Goal: Task Accomplishment & Management: Manage account settings

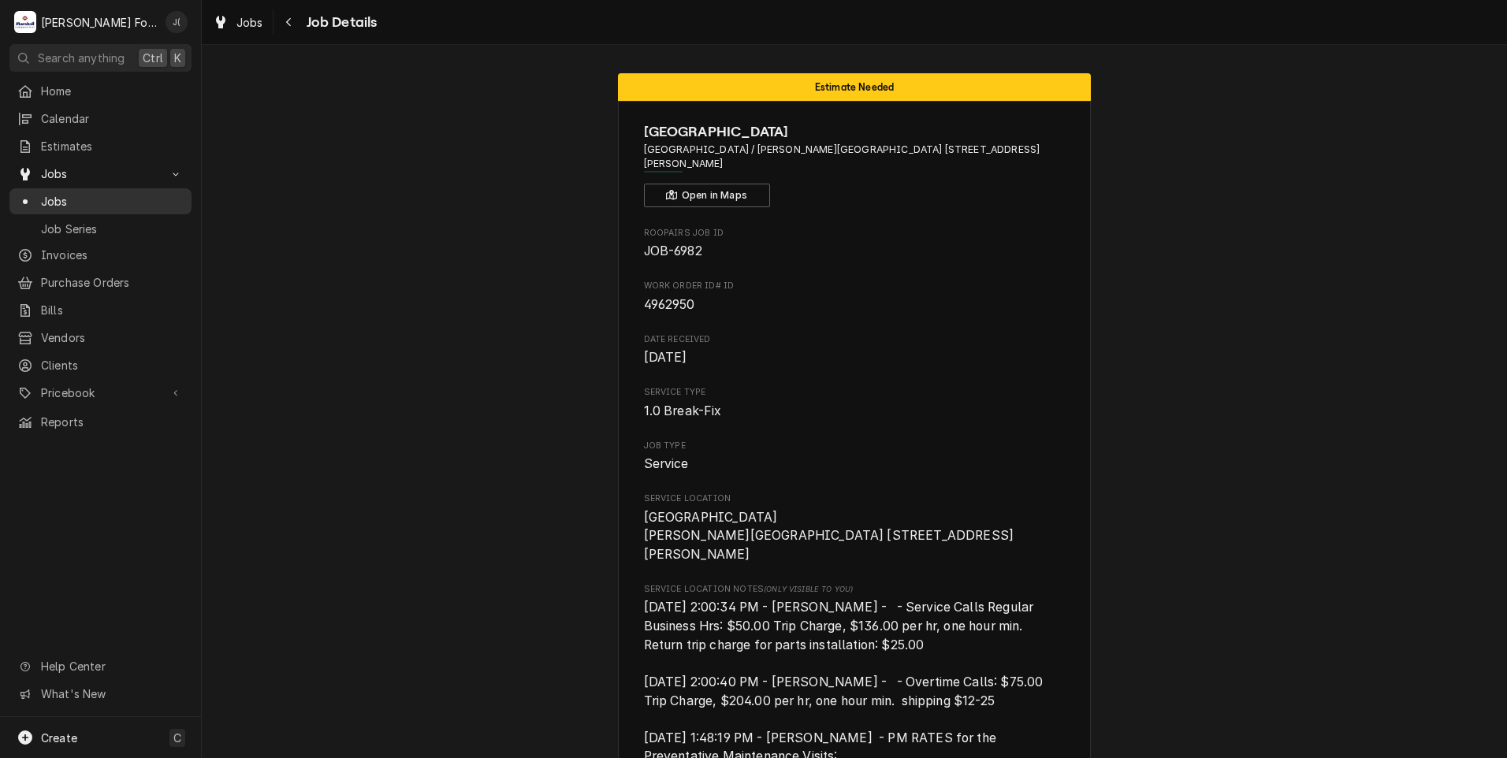
click at [84, 198] on span "Jobs" at bounding box center [112, 201] width 143 height 17
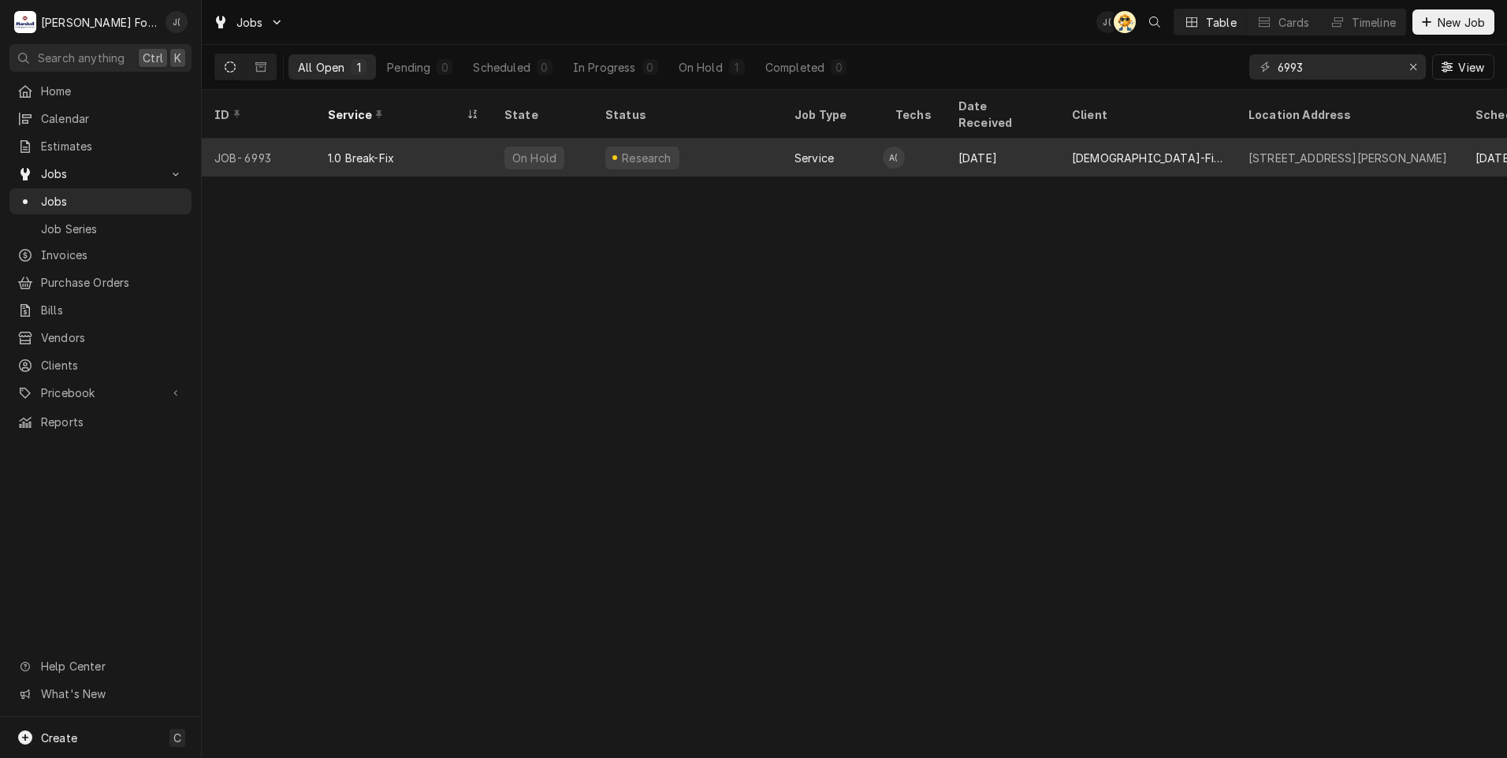
click at [809, 147] on div "Service" at bounding box center [832, 158] width 101 height 38
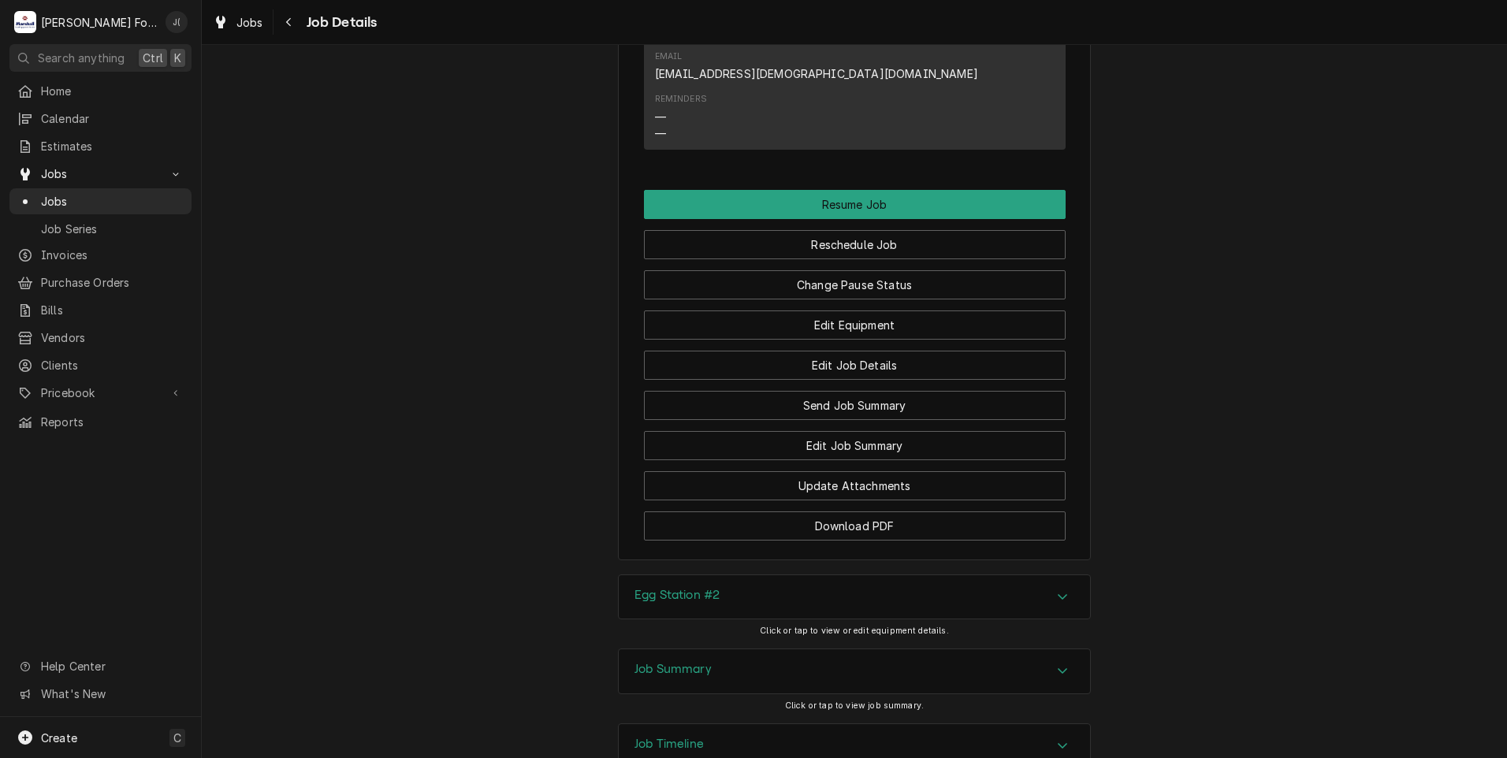
scroll to position [1690, 0]
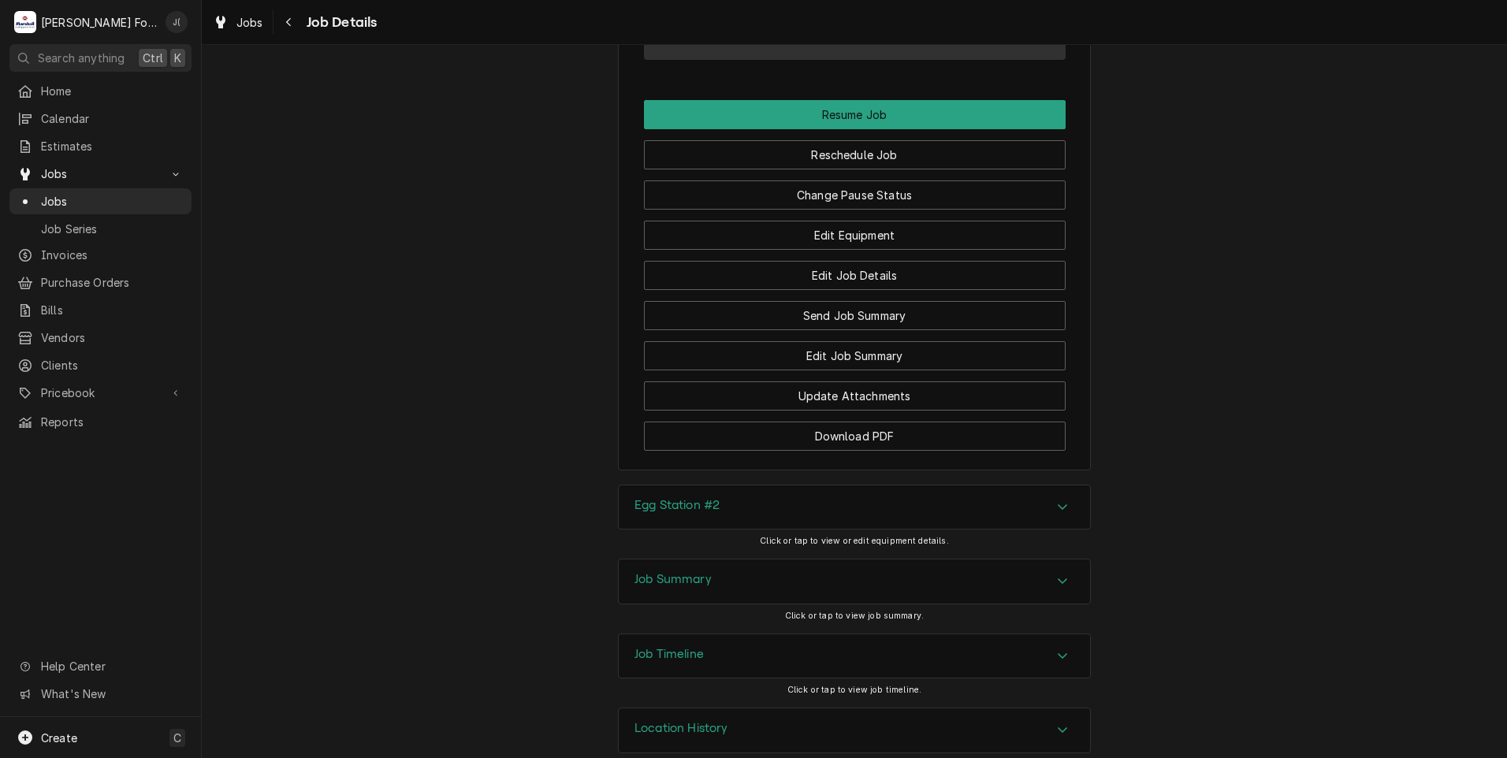
click at [695, 498] on h3 "Egg Station #2" at bounding box center [677, 505] width 85 height 15
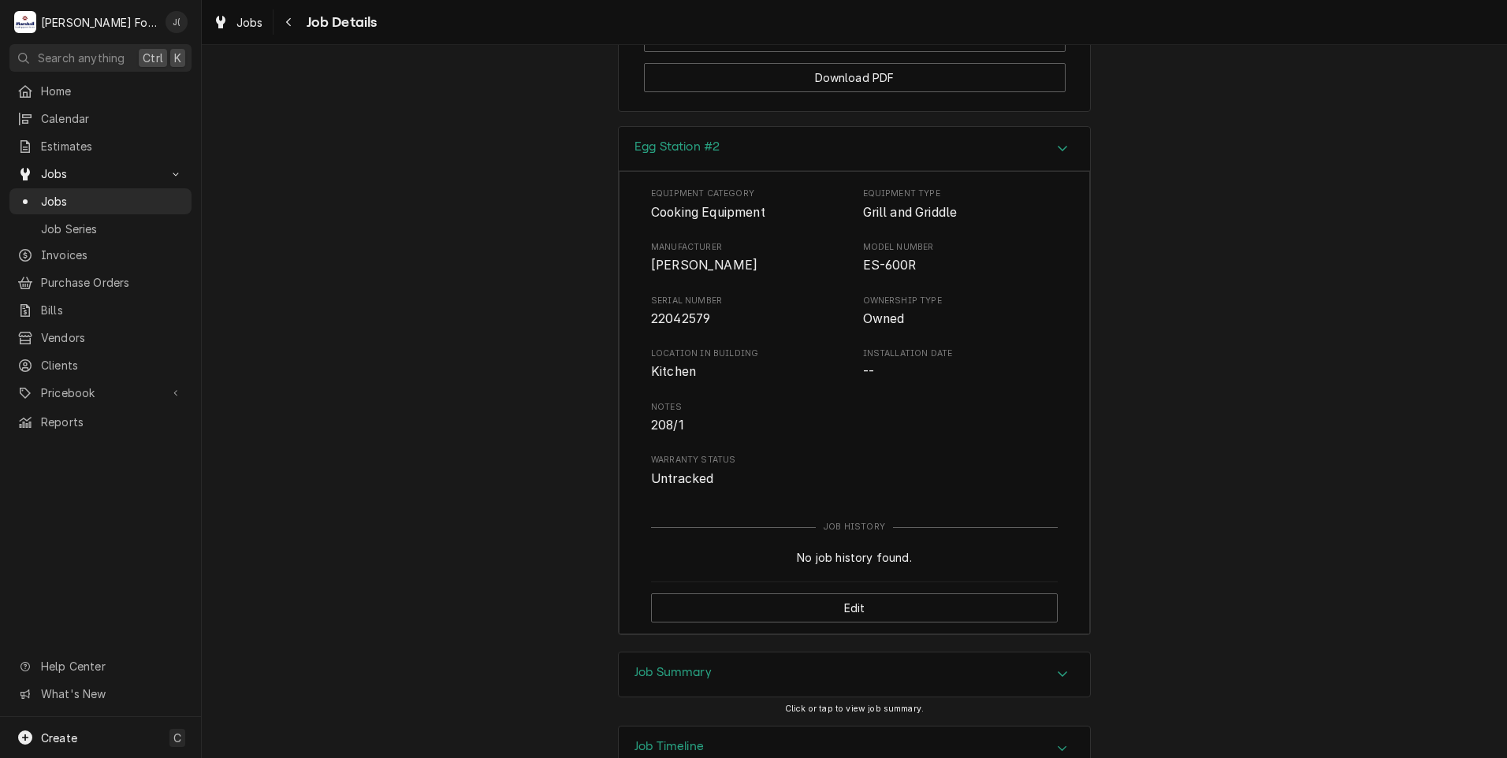
scroll to position [2141, 0]
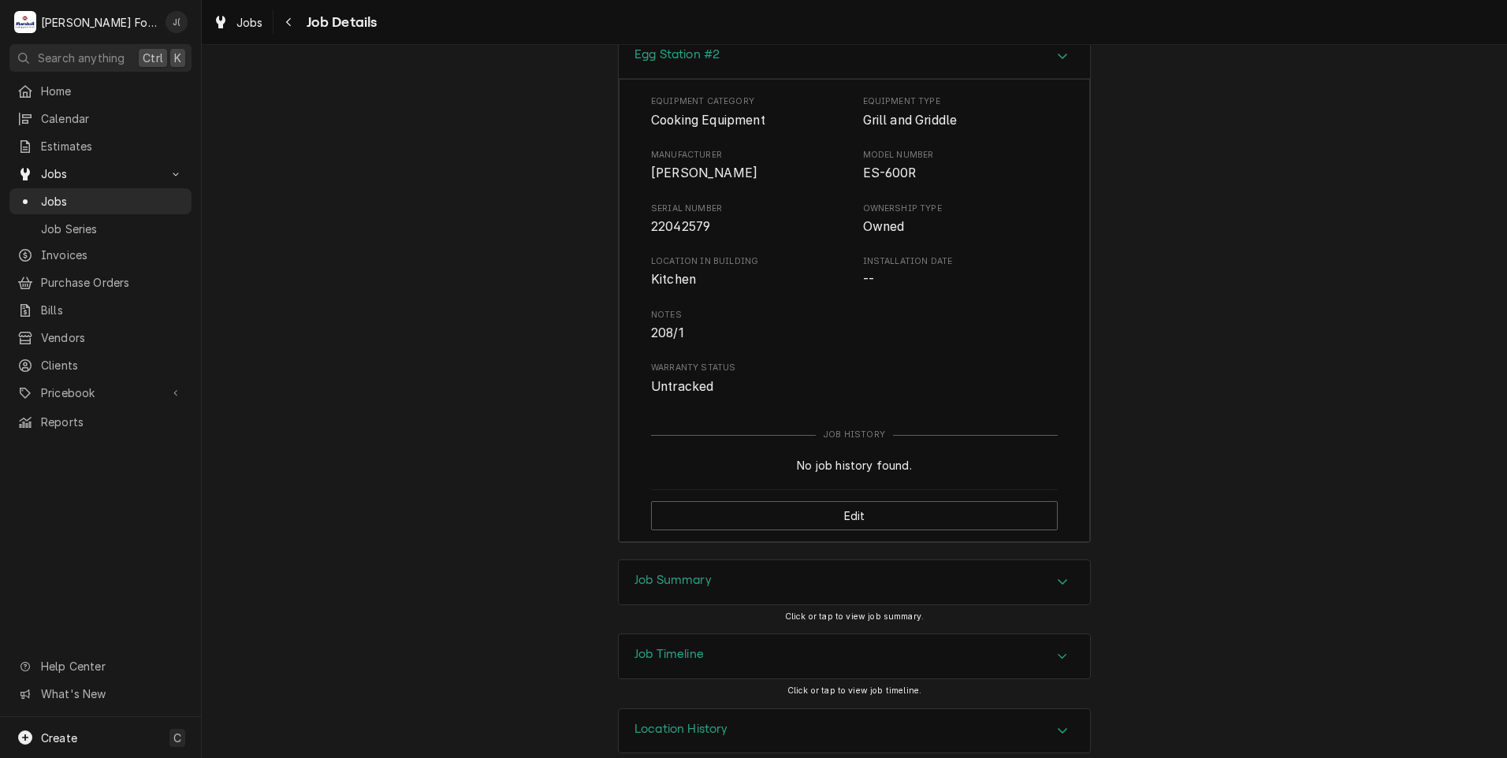
click at [708, 561] on div "Job Summary" at bounding box center [854, 583] width 471 height 44
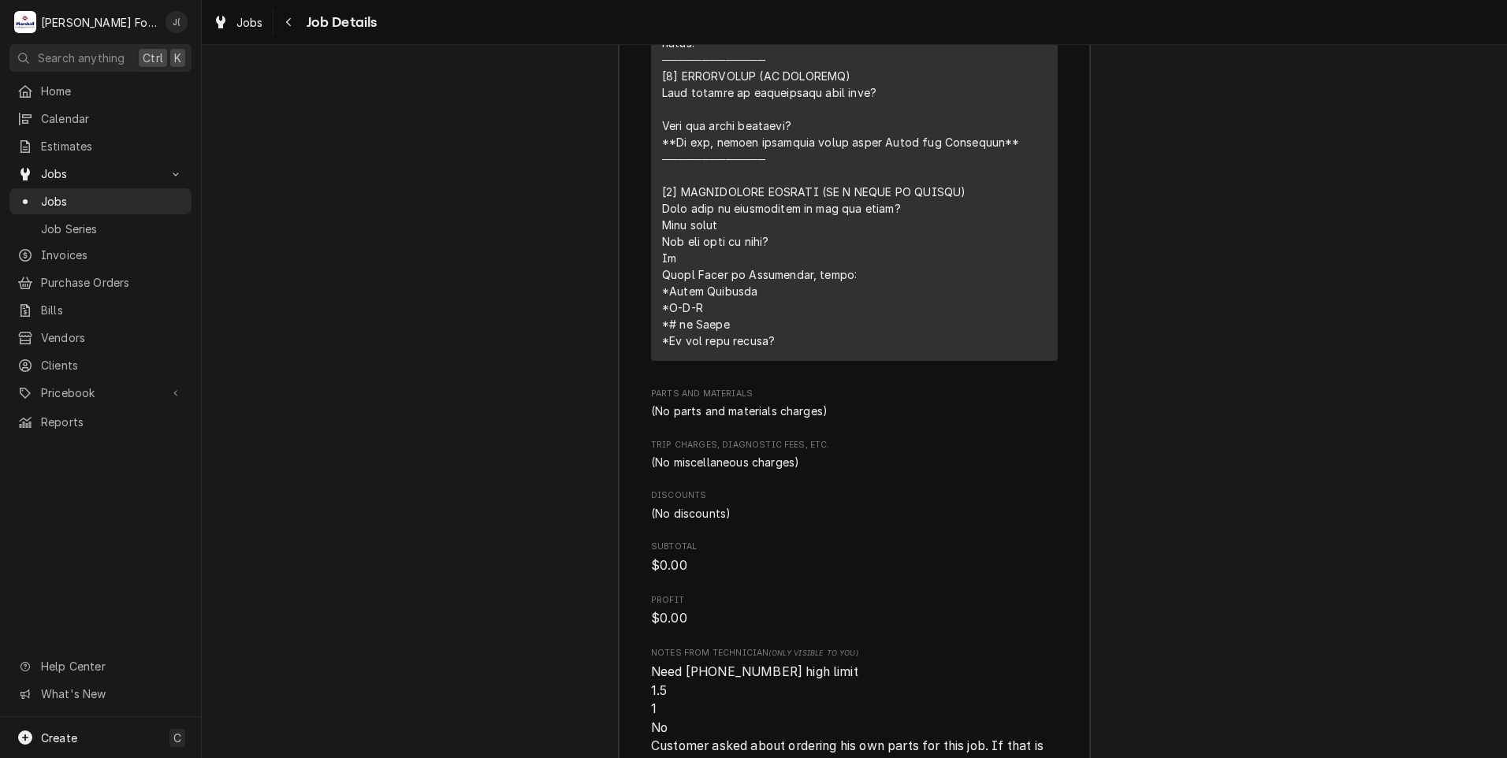
scroll to position [3388, 0]
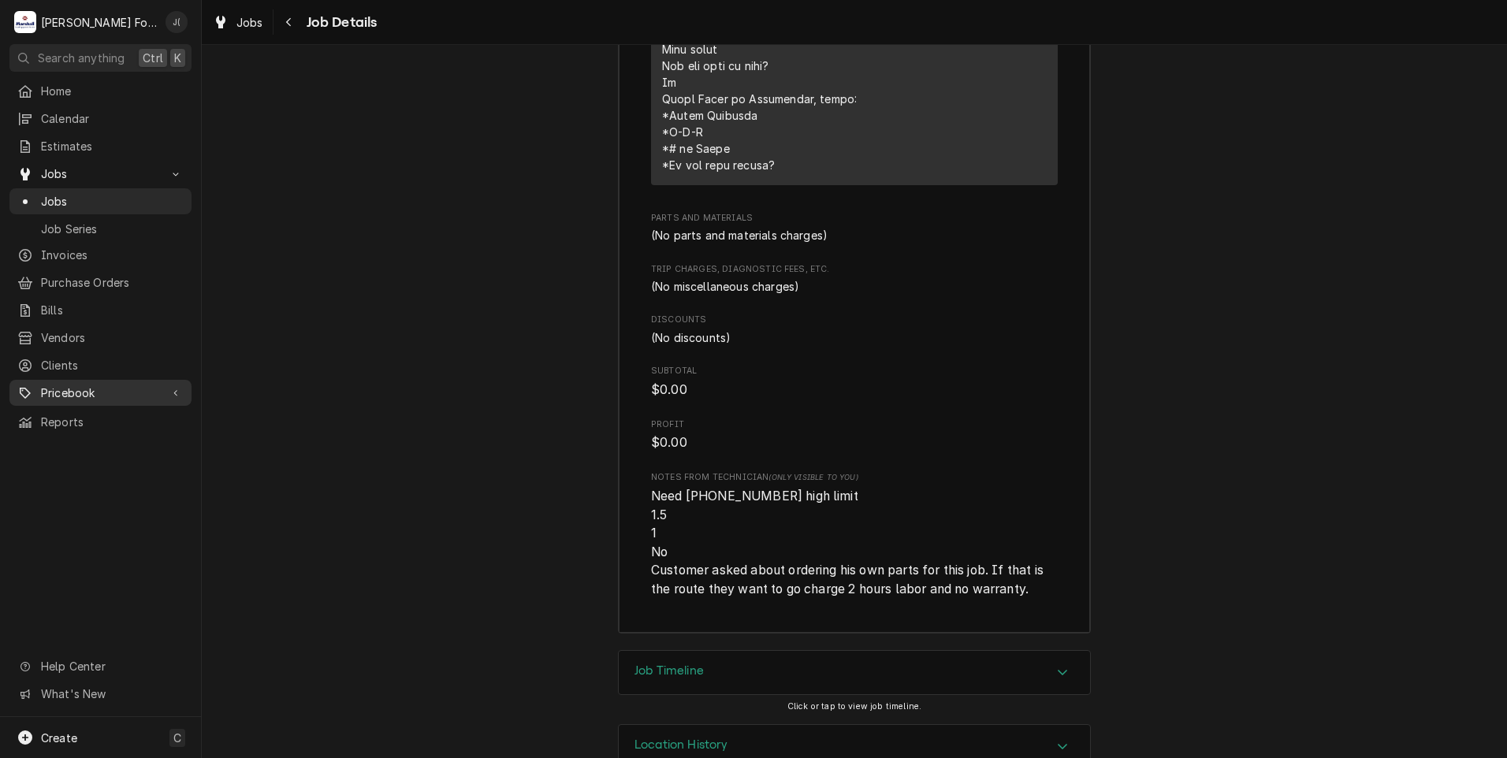
click at [69, 386] on span "Pricebook" at bounding box center [100, 393] width 119 height 17
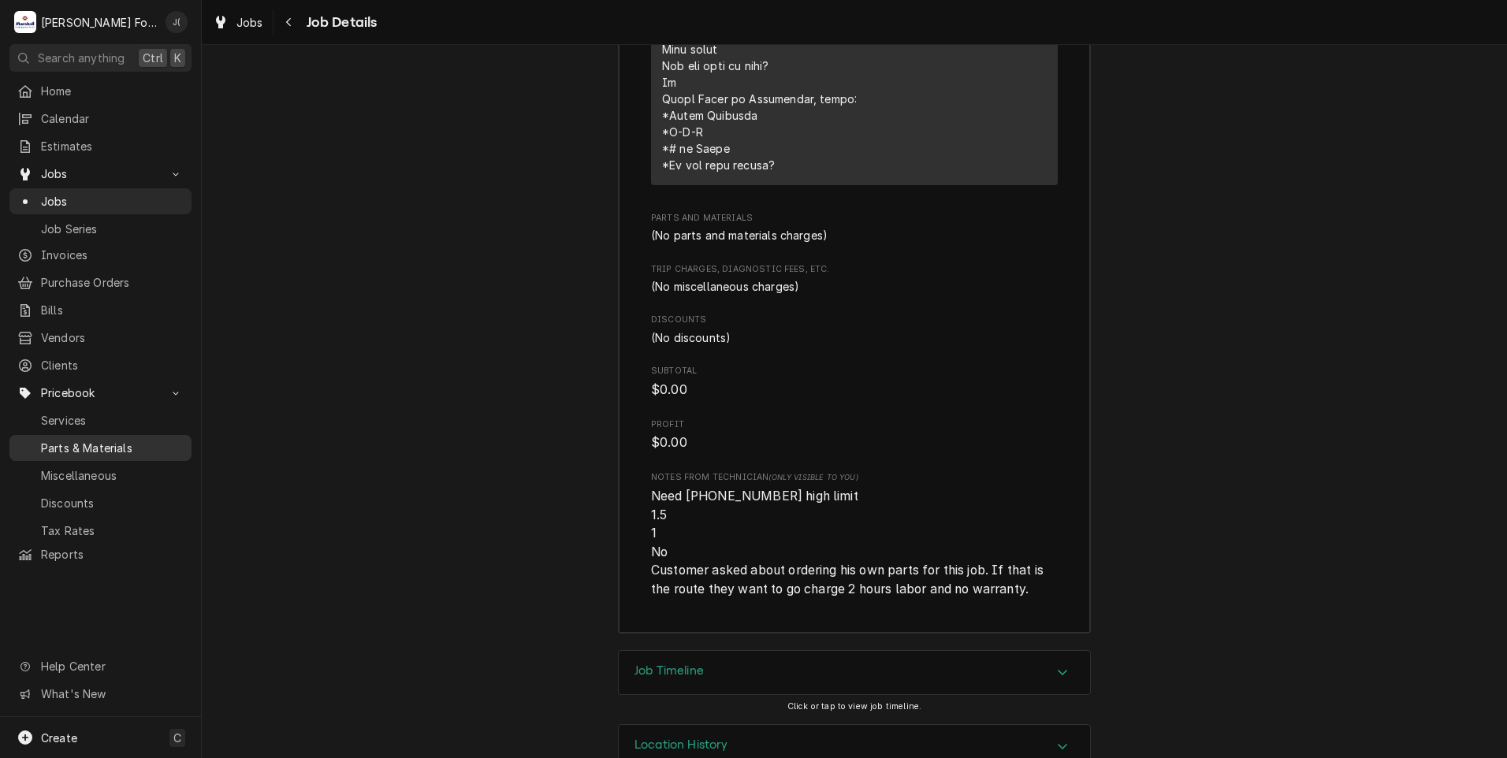
click at [91, 440] on span "Parts & Materials" at bounding box center [112, 448] width 143 height 17
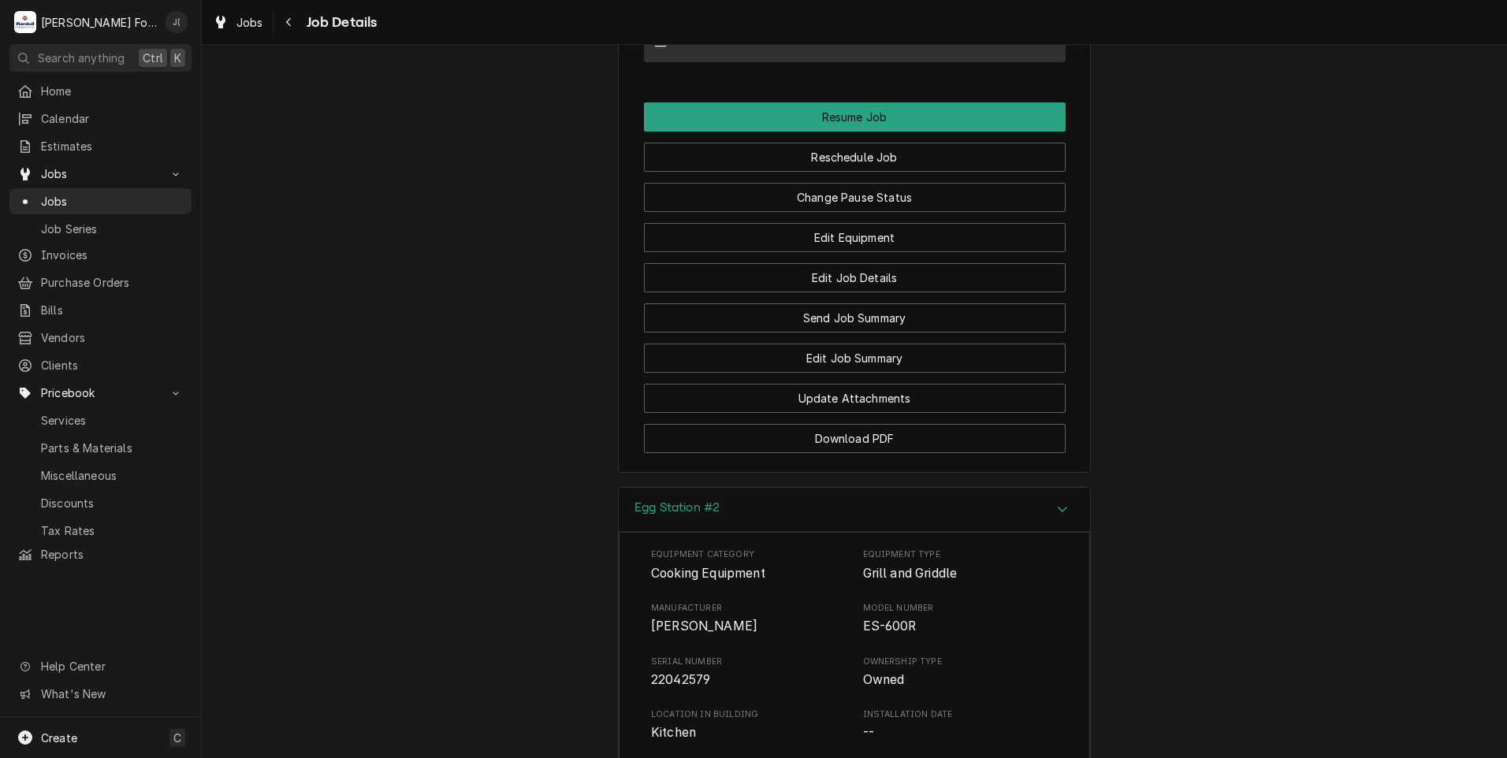
scroll to position [1417, 0]
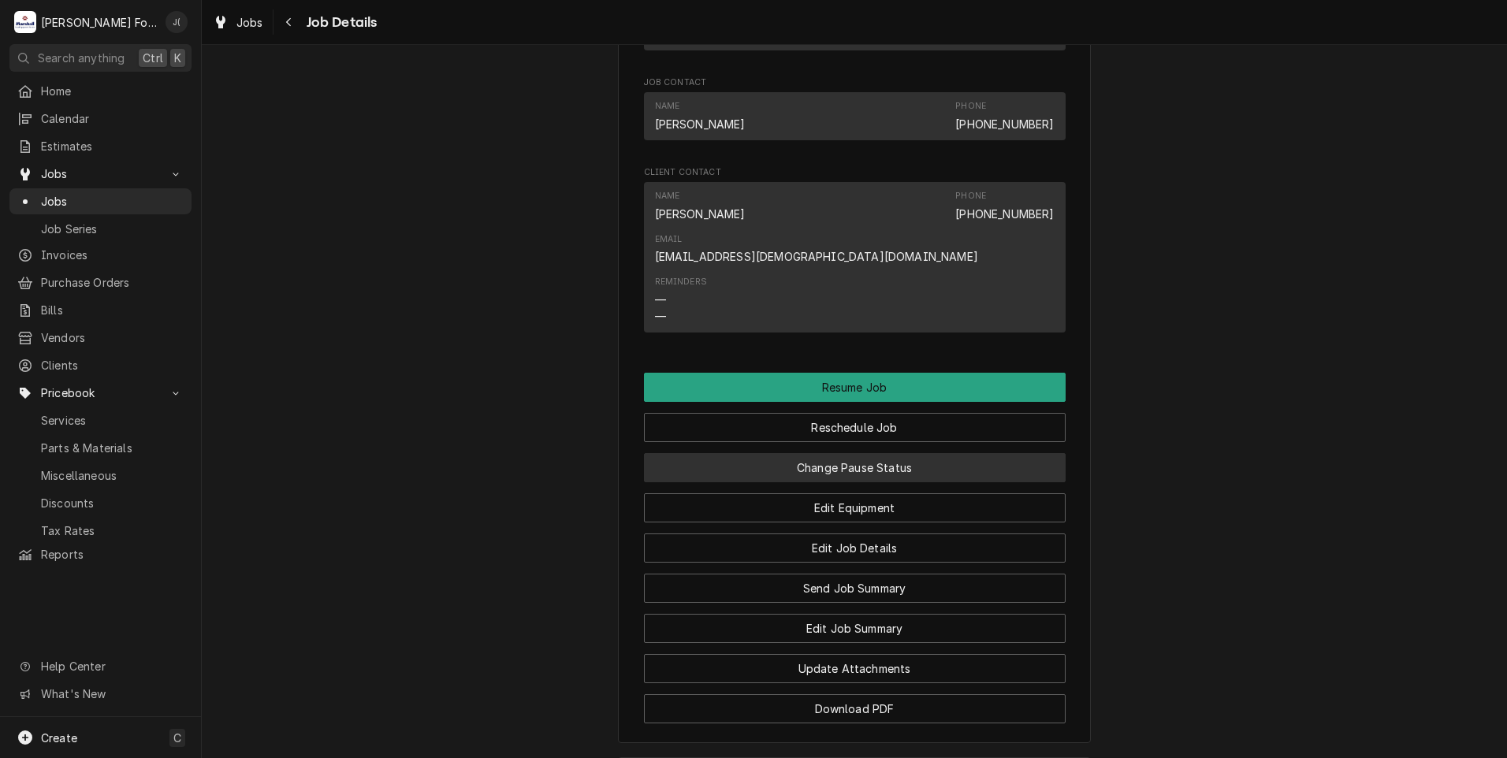
click at [835, 453] on button "Change Pause Status" at bounding box center [855, 467] width 422 height 29
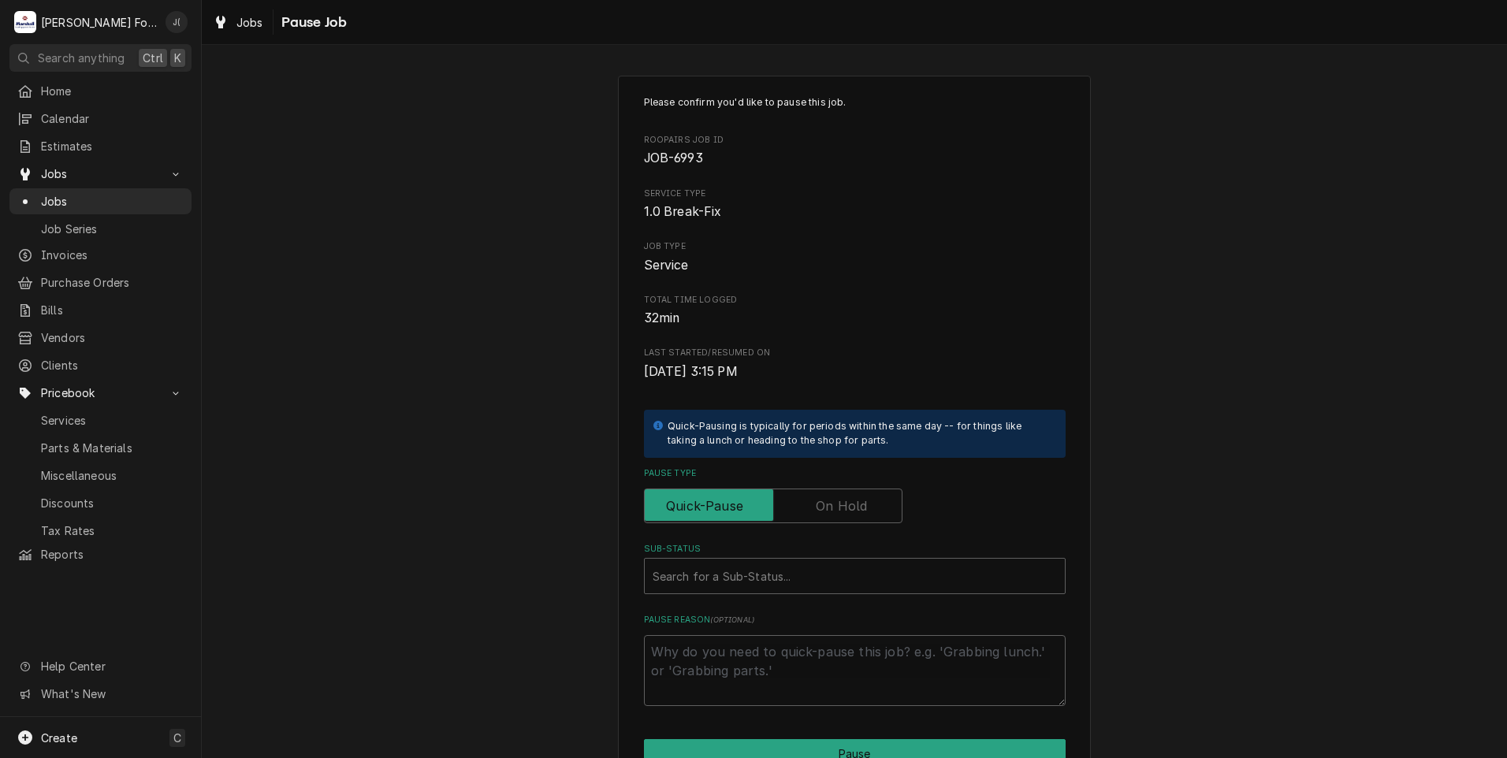
click at [820, 503] on label "Pause Type" at bounding box center [773, 506] width 259 height 35
click at [820, 503] on input "Pause Type" at bounding box center [773, 506] width 244 height 35
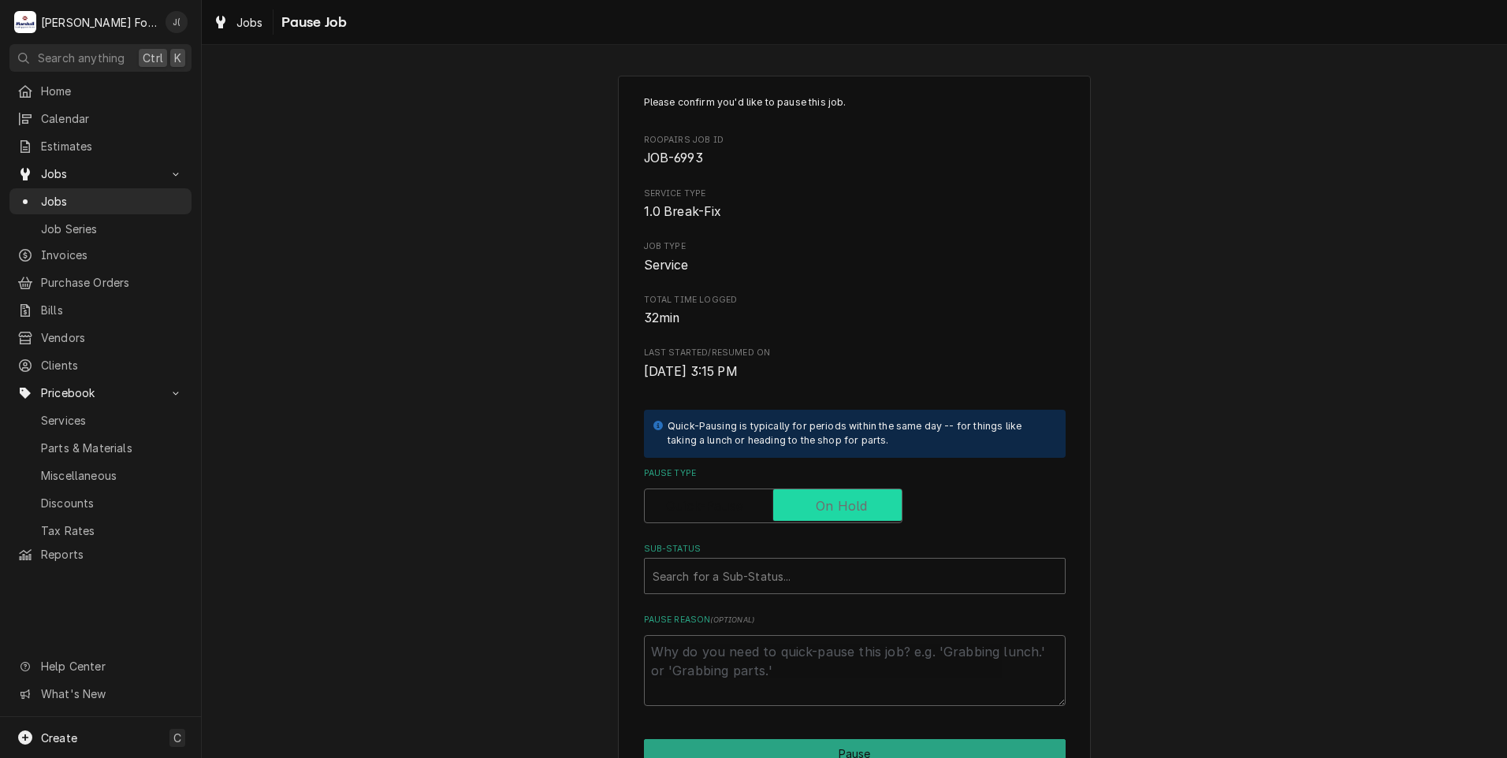
checkbox input "true"
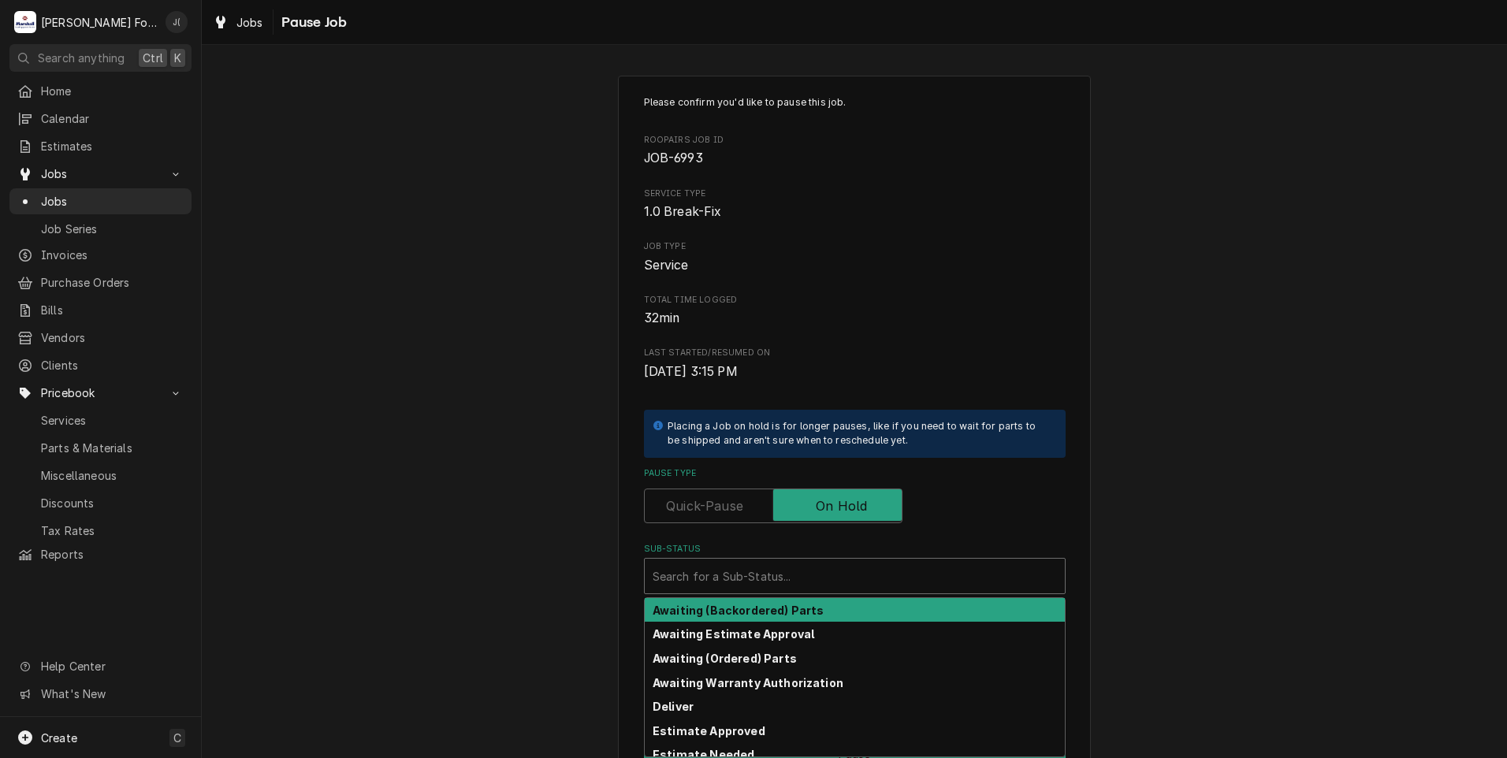
click at [757, 565] on div "Sub-Status" at bounding box center [855, 576] width 404 height 28
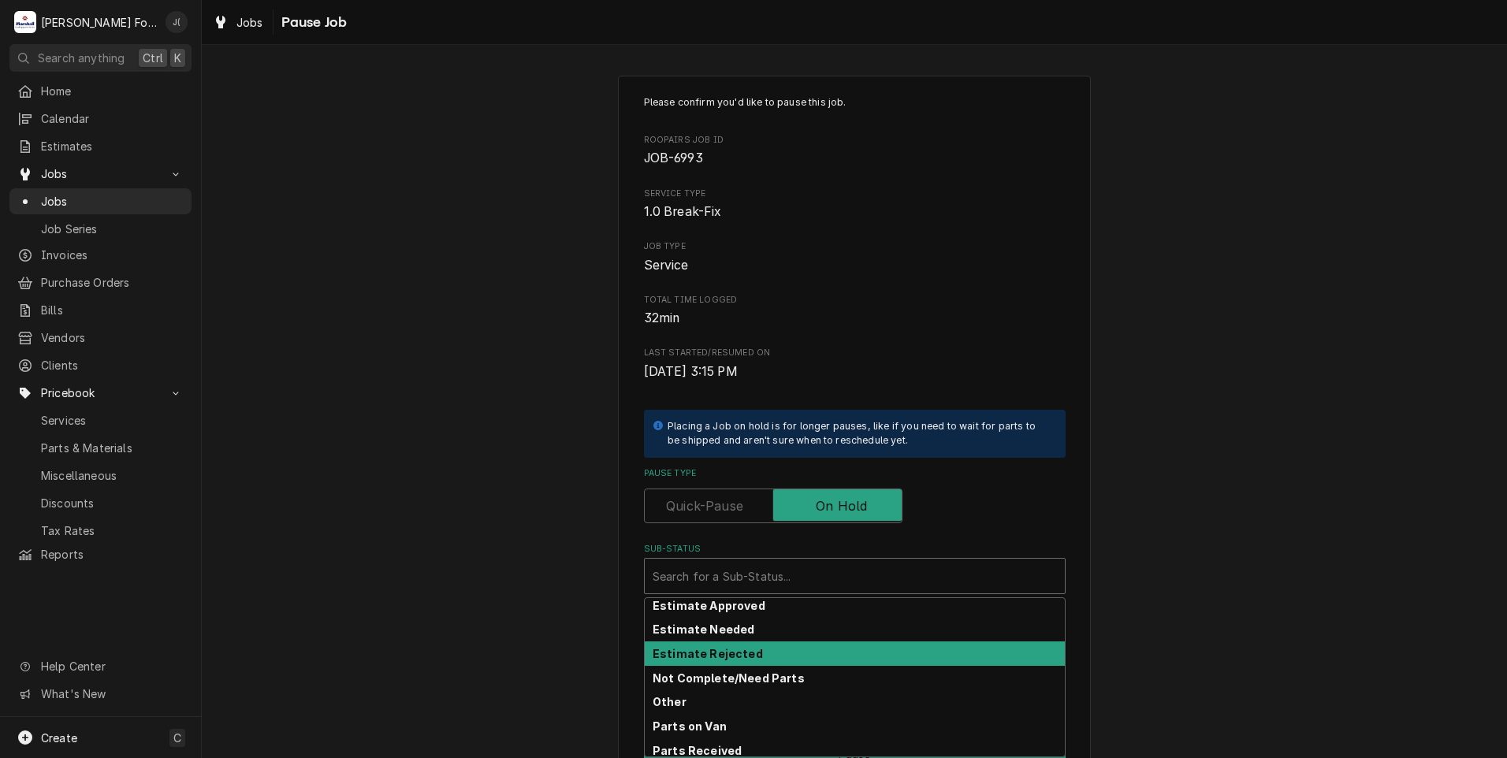
scroll to position [79, 0]
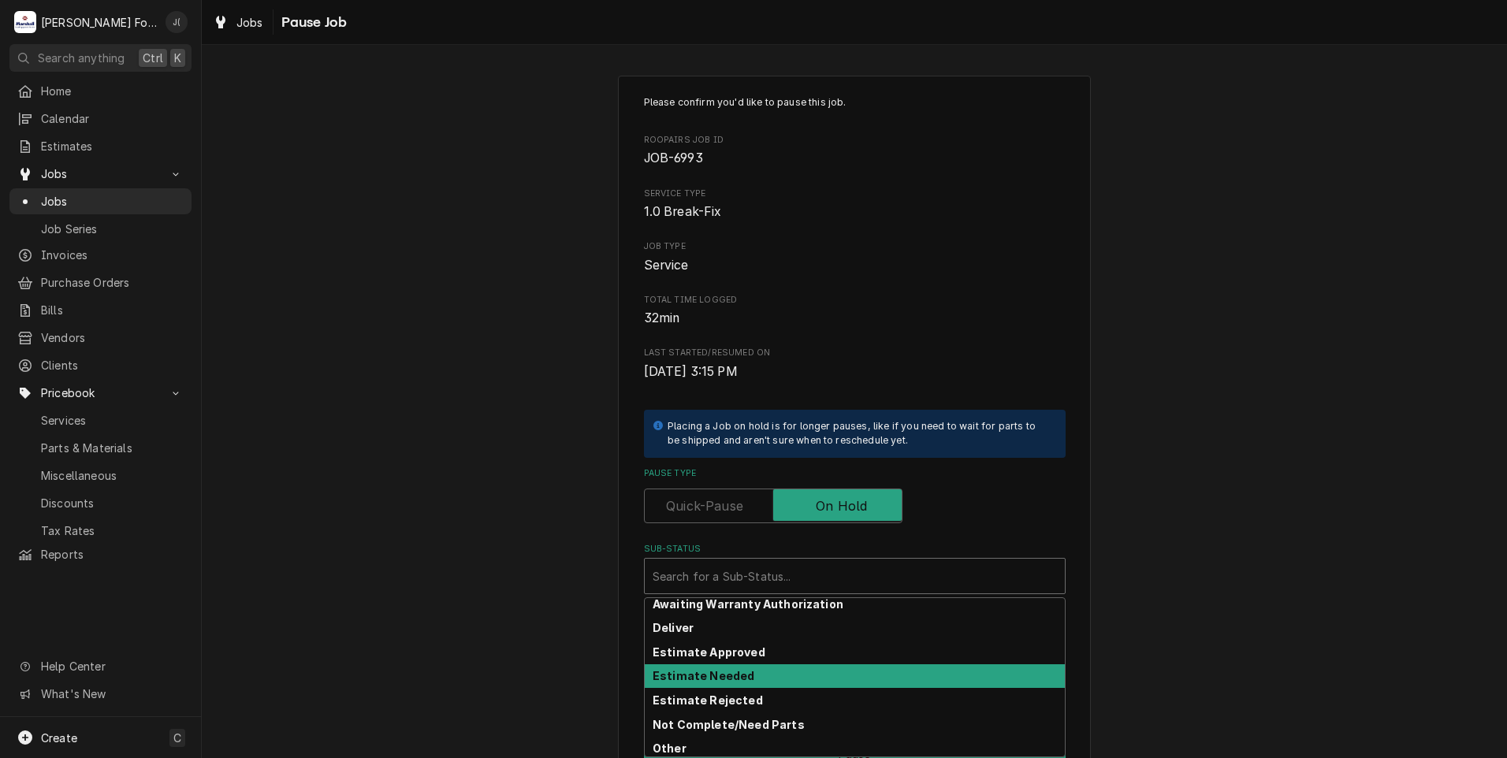
click at [724, 670] on strong "Estimate Needed" at bounding box center [704, 675] width 102 height 13
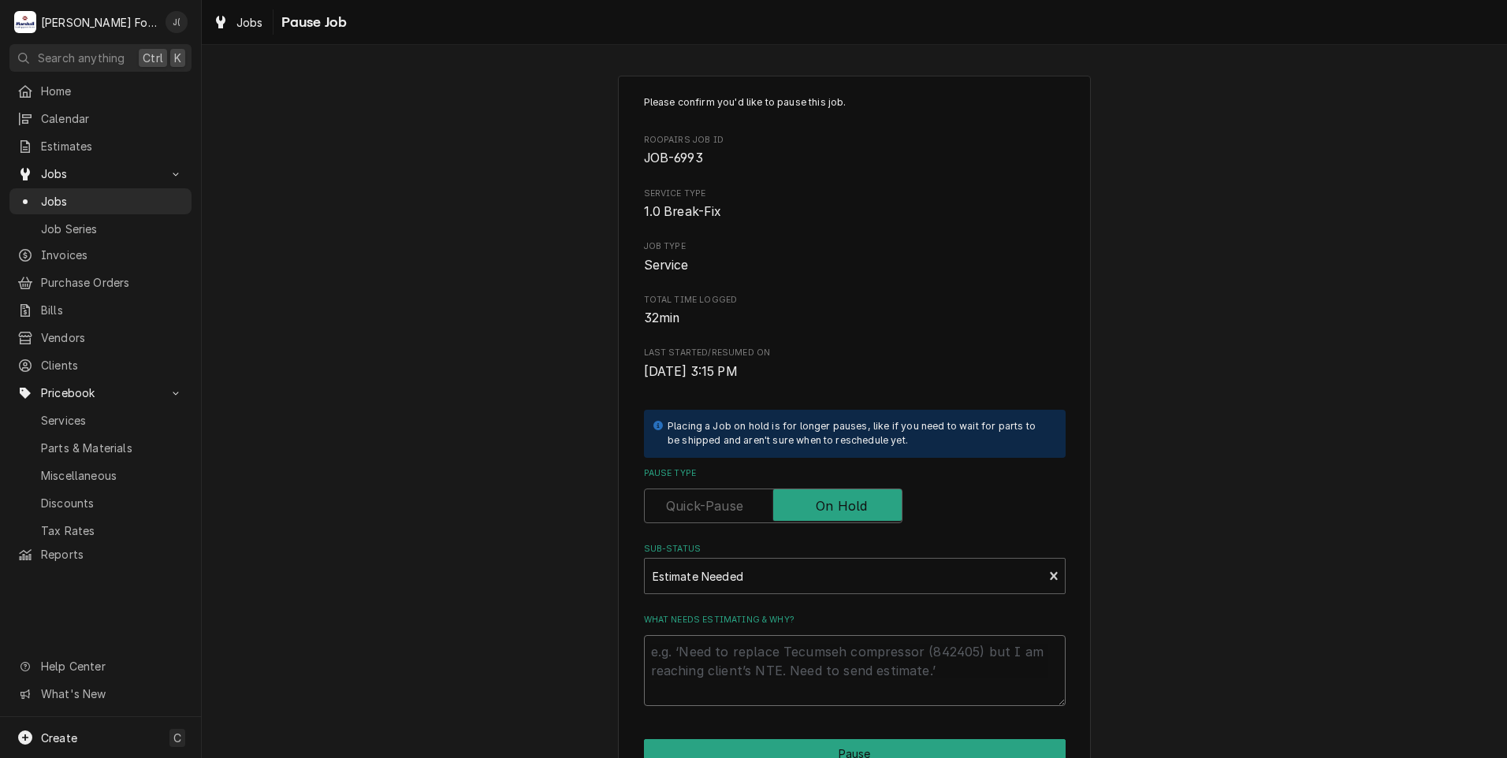
click at [724, 670] on textarea "What needs estimating & why?" at bounding box center [855, 670] width 422 height 71
type textarea "x"
type textarea "0"
type textarea "x"
type textarea "08"
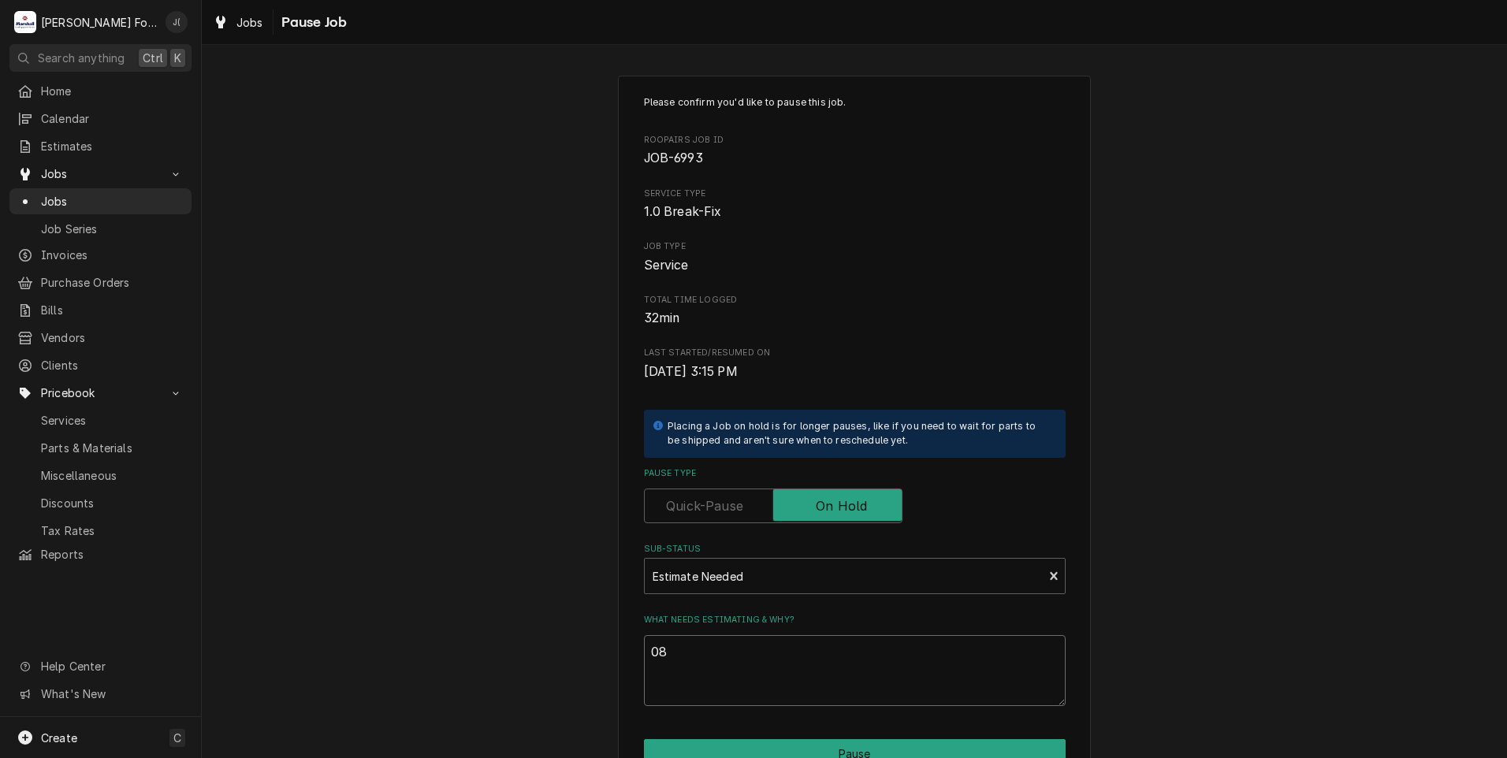
type textarea "x"
type textarea "08/"
type textarea "x"
type textarea "08/2"
type textarea "x"
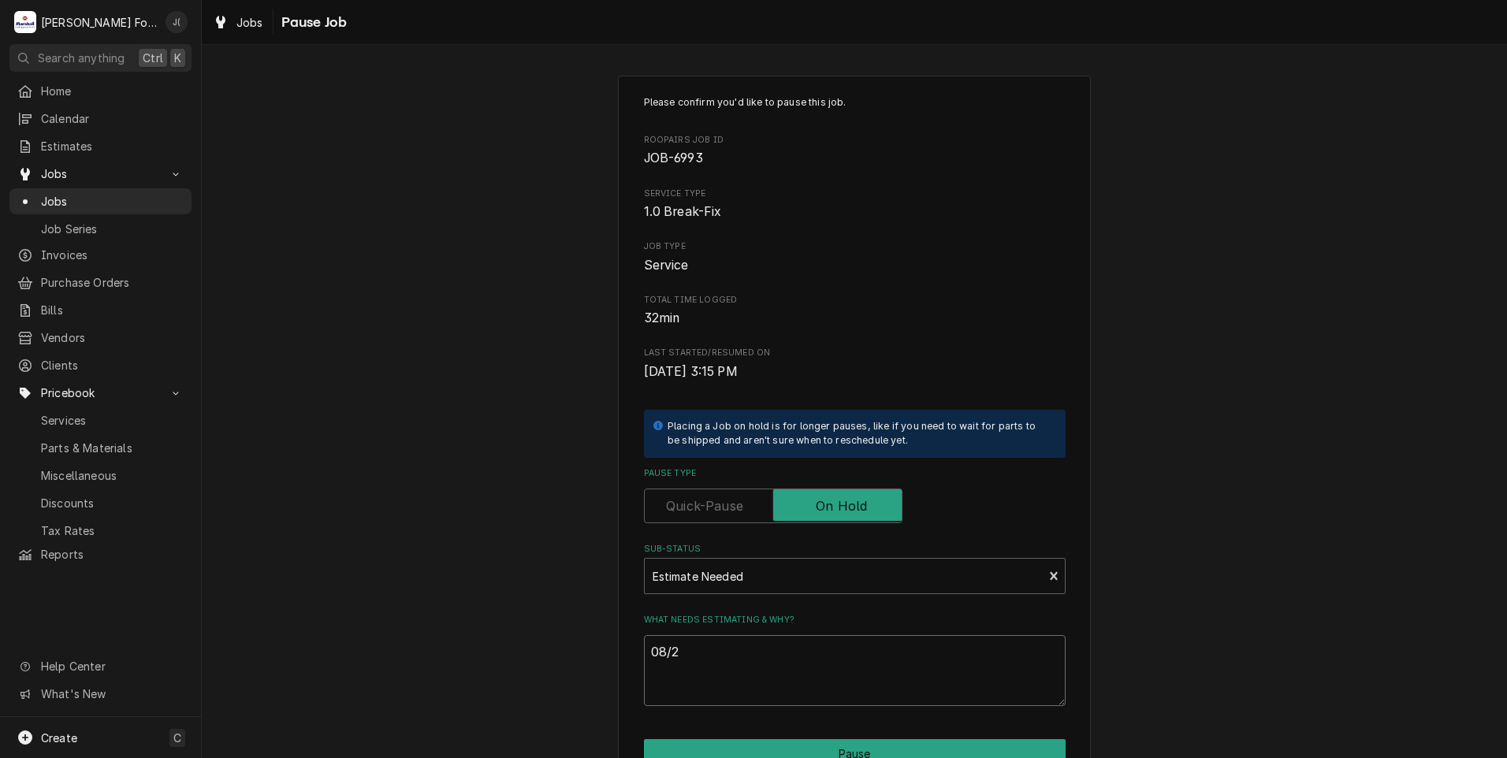
type textarea "08/22"
type textarea "x"
type textarea "08/22/"
type textarea "x"
type textarea "08/22/2"
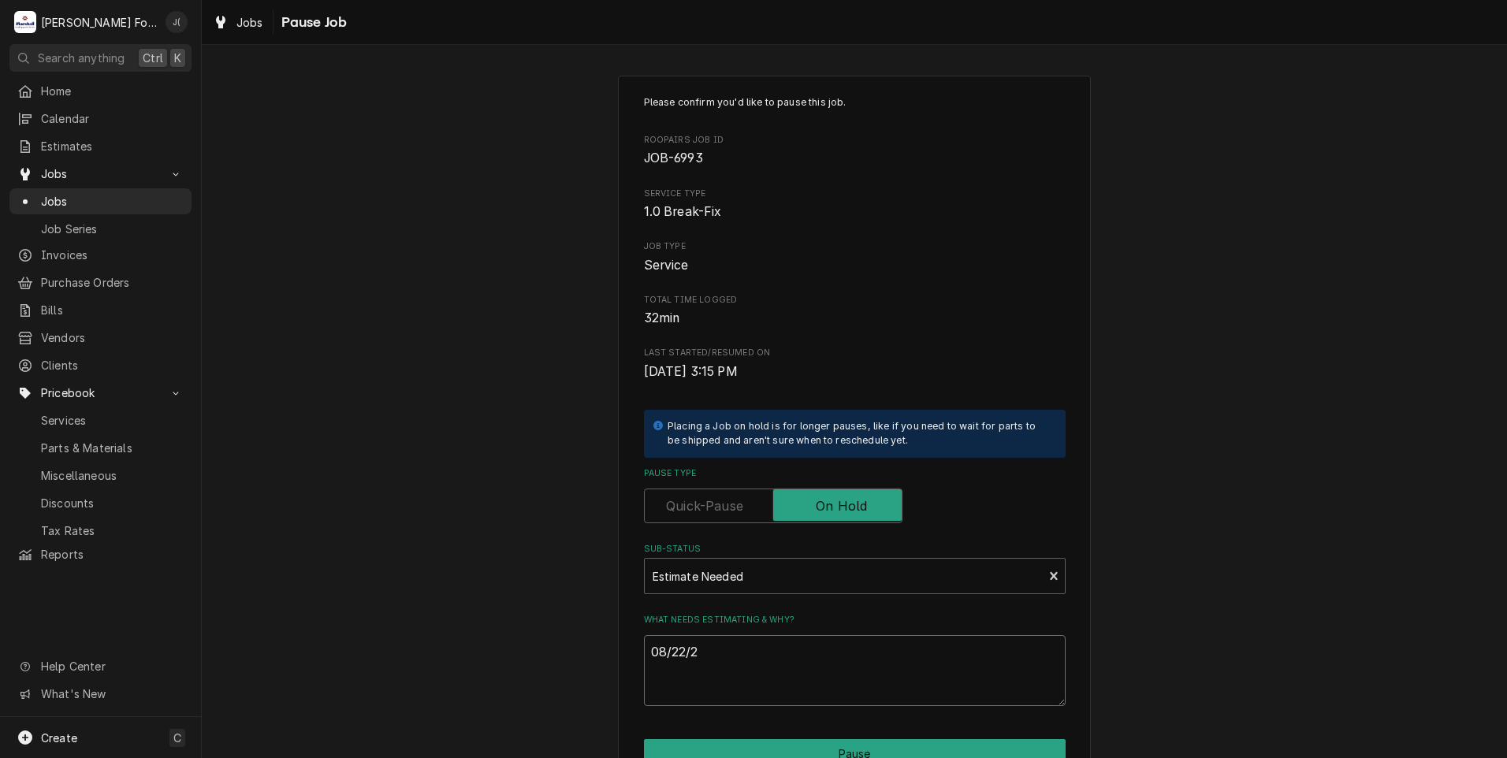
type textarea "x"
type textarea "08/22/20"
type textarea "x"
type textarea "08/22/202"
type textarea "x"
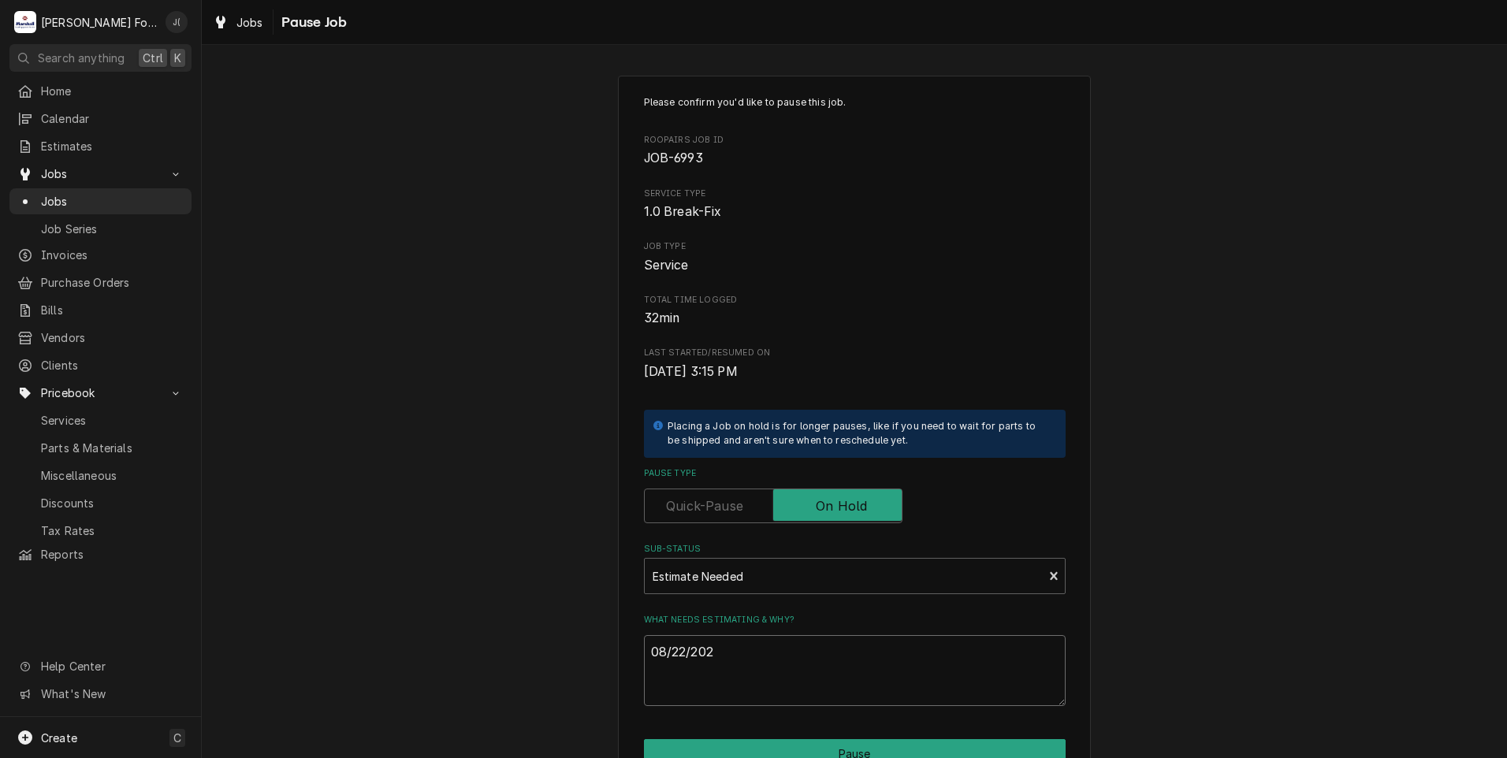
type textarea "08/22/2025"
drag, startPoint x: 722, startPoint y: 651, endPoint x: 244, endPoint y: 687, distance: 479.1
click at [260, 687] on div "Please confirm you'd like to pause this job. Roopairs Job ID JOB-6993 Service T…" at bounding box center [855, 472] width 1306 height 822
type textarea "x"
type textarea "p"
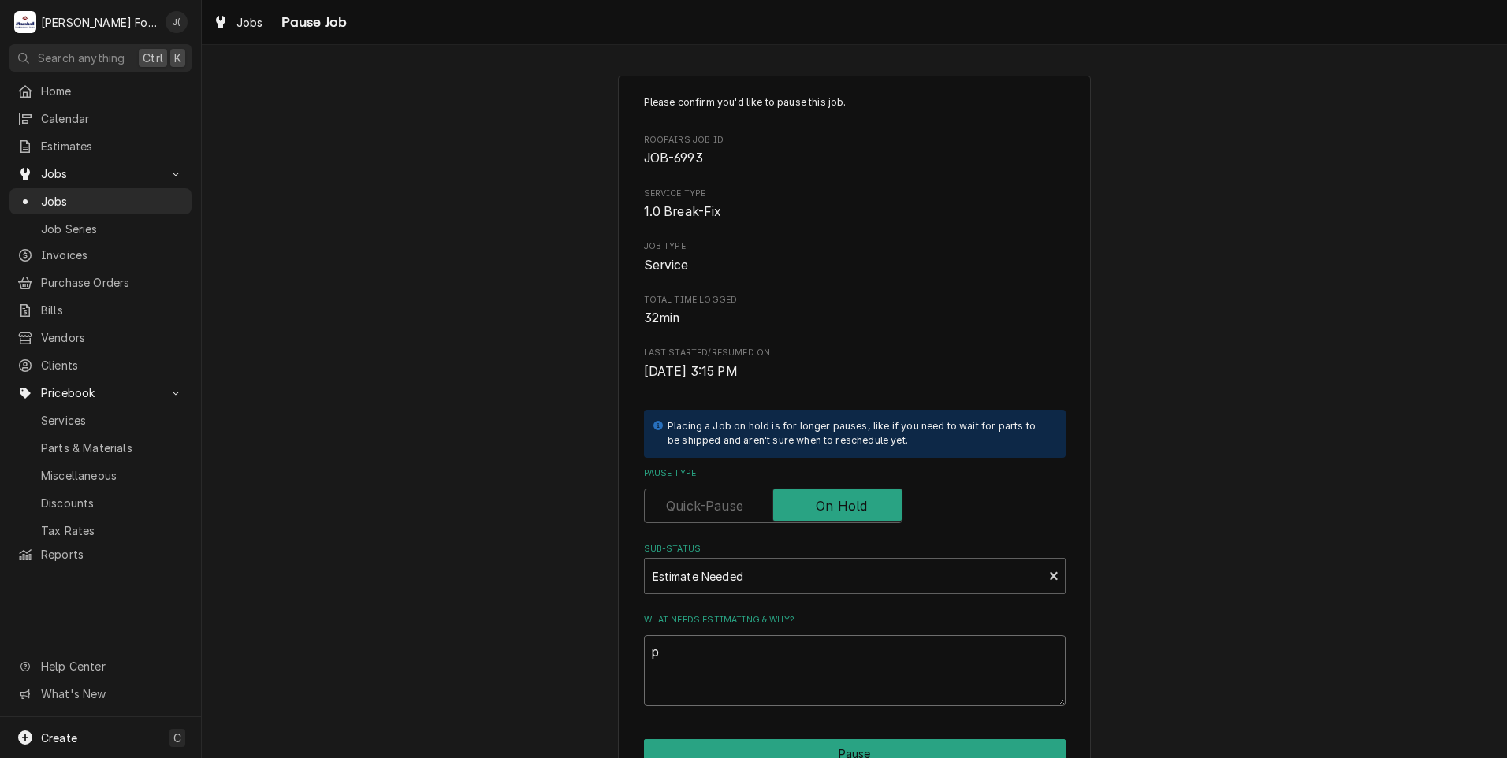
type textarea "x"
type textarea "pr"
type textarea "x"
type textarea "pri"
type textarea "x"
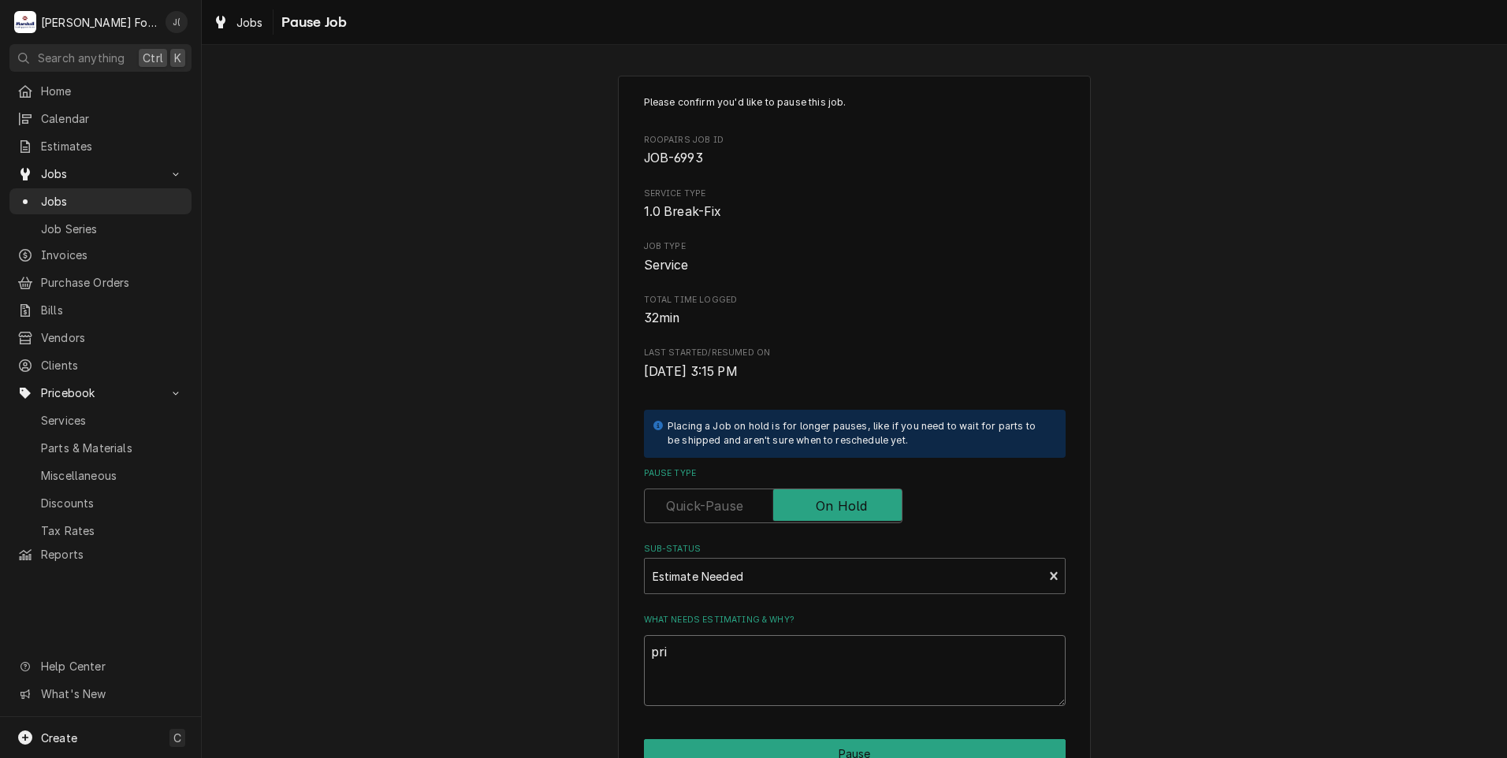
type textarea "pric"
type textarea "x"
type textarea "price"
type textarea "x"
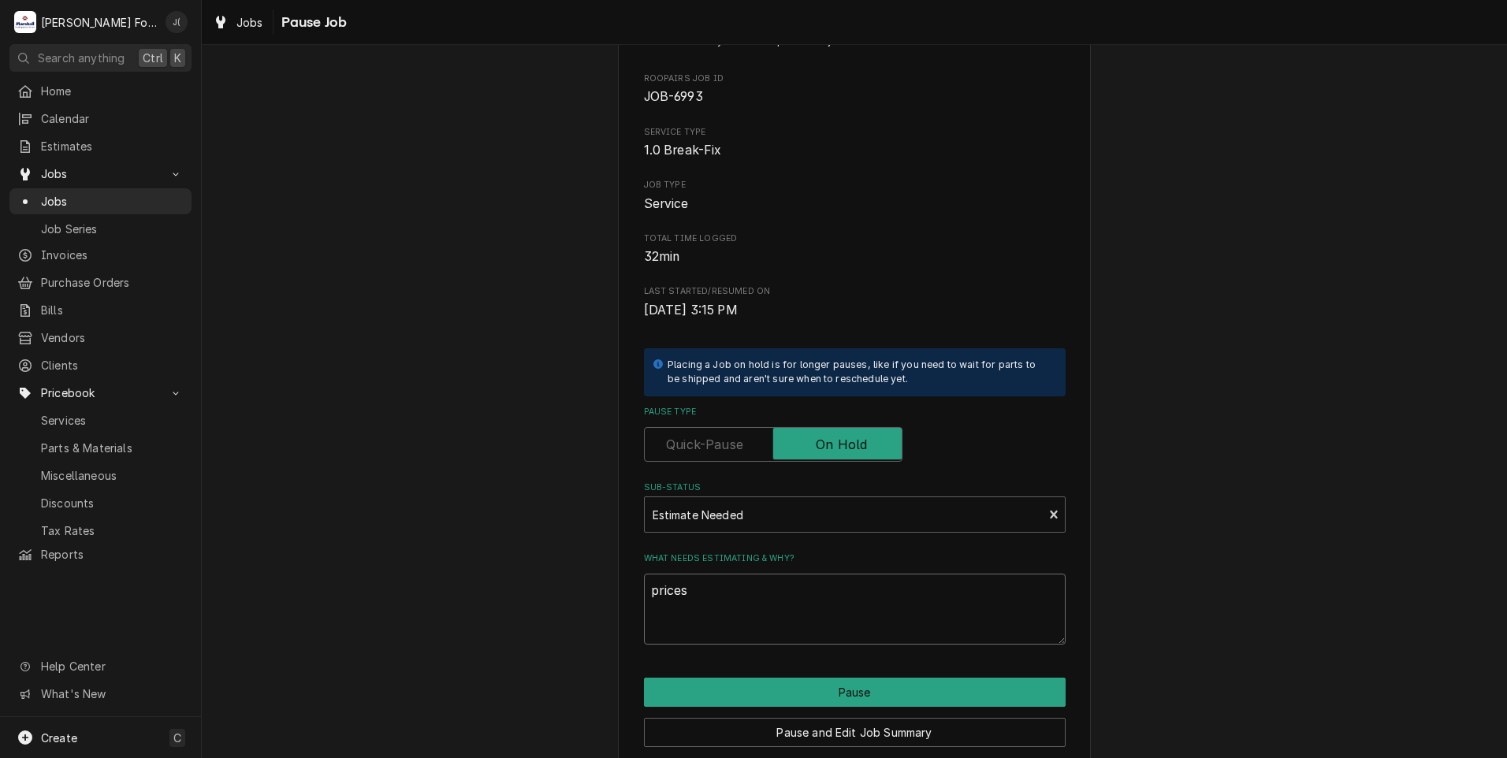
scroll to position [125, 0]
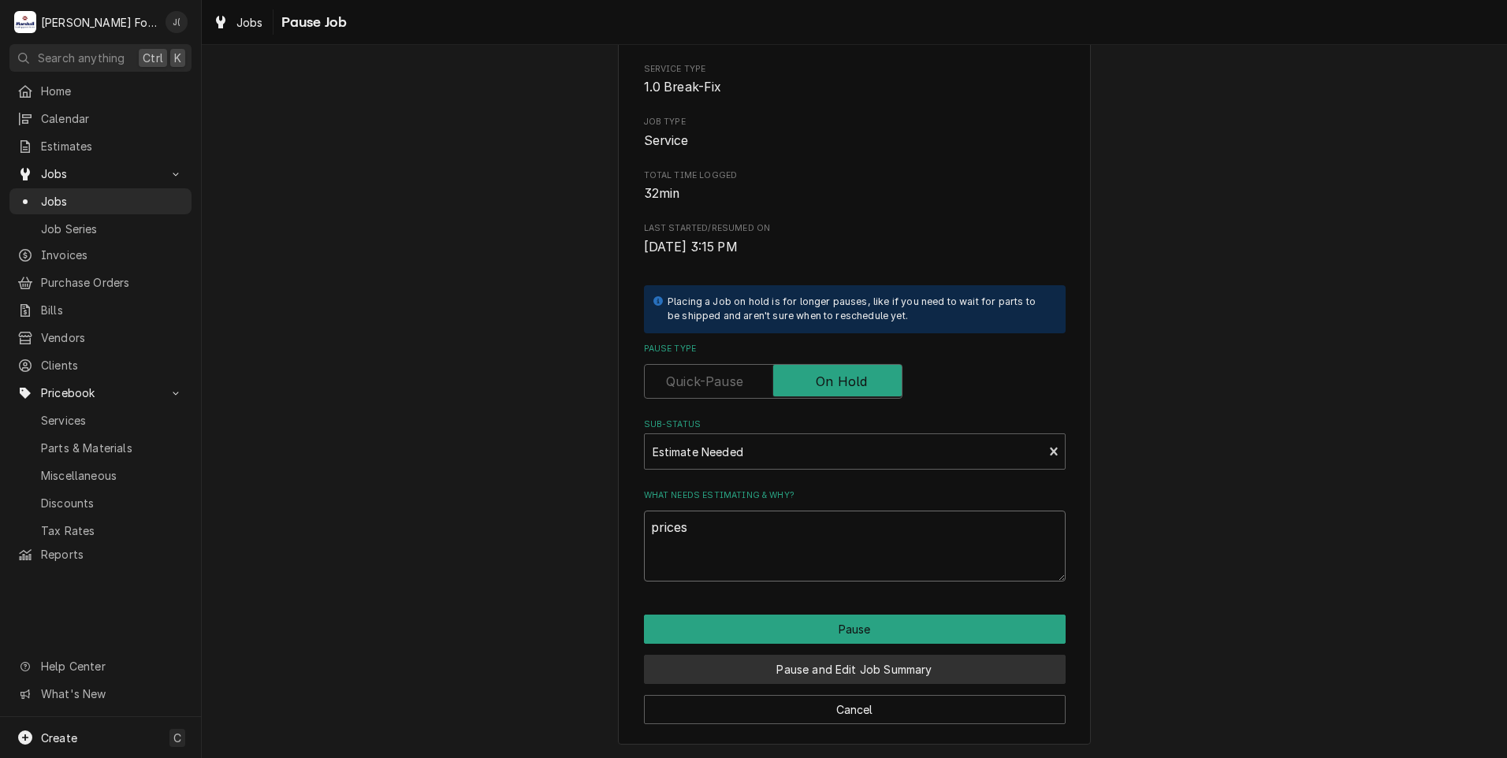
type textarea "prices"
click at [753, 664] on button "Pause and Edit Job Summary" at bounding box center [855, 669] width 422 height 29
type textarea "x"
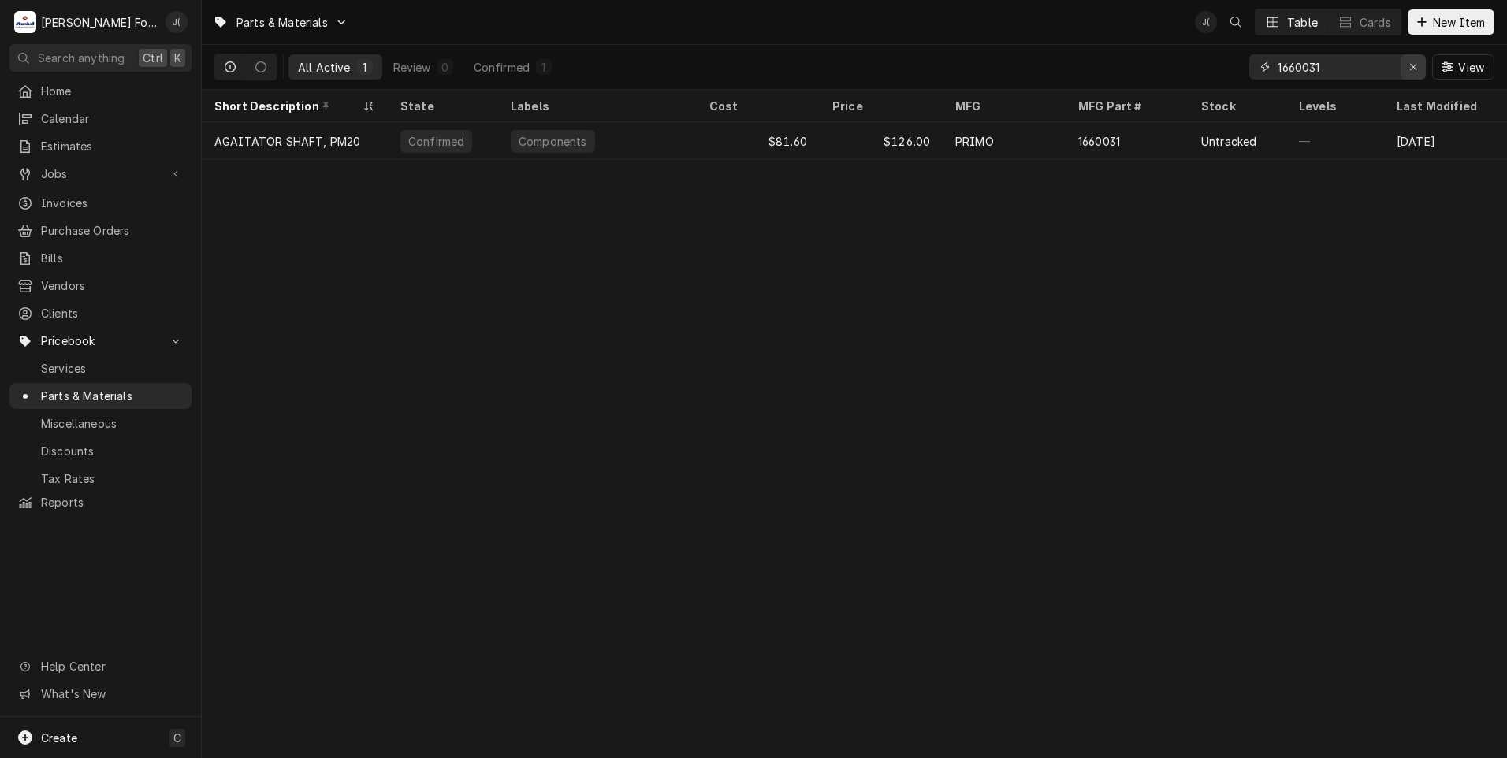
click at [1414, 71] on icon "Erase input" at bounding box center [1414, 66] width 9 height 11
click at [1373, 68] on input "Dynamic Content Wrapper" at bounding box center [1352, 66] width 148 height 25
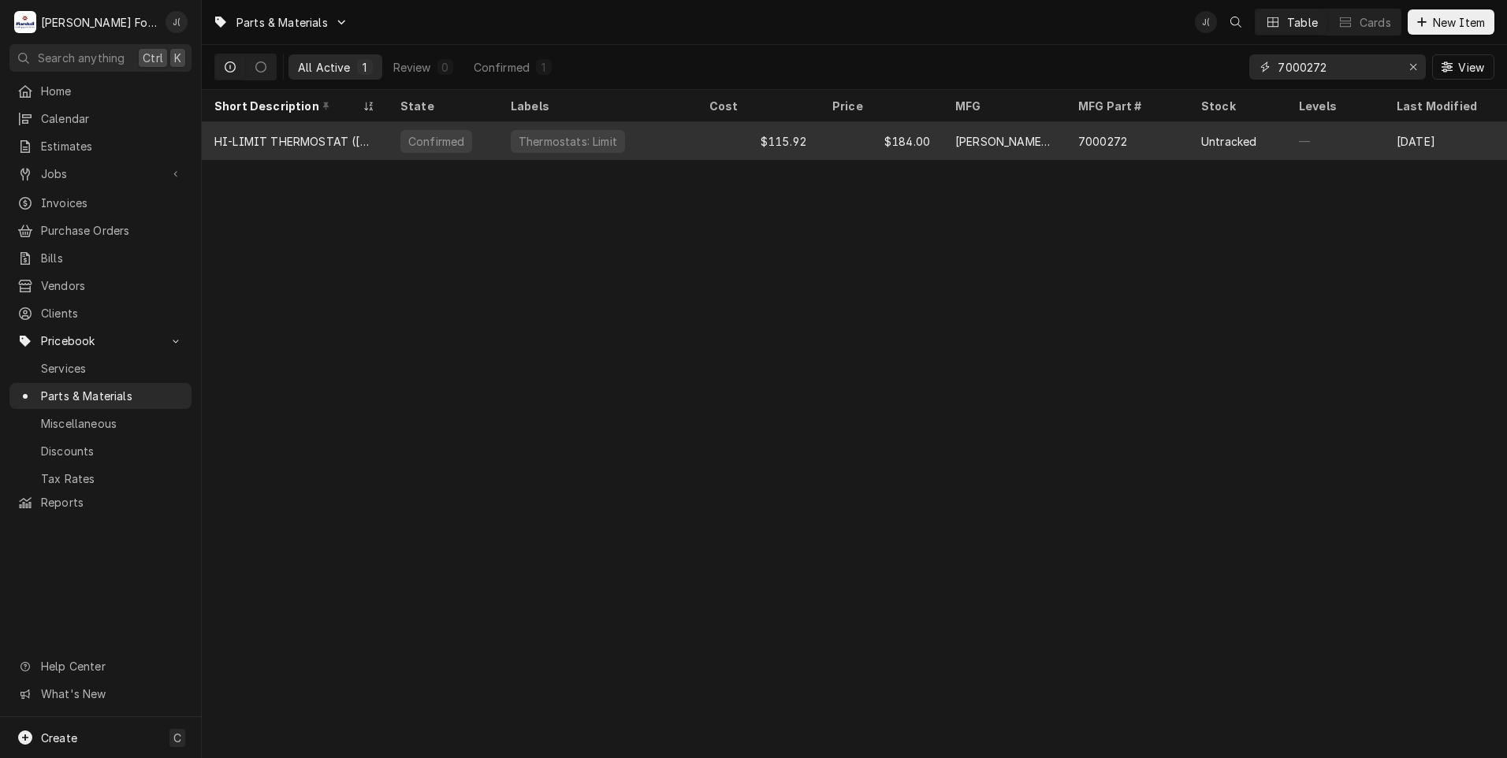
type input "7000272"
click at [843, 141] on div "$184.00" at bounding box center [881, 141] width 123 height 38
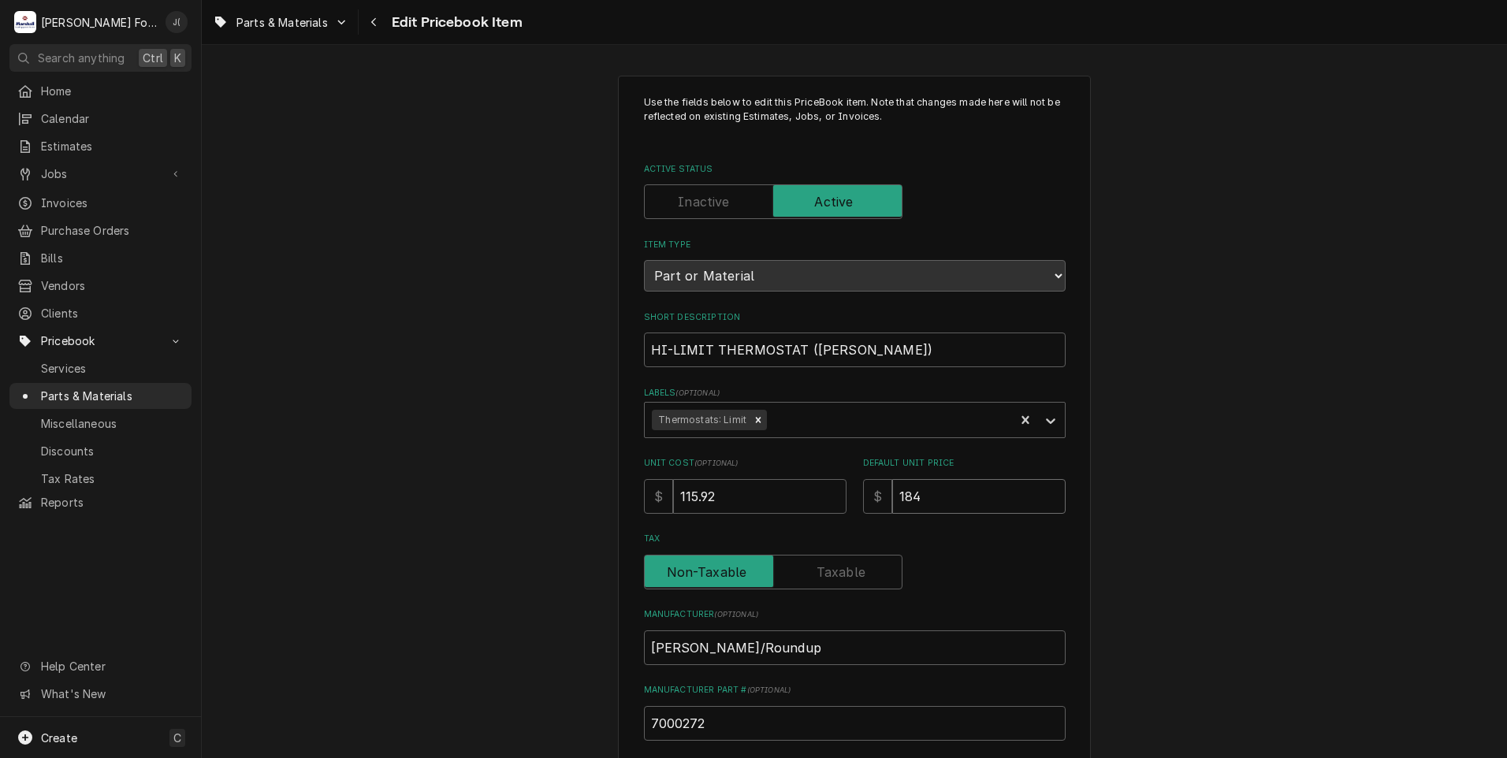
drag, startPoint x: 930, startPoint y: 498, endPoint x: 865, endPoint y: 482, distance: 66.7
click at [867, 483] on div "$ 184" at bounding box center [964, 496] width 203 height 35
type textarea "x"
type input "2"
type textarea "x"
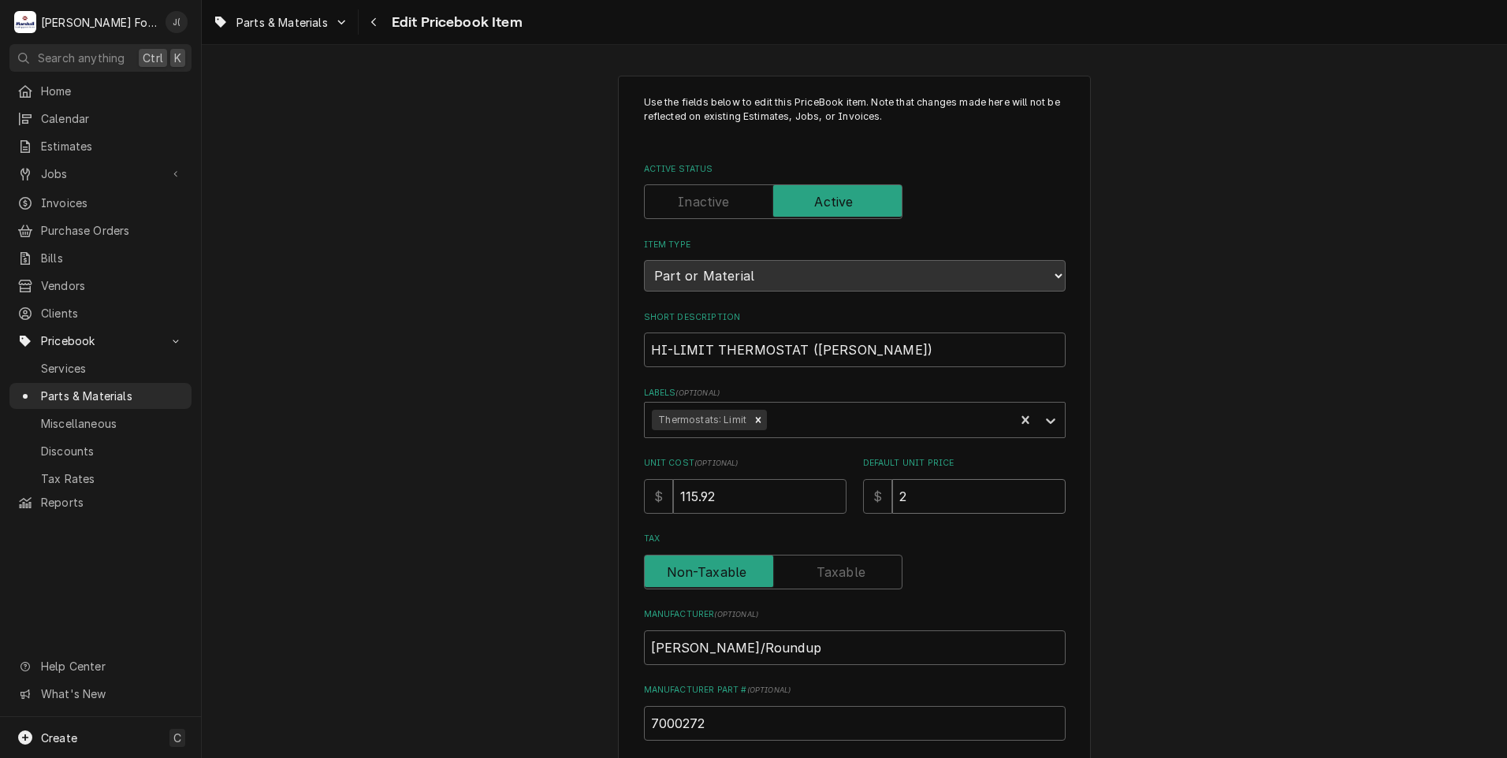
type input "20"
type textarea "x"
type input "201"
type textarea "x"
type input "201.0"
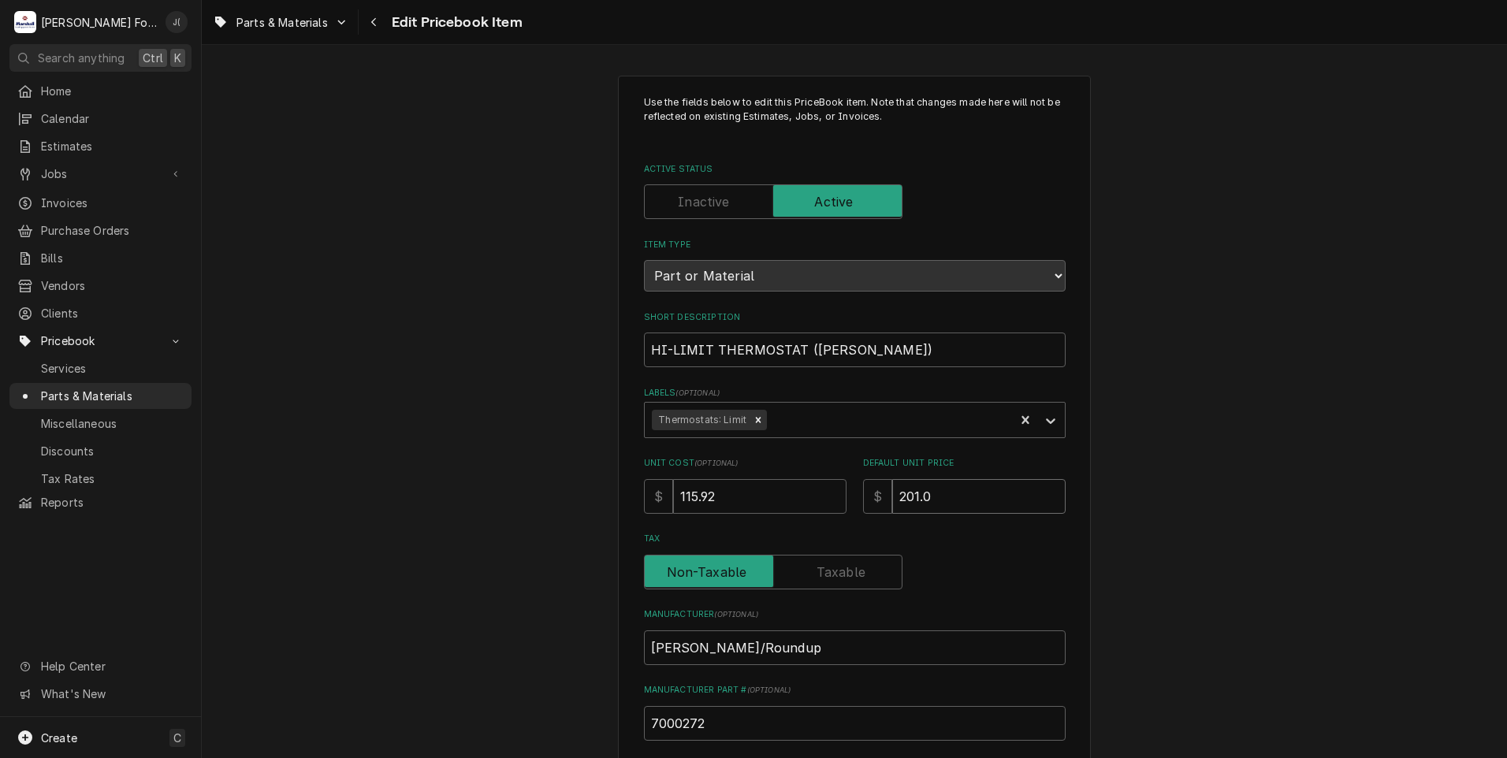
type textarea "x"
type input "201.00"
drag, startPoint x: 686, startPoint y: 502, endPoint x: 165, endPoint y: 386, distance: 534.1
click at [410, 463] on div "Use the fields below to edit this PriceBook item. Note that changes made here w…" at bounding box center [855, 616] width 1306 height 1111
type textarea "x"
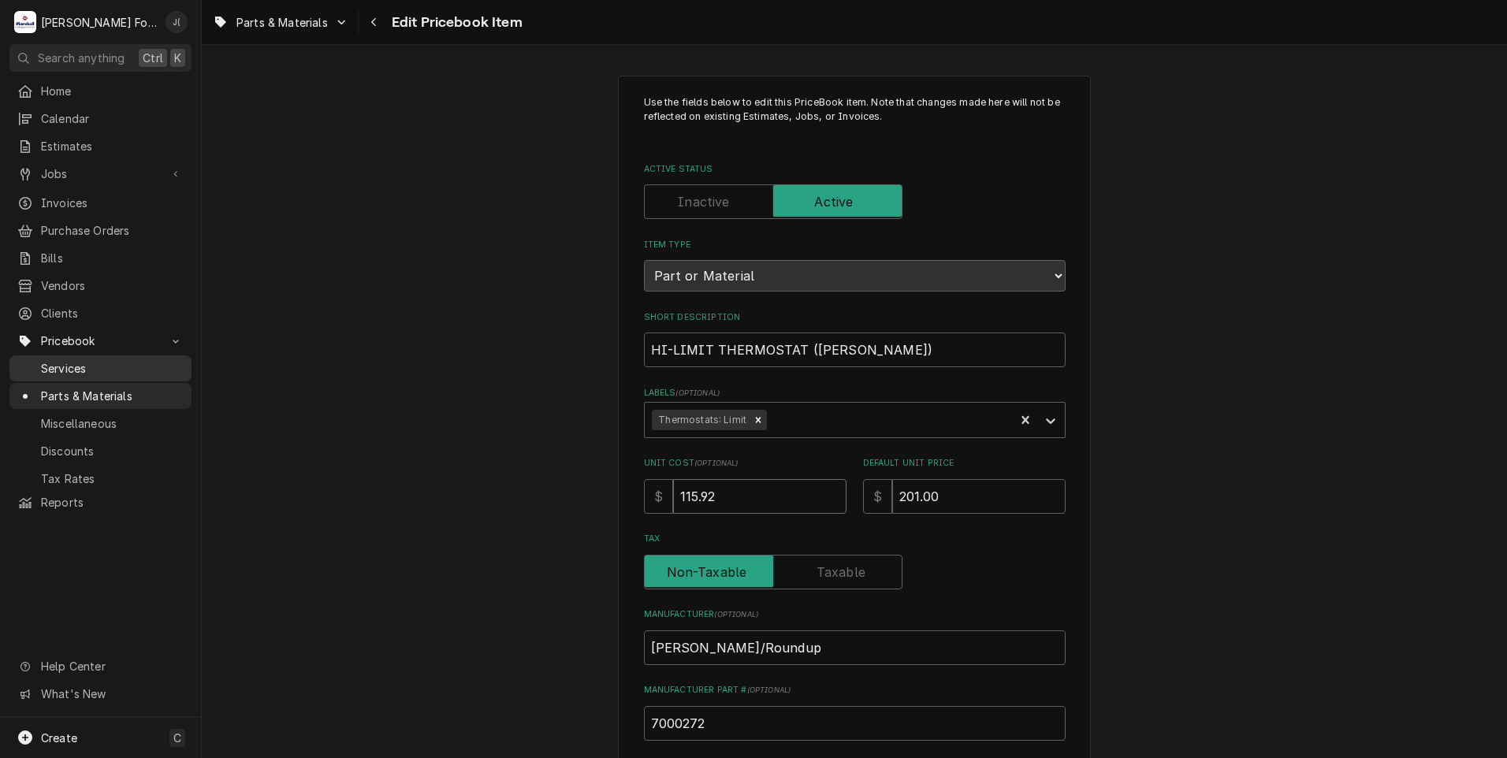
type input "1"
type textarea "x"
type input "12"
type textarea "x"
type input "127"
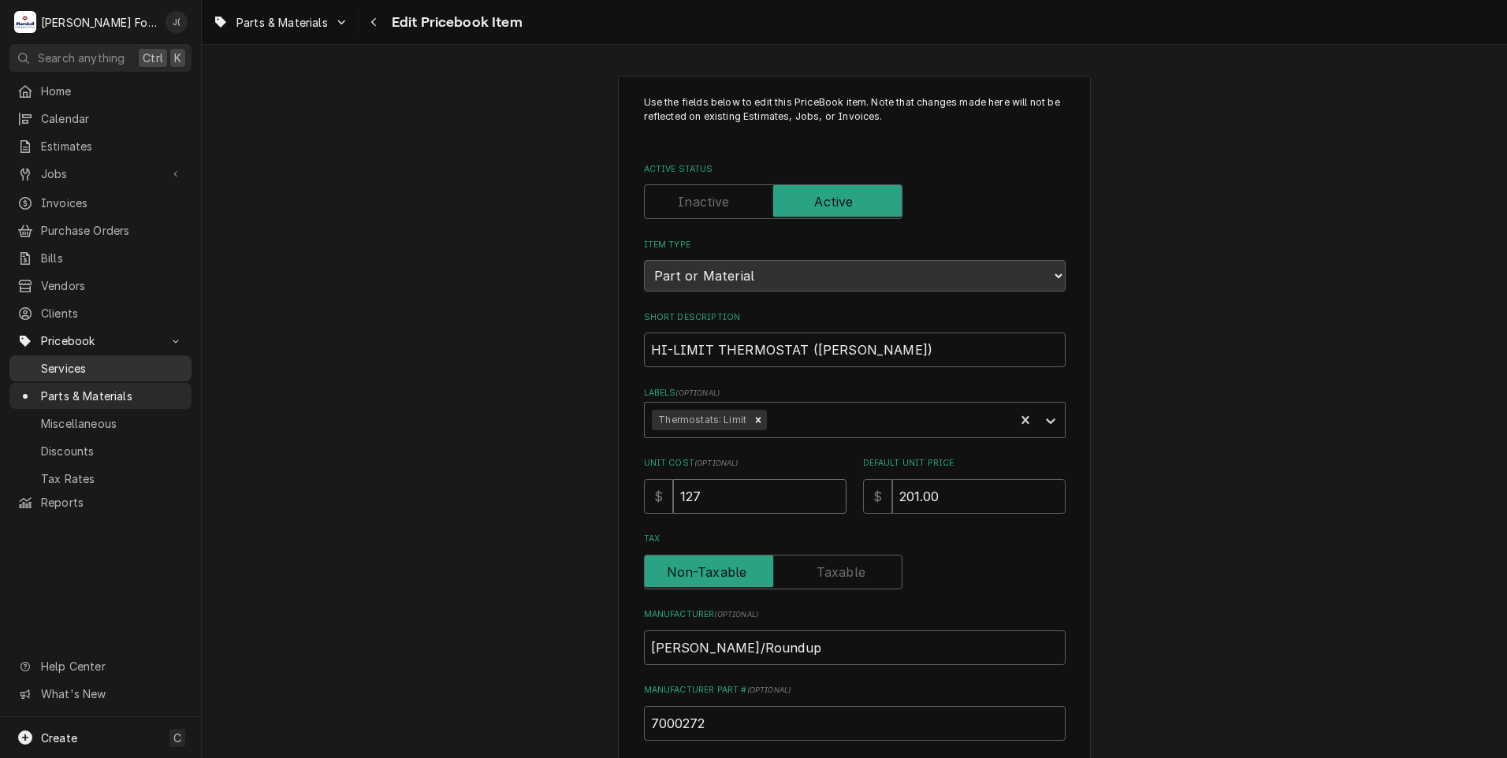
type textarea "x"
type input "127.6"
type textarea "x"
type input "127.63"
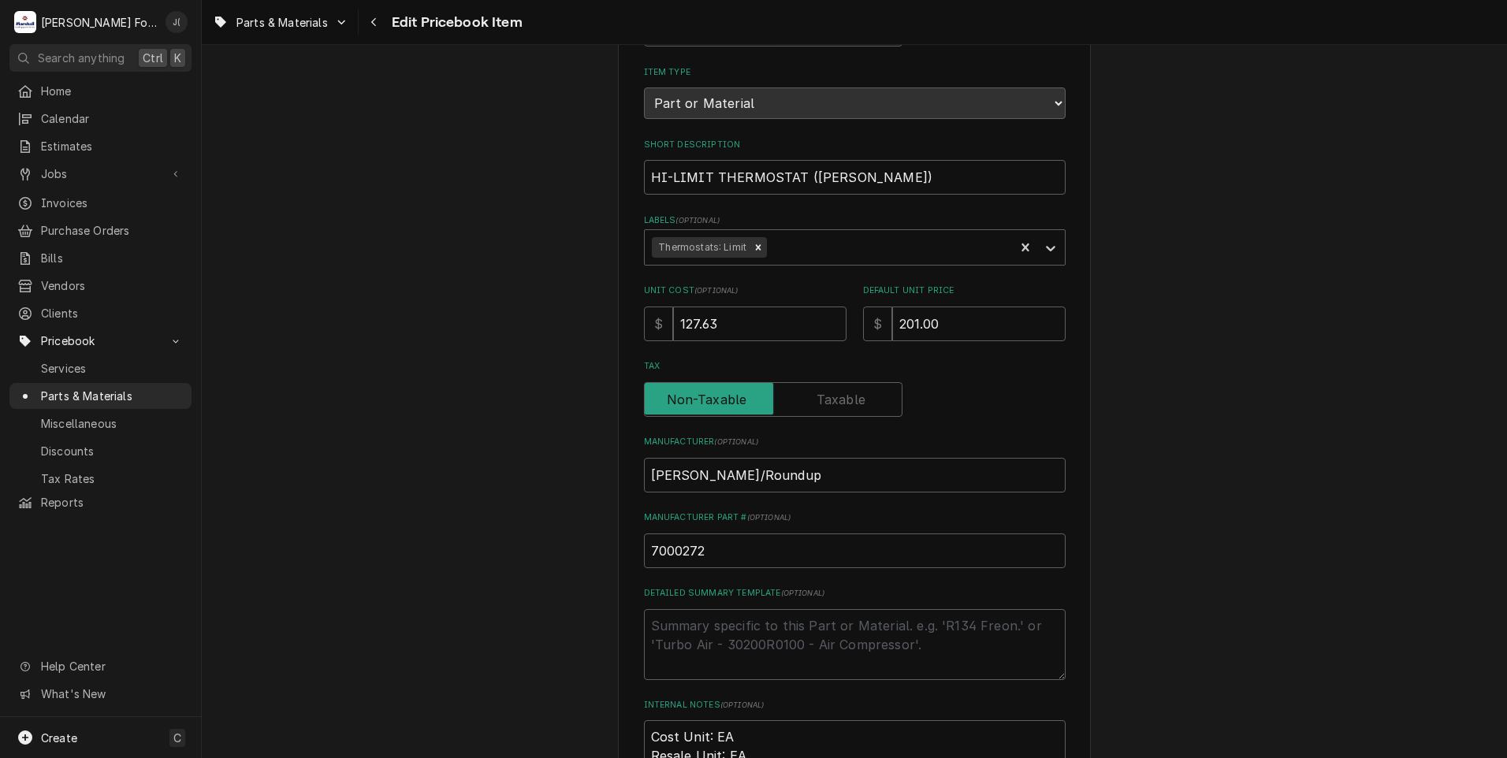
scroll to position [486, 0]
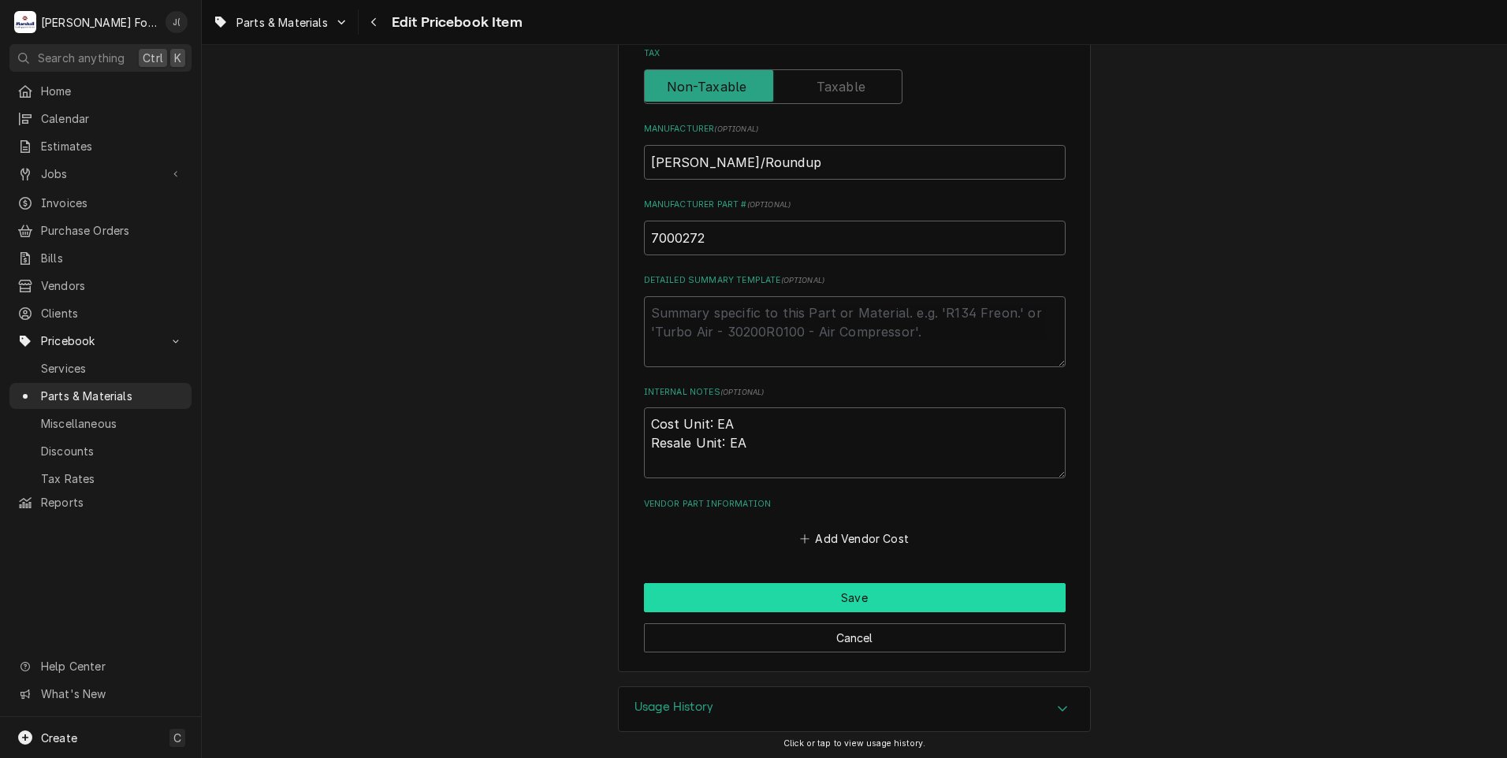
click at [784, 597] on button "Save" at bounding box center [855, 597] width 422 height 29
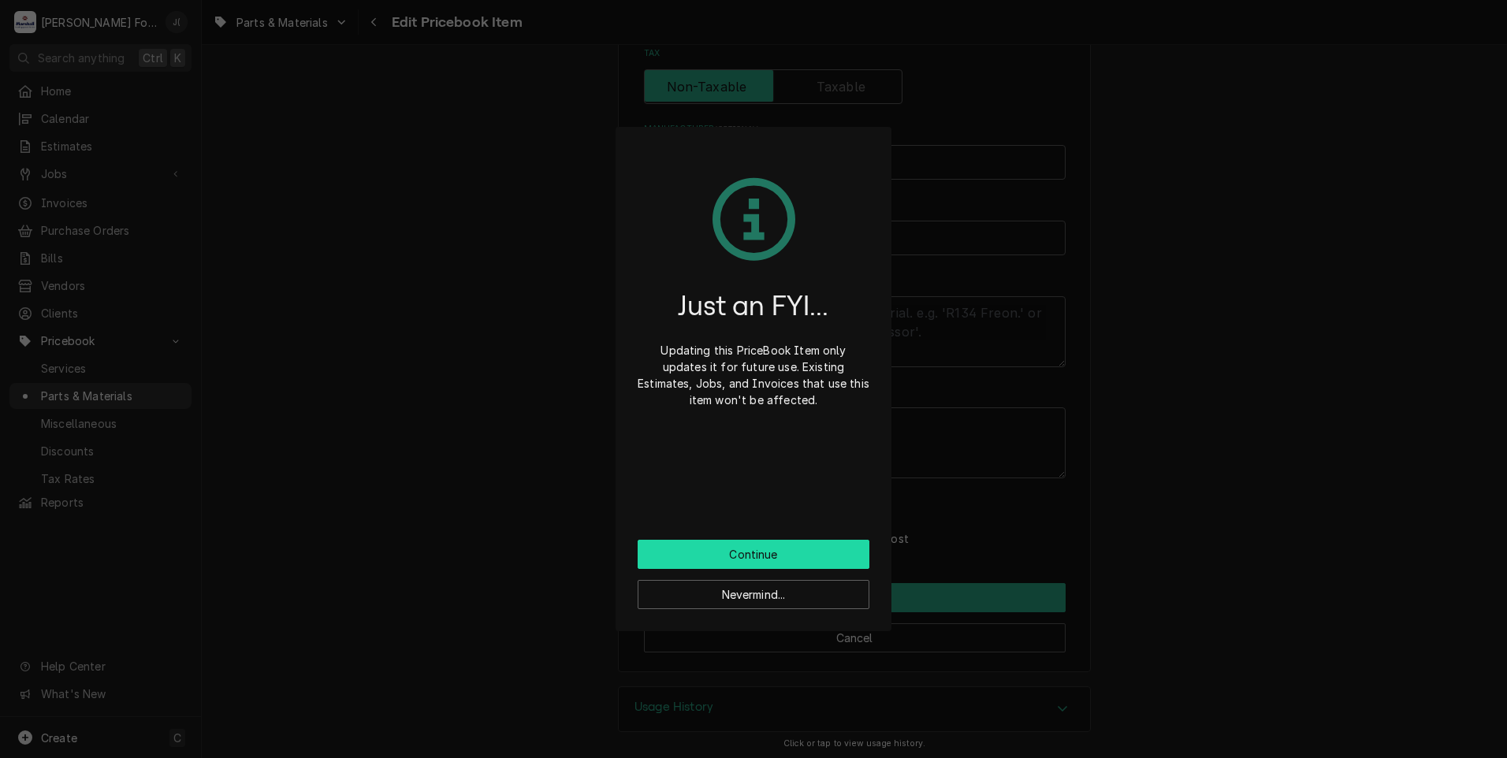
click at [781, 556] on button "Continue" at bounding box center [754, 554] width 232 height 29
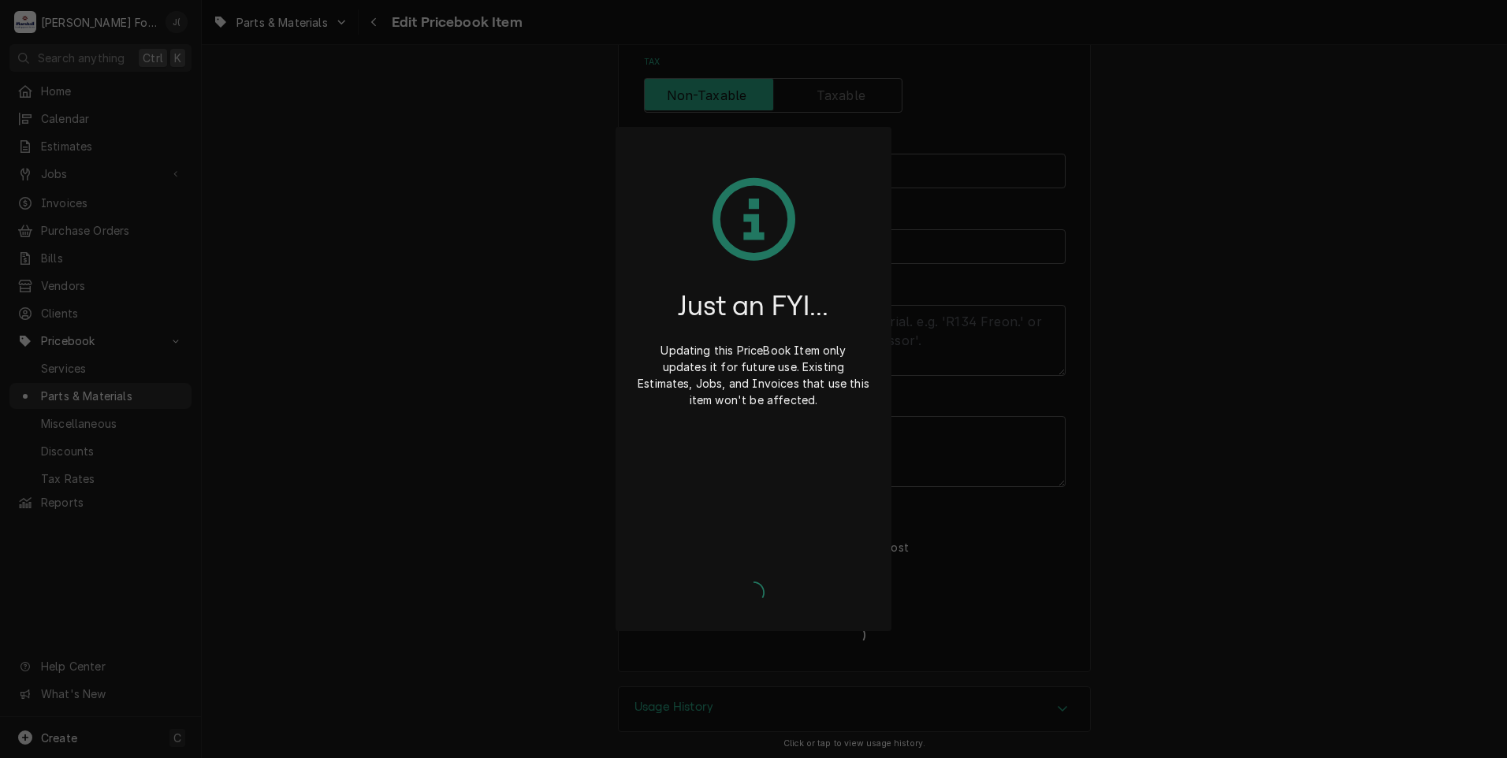
type textarea "x"
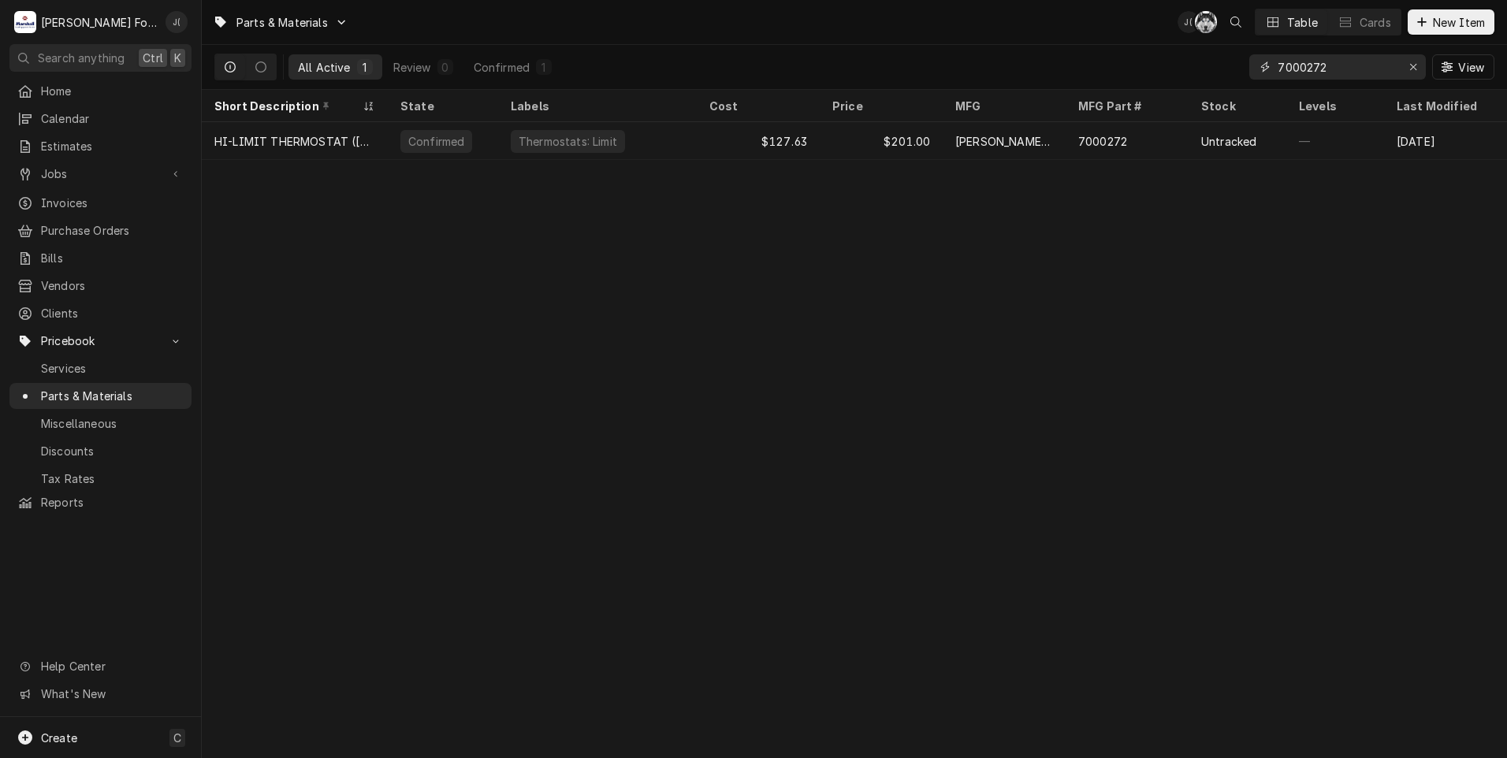
drag, startPoint x: 1330, startPoint y: 69, endPoint x: 1002, endPoint y: 28, distance: 330.5
click at [1023, 35] on div "Parts & Materials J( C( Table Cards New Item All Active 1 Review 0 Confirmed 1 …" at bounding box center [855, 45] width 1306 height 90
drag, startPoint x: 1355, startPoint y: 66, endPoint x: 1231, endPoint y: 66, distance: 123.8
click at [1224, 68] on div "All Active 1 Review 0 Confirmed 1 r02.19.017.00 View" at bounding box center [854, 67] width 1280 height 44
type input "r02.19.017.00"
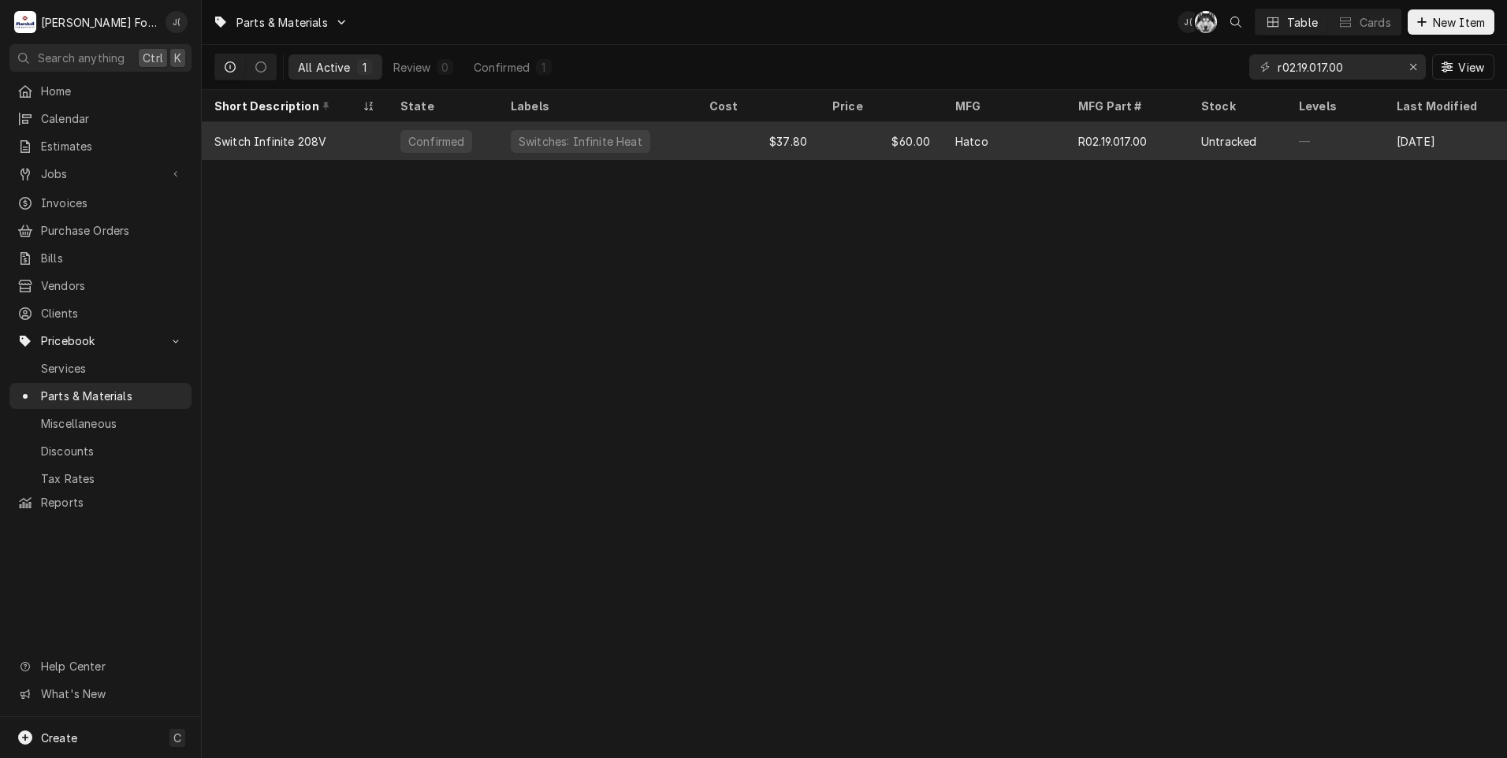
click at [989, 146] on div "Hatco" at bounding box center [1004, 141] width 123 height 38
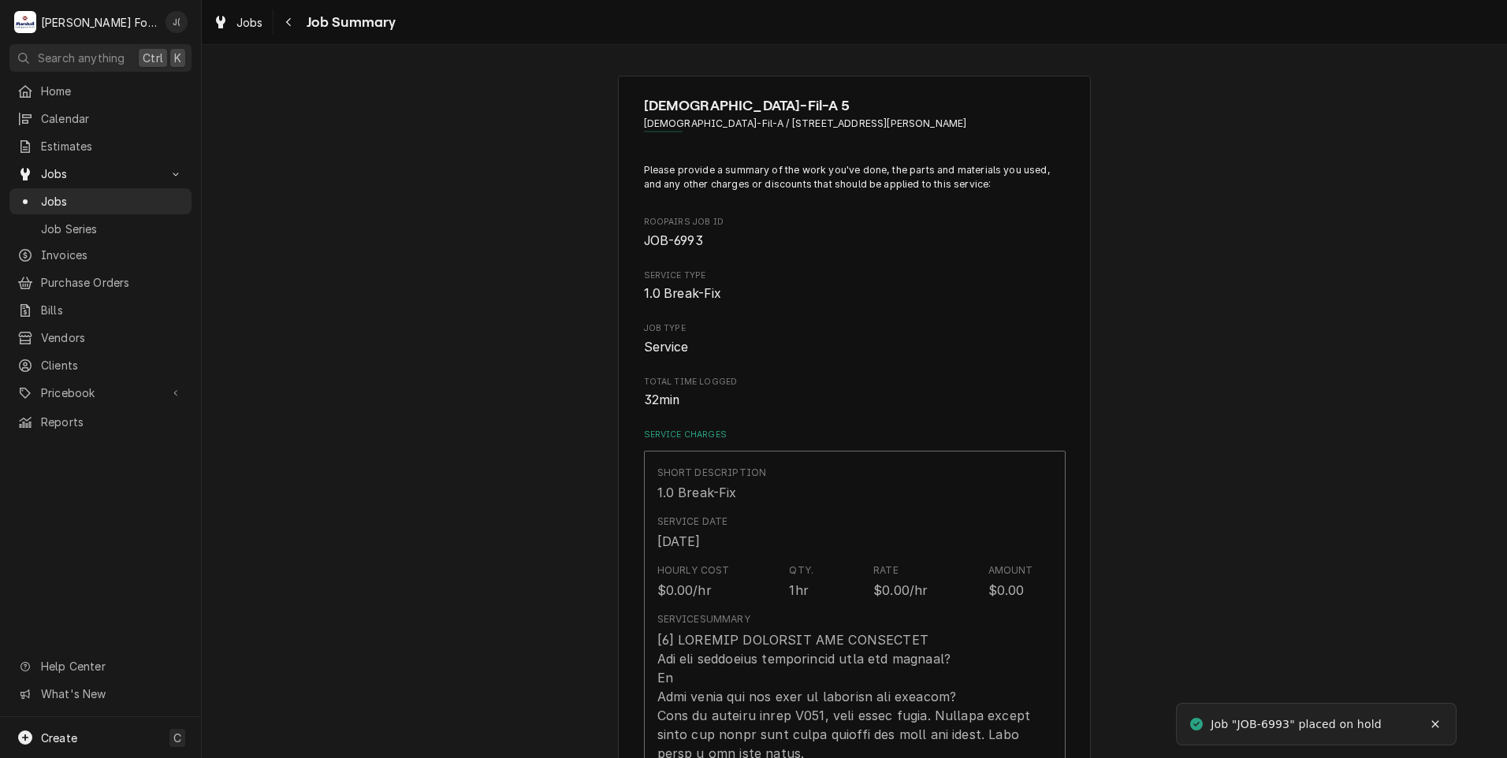
type textarea "x"
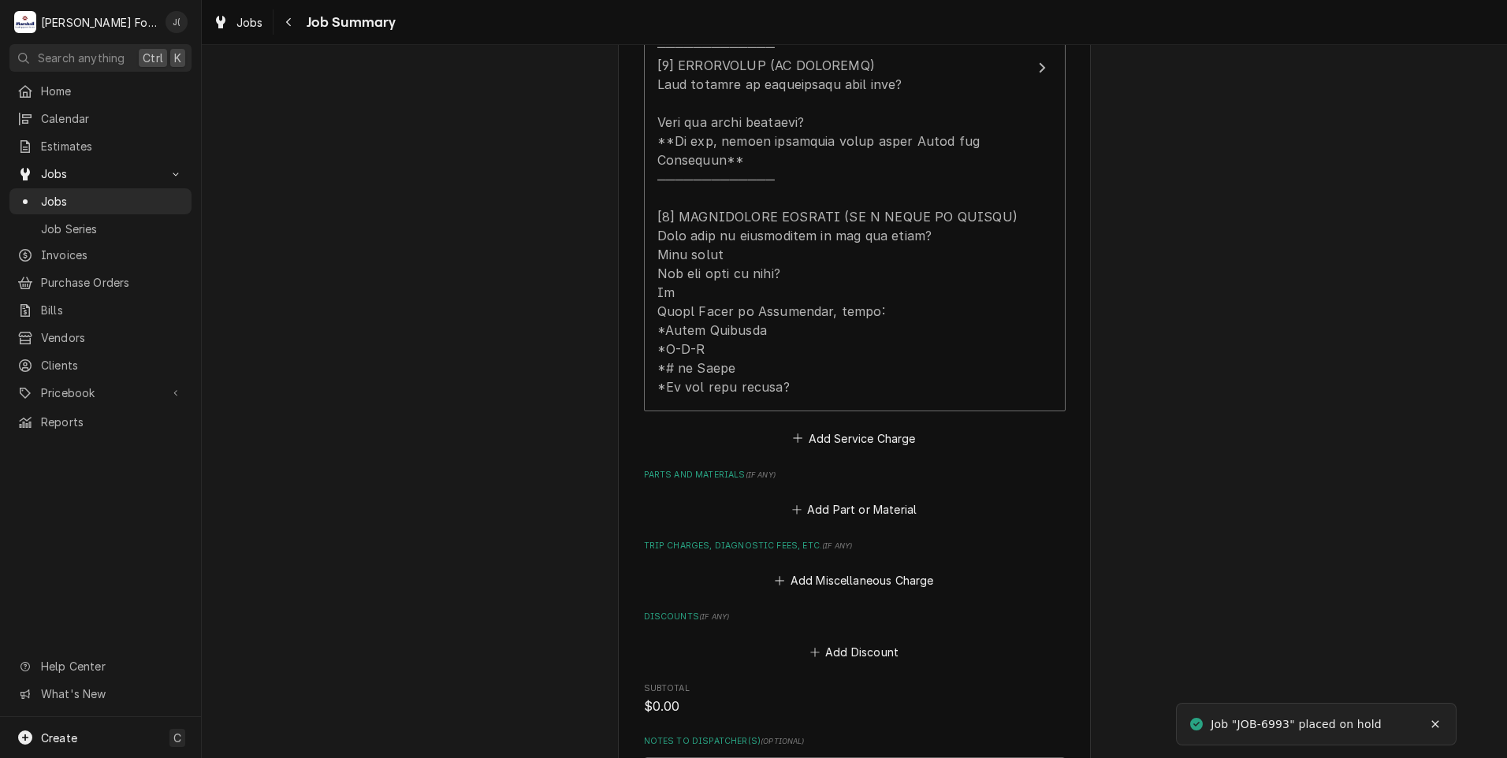
scroll to position [867, 0]
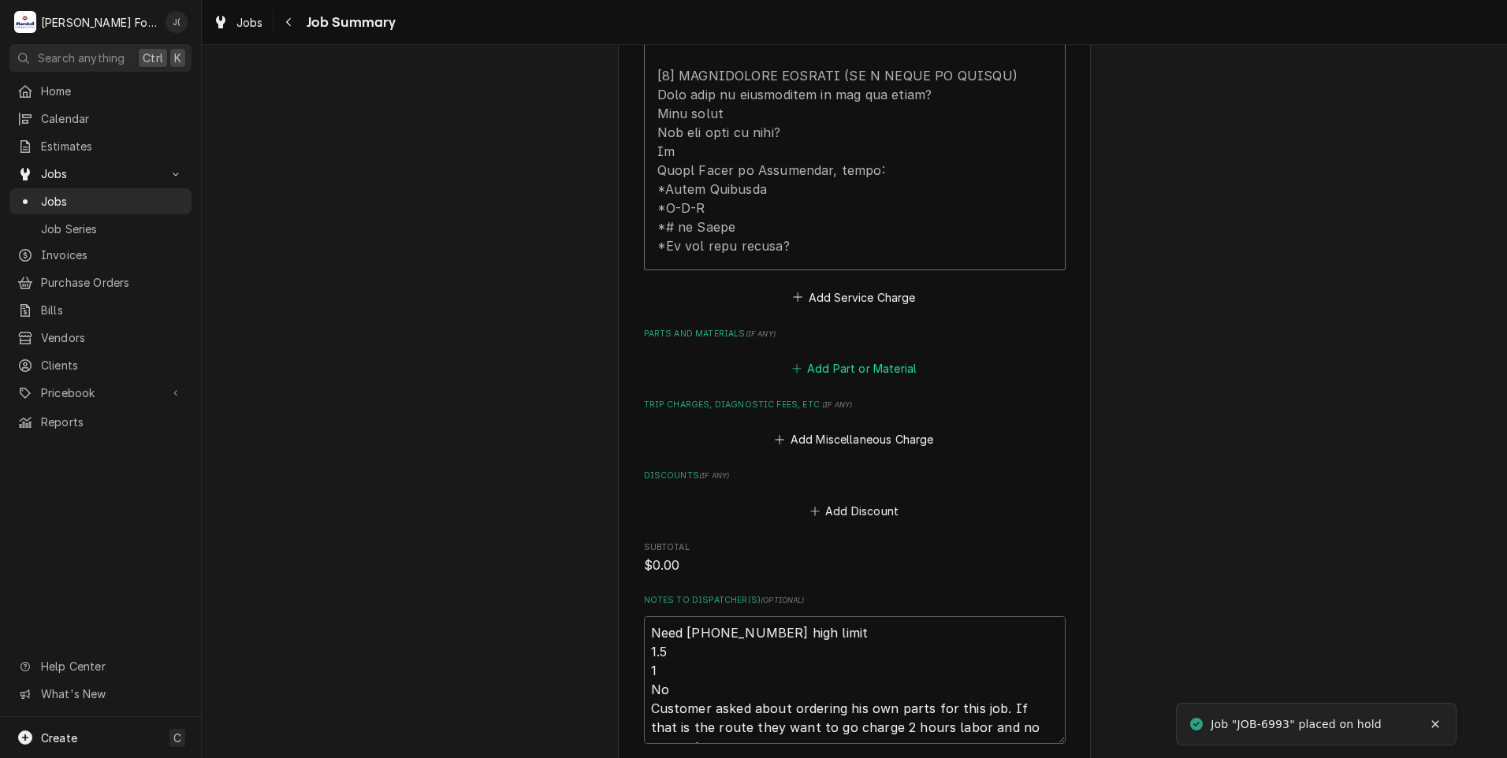
click at [829, 358] on button "Add Part or Material" at bounding box center [854, 369] width 130 height 22
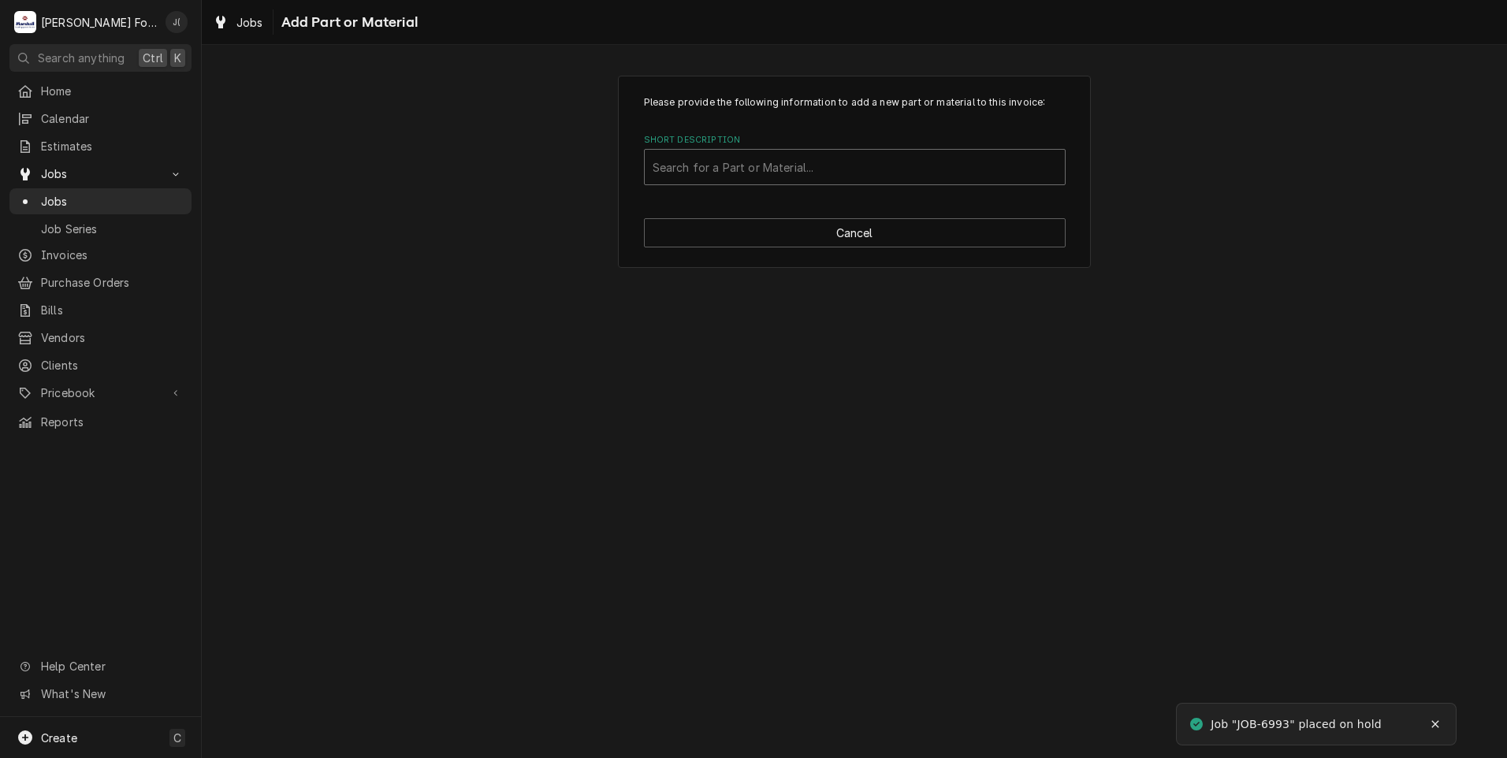
click at [743, 170] on div "Short Description" at bounding box center [855, 167] width 404 height 28
type input "7000272"
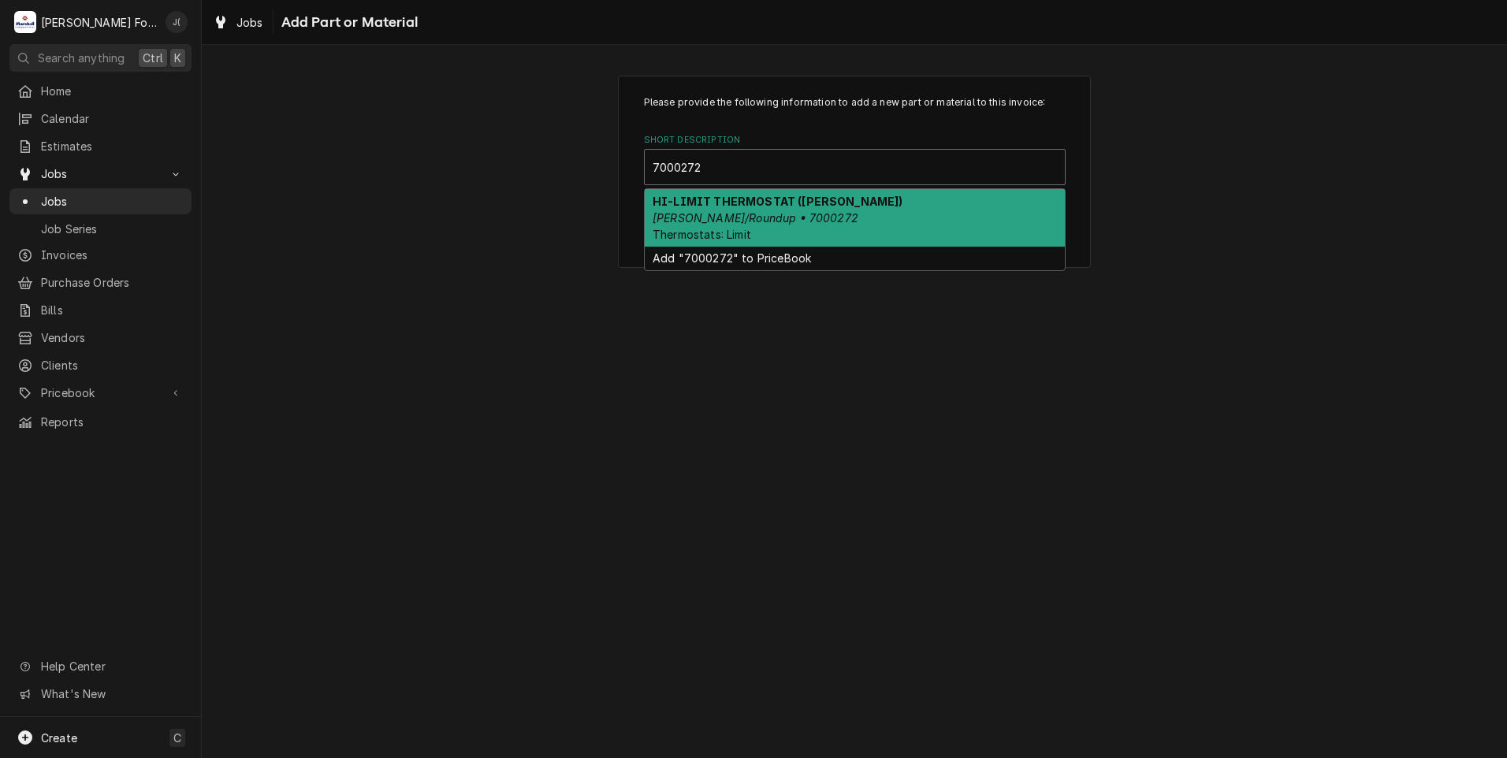
click at [755, 216] on em "Antunes/Roundup • 7000272" at bounding box center [756, 217] width 206 height 13
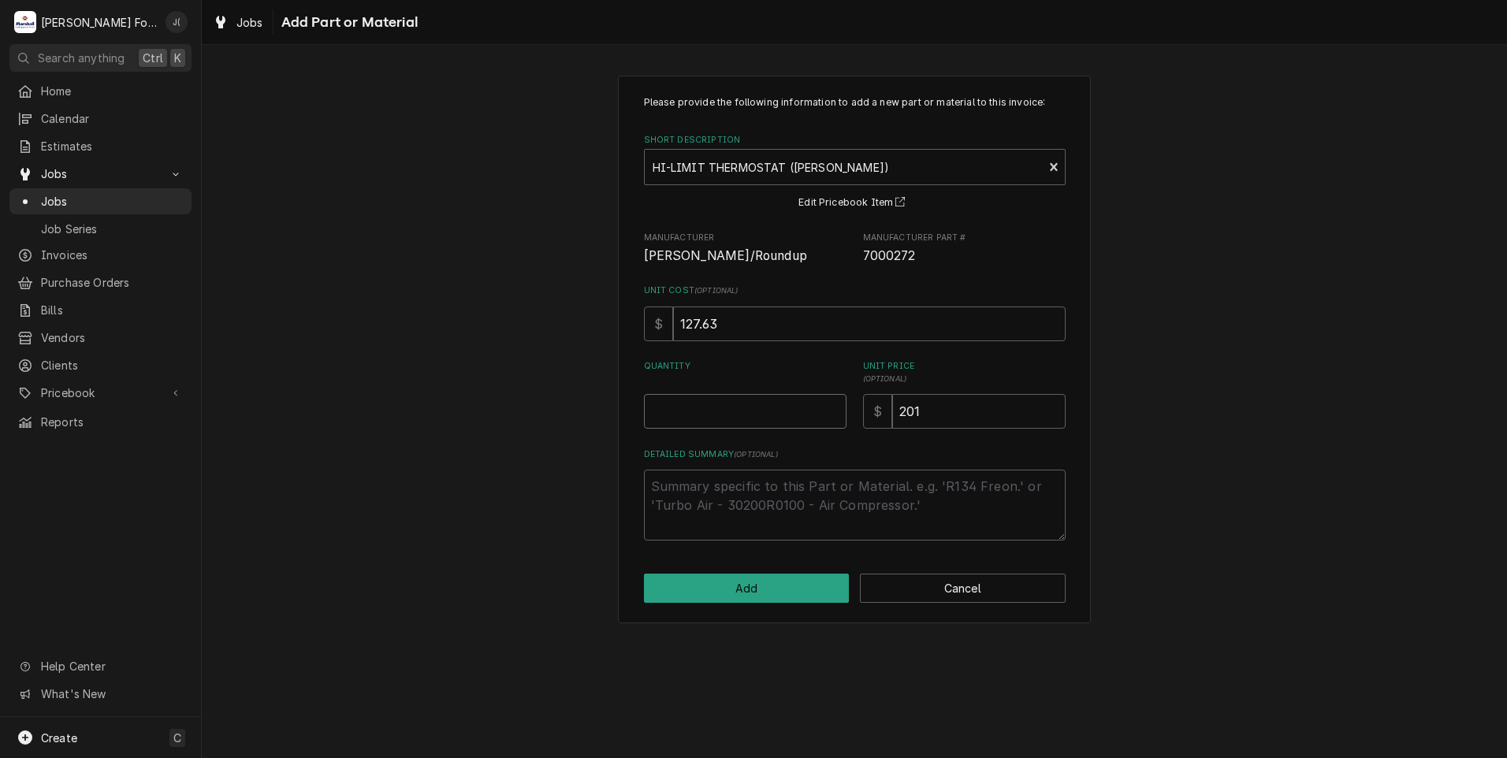
drag, startPoint x: 762, startPoint y: 406, endPoint x: 732, endPoint y: 406, distance: 30.0
click at [757, 406] on input "Quantity" at bounding box center [745, 411] width 203 height 35
type textarea "x"
type input "1"
click at [770, 588] on button "Add" at bounding box center [747, 588] width 206 height 29
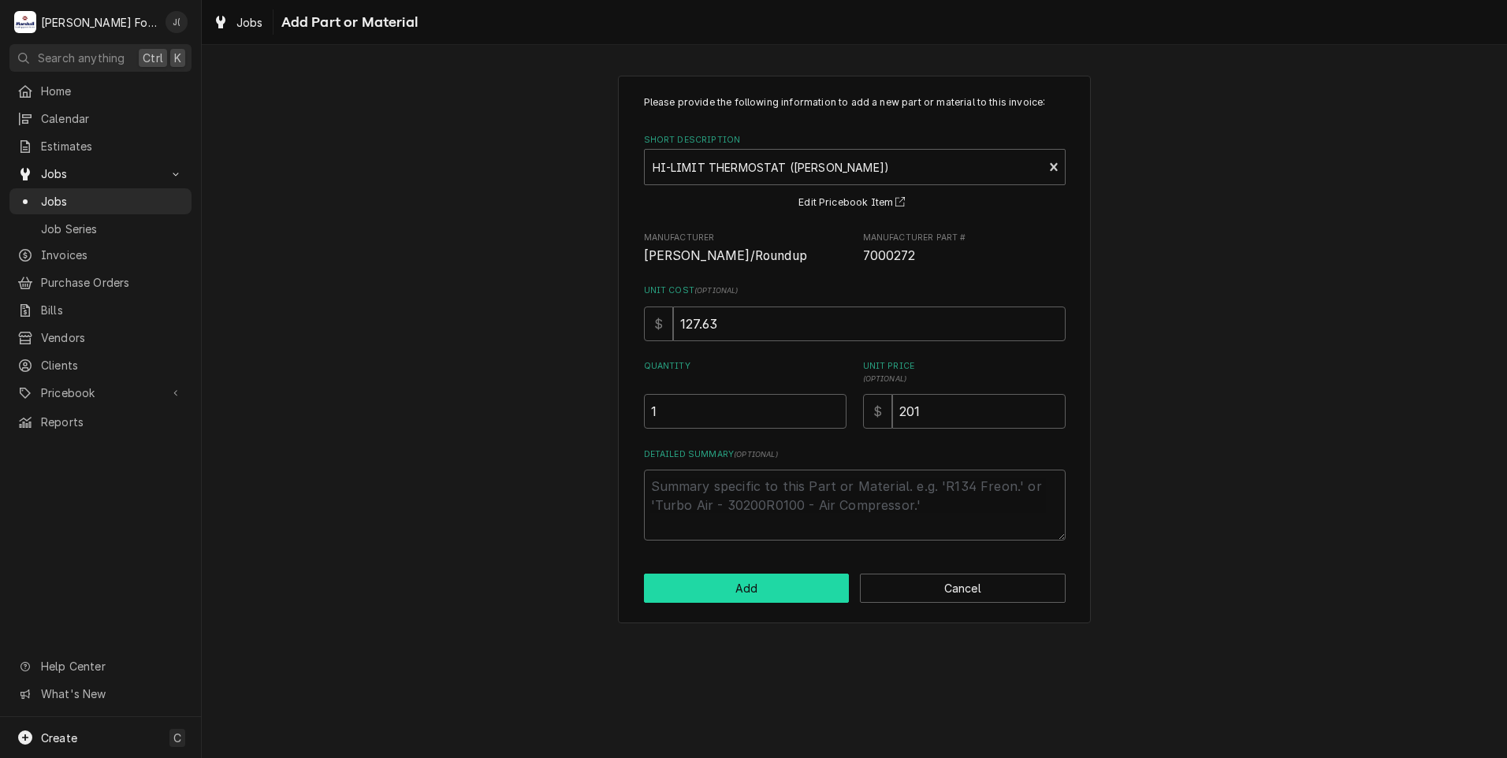
type textarea "x"
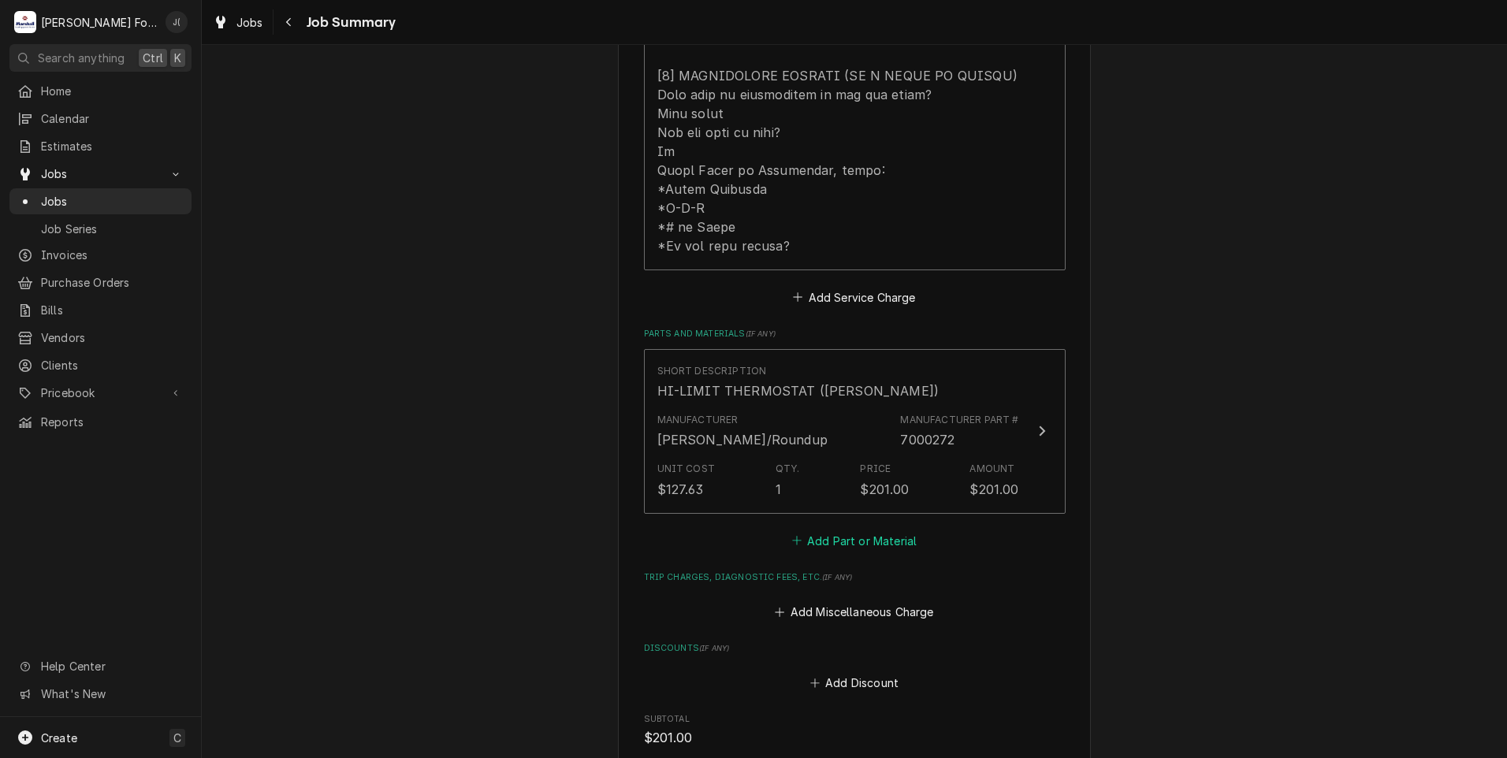
click at [859, 530] on button "Add Part or Material" at bounding box center [854, 541] width 130 height 22
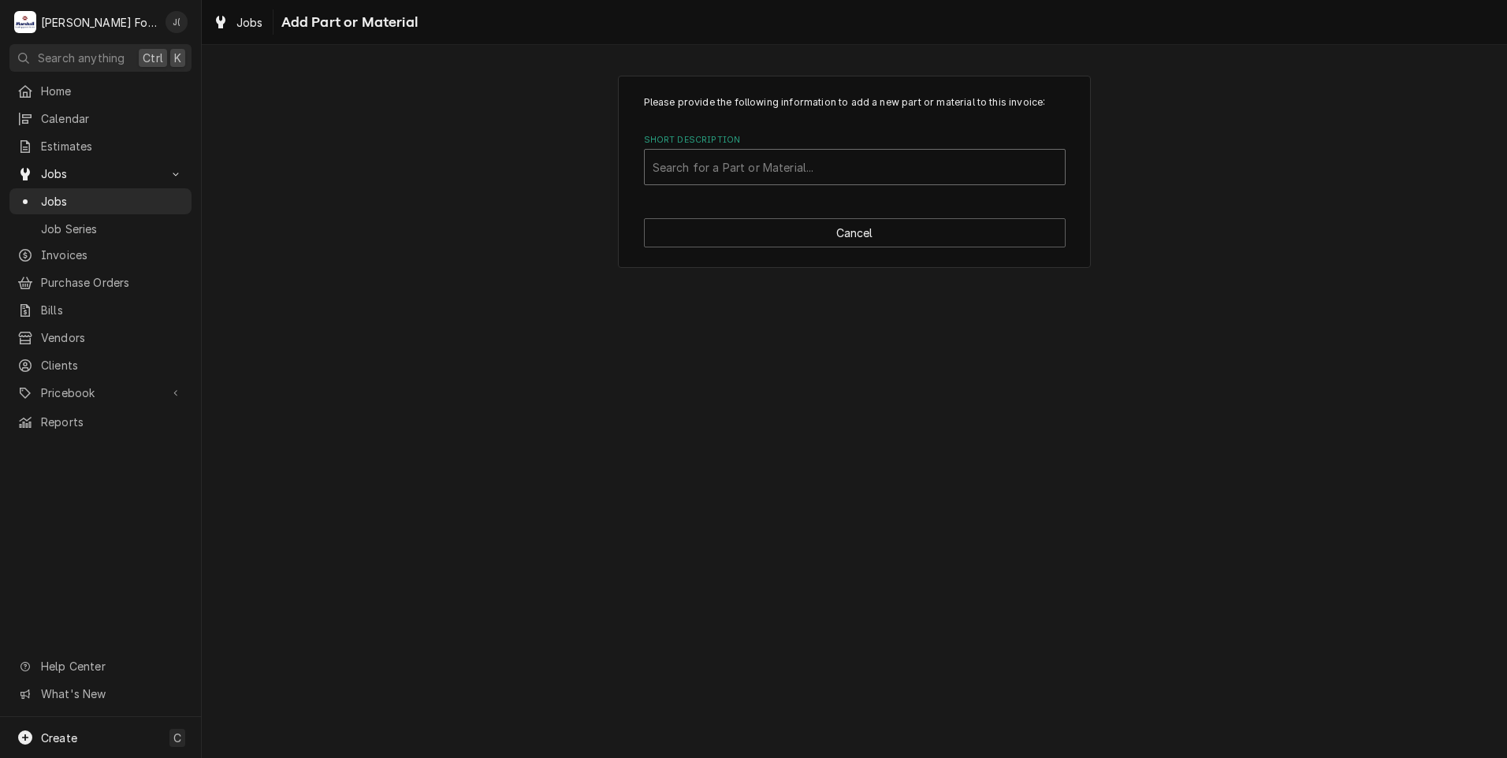
click at [838, 170] on div "Short Description" at bounding box center [855, 167] width 404 height 28
type input "ssdt"
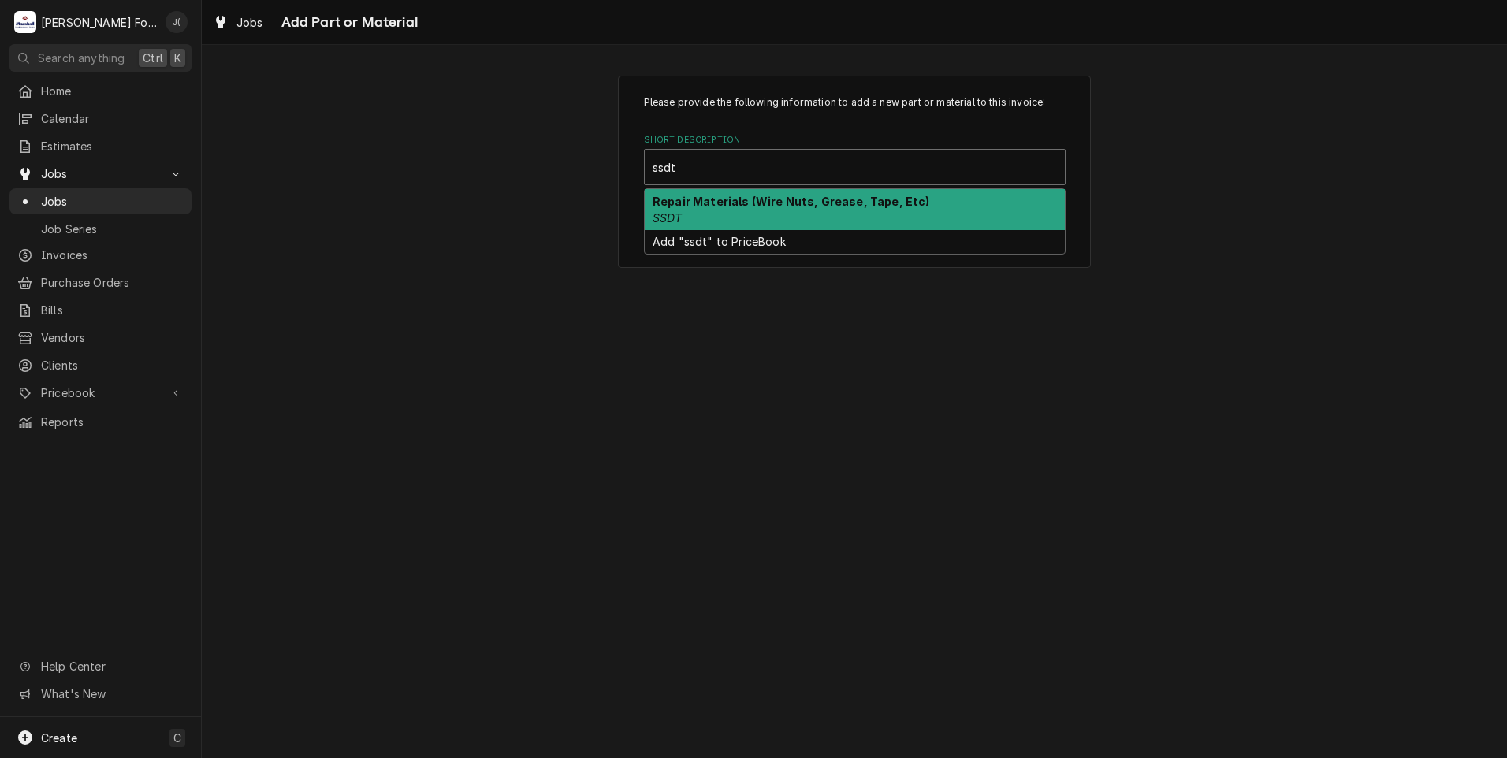
click at [832, 213] on div "Repair Materials (Wire Nuts, Grease, Tape, Etc) SSDT" at bounding box center [855, 209] width 420 height 41
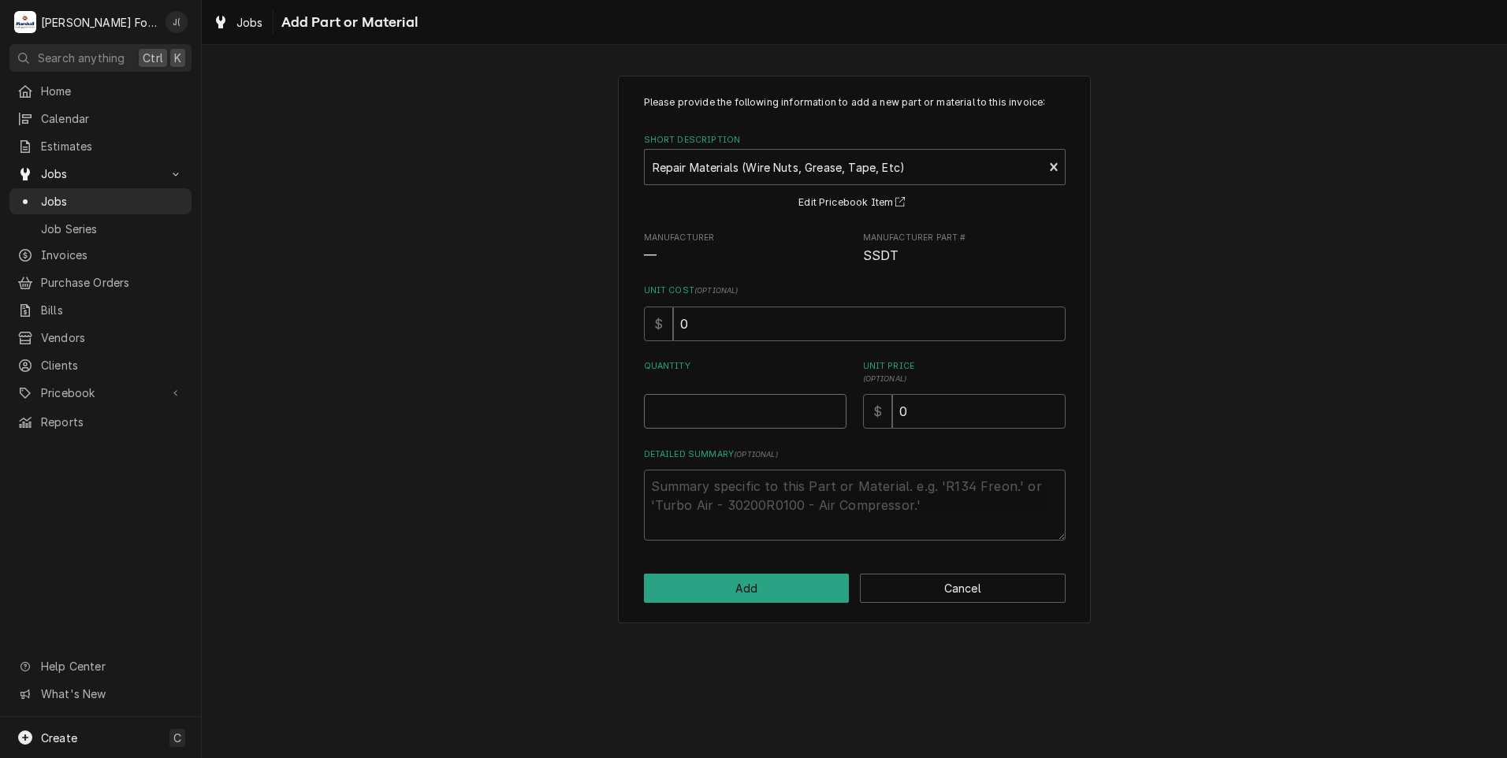
click at [730, 416] on input "Quantity" at bounding box center [745, 411] width 203 height 35
type textarea "x"
type input "1"
type textarea "x"
type input "6"
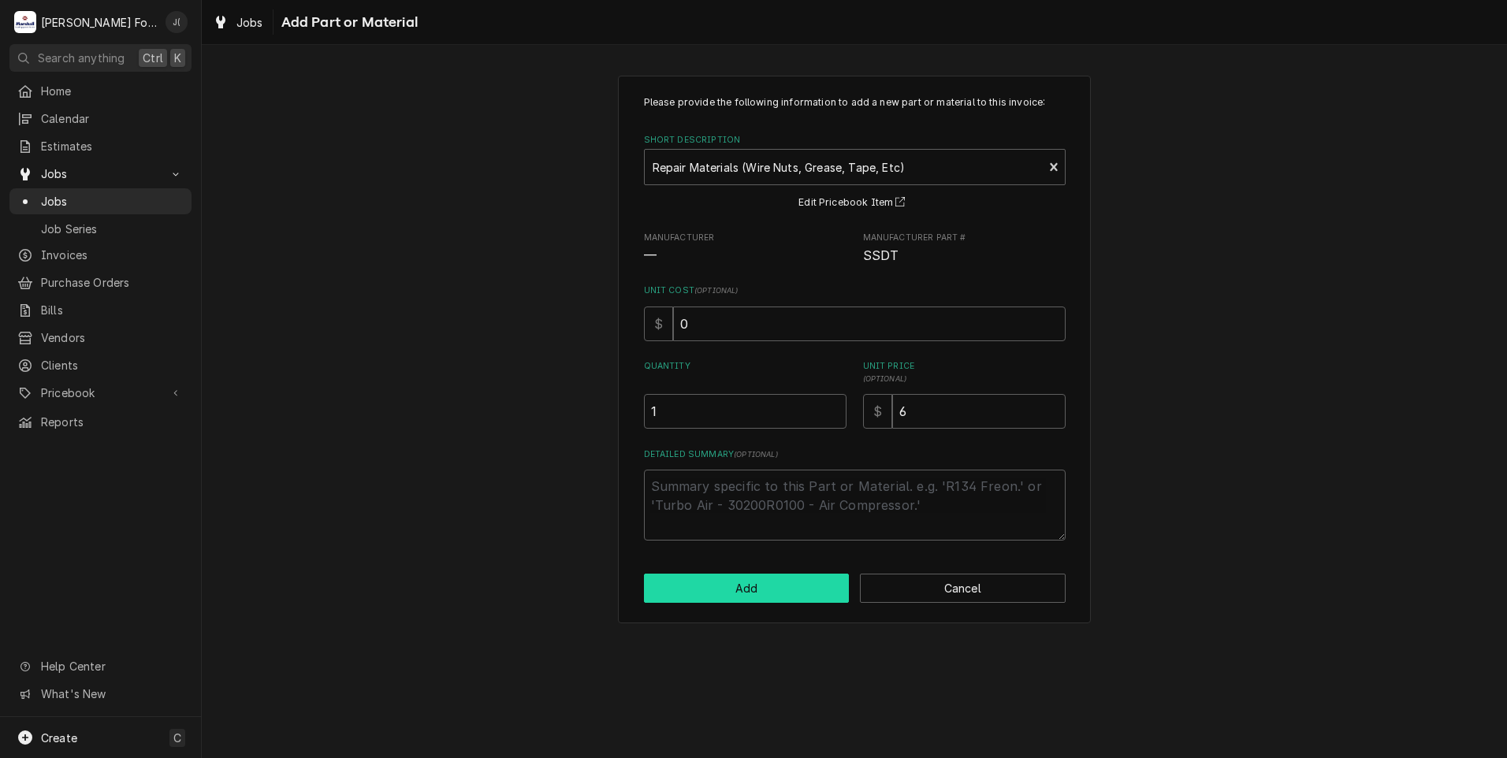
click at [773, 582] on button "Add" at bounding box center [747, 588] width 206 height 29
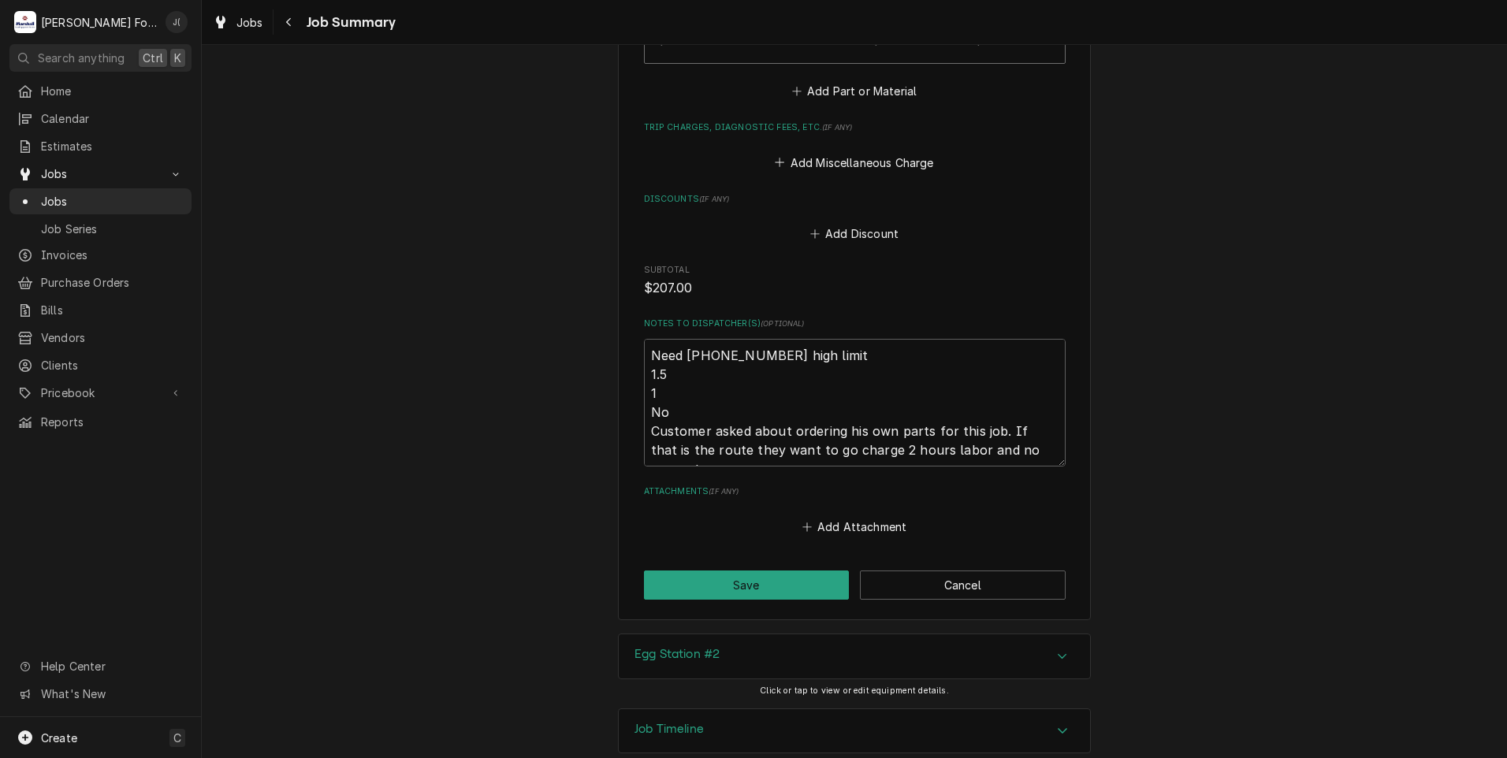
scroll to position [1495, 0]
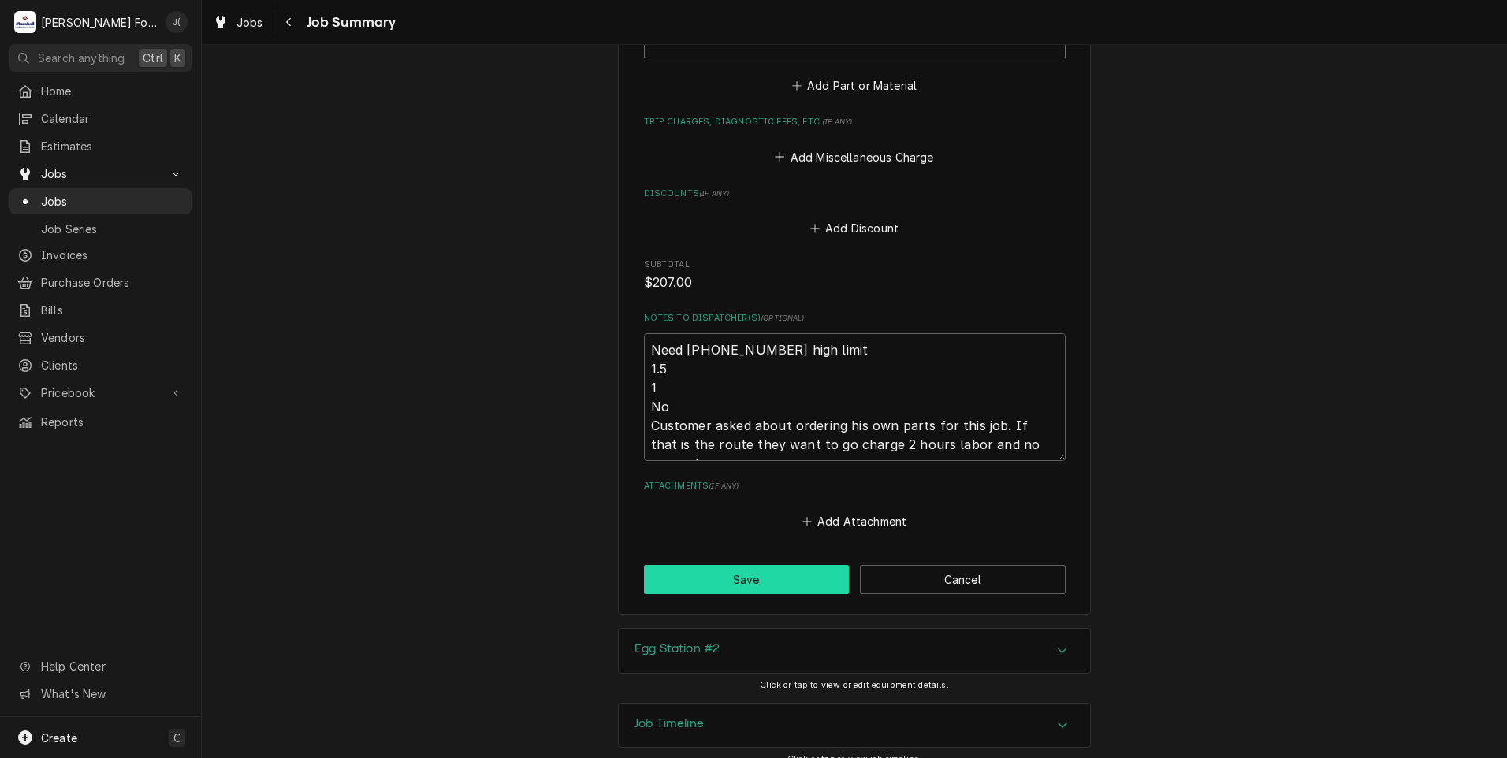
click at [699, 568] on button "Save" at bounding box center [747, 579] width 206 height 29
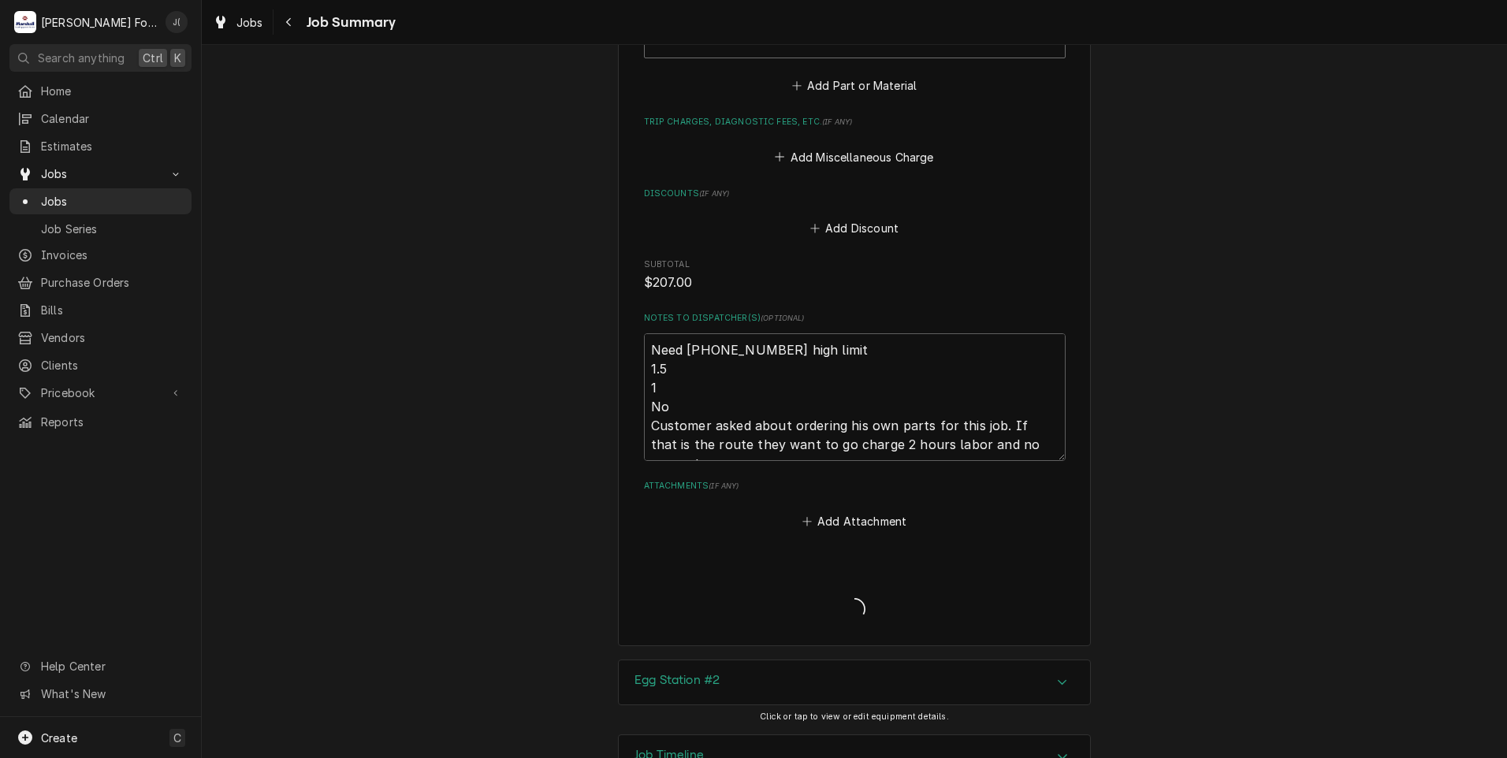
type textarea "x"
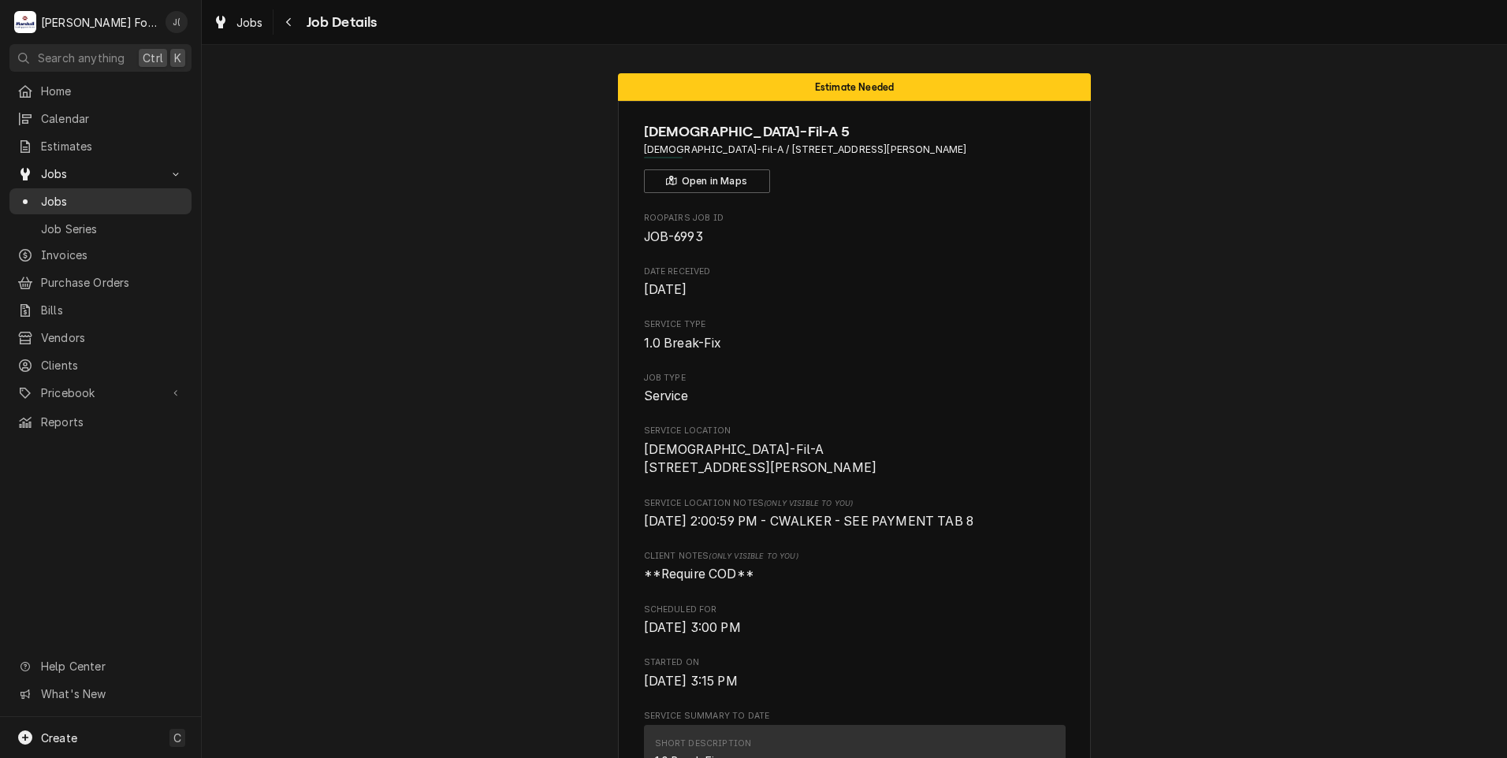
click at [64, 193] on span "Jobs" at bounding box center [112, 201] width 143 height 17
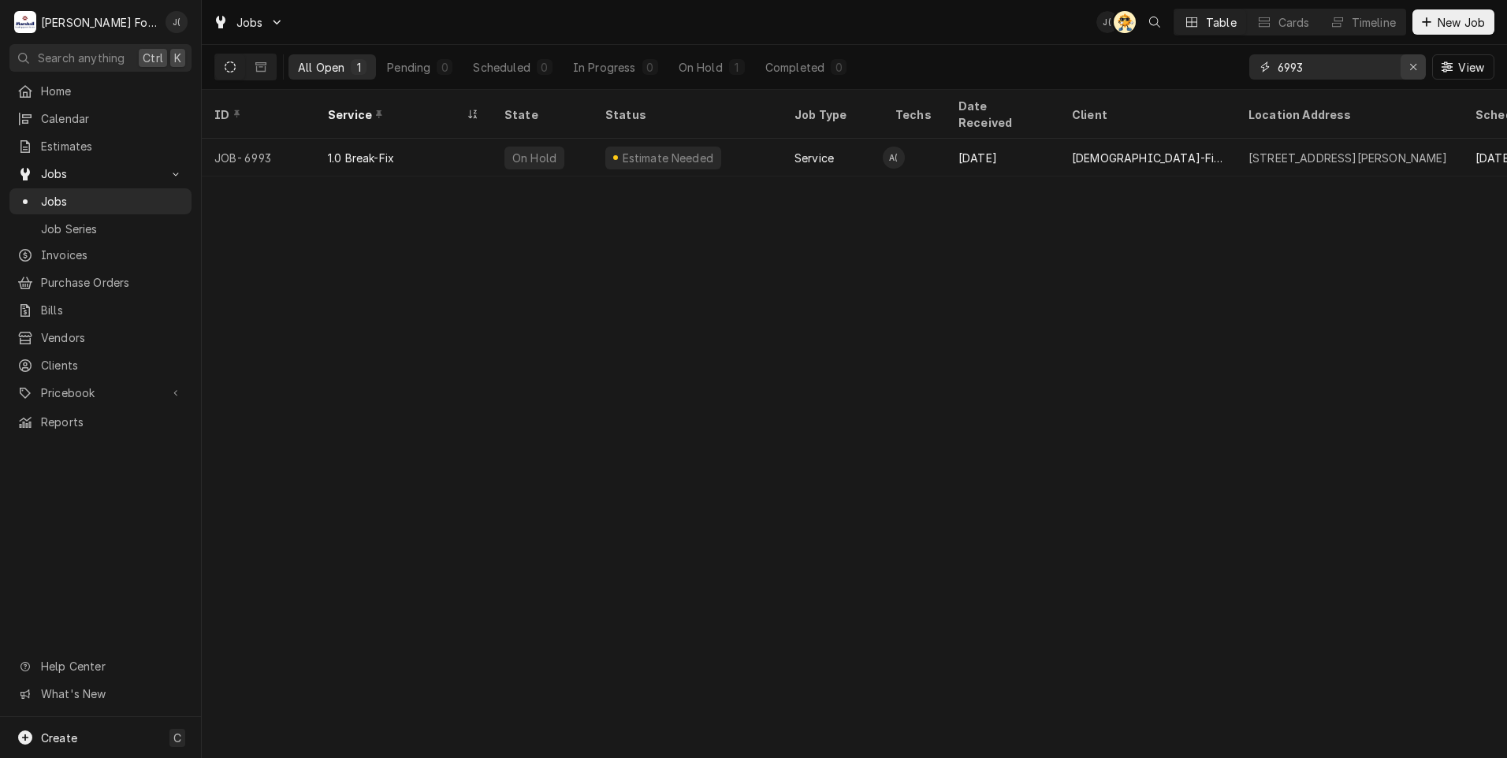
click at [1413, 66] on icon "Erase input" at bounding box center [1414, 66] width 9 height 11
click at [1370, 69] on input "Dynamic Content Wrapper" at bounding box center [1352, 66] width 148 height 25
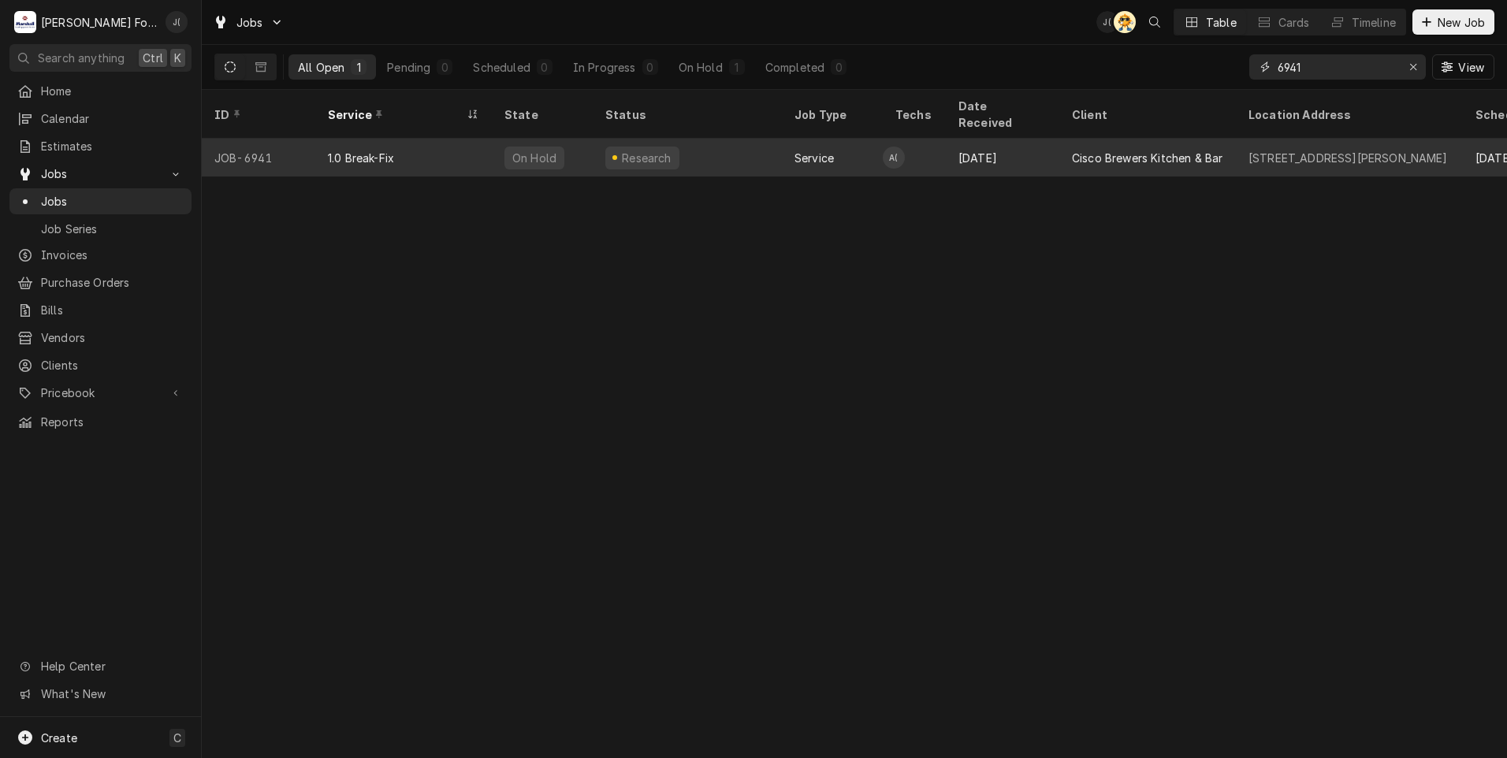
type input "6941"
click at [457, 154] on div "1.0 Break-Fix" at bounding box center [403, 158] width 177 height 38
click at [457, 153] on div "1.0 Break-Fix" at bounding box center [403, 158] width 177 height 38
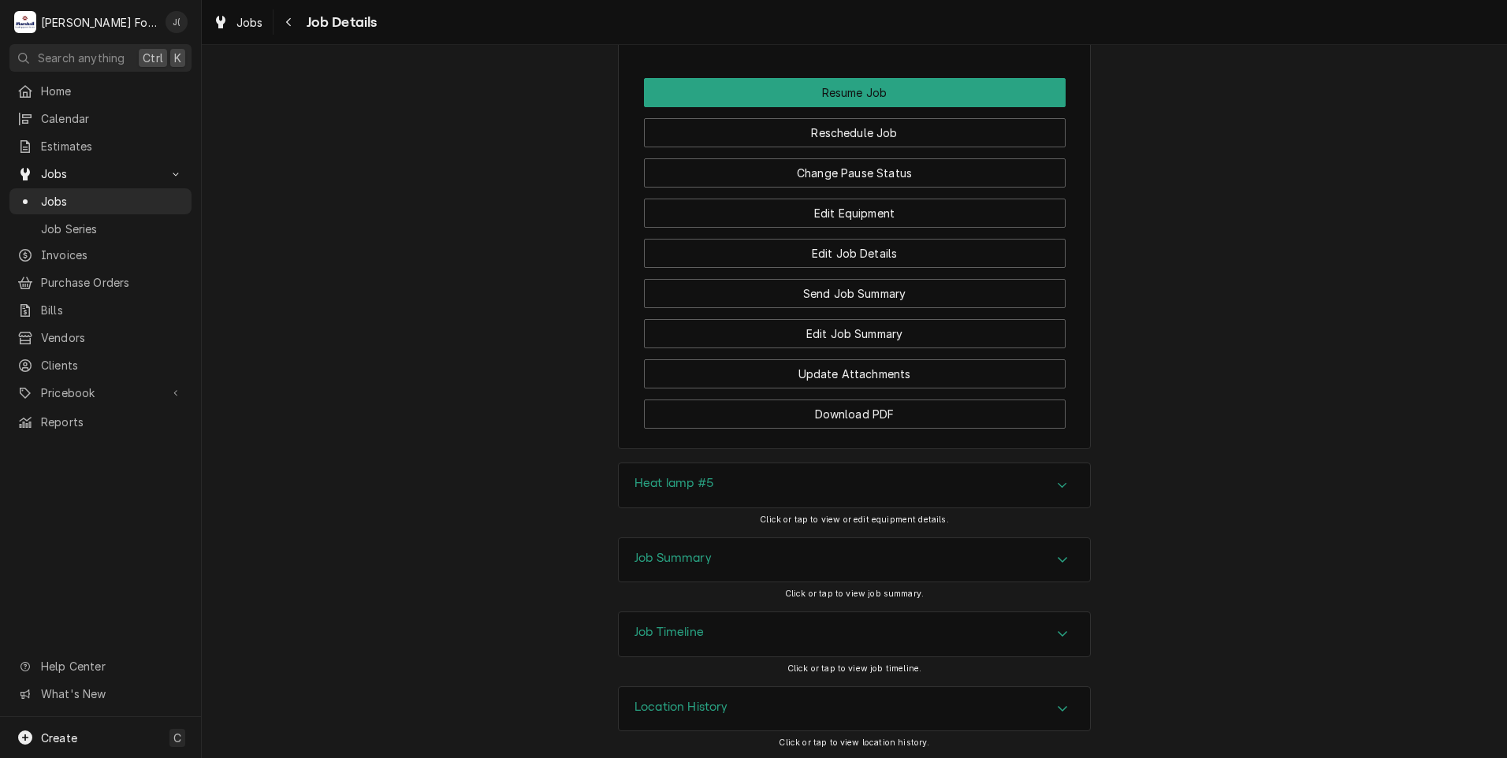
scroll to position [1762, 0]
click at [636, 551] on h3 "Job Summary" at bounding box center [673, 556] width 77 height 15
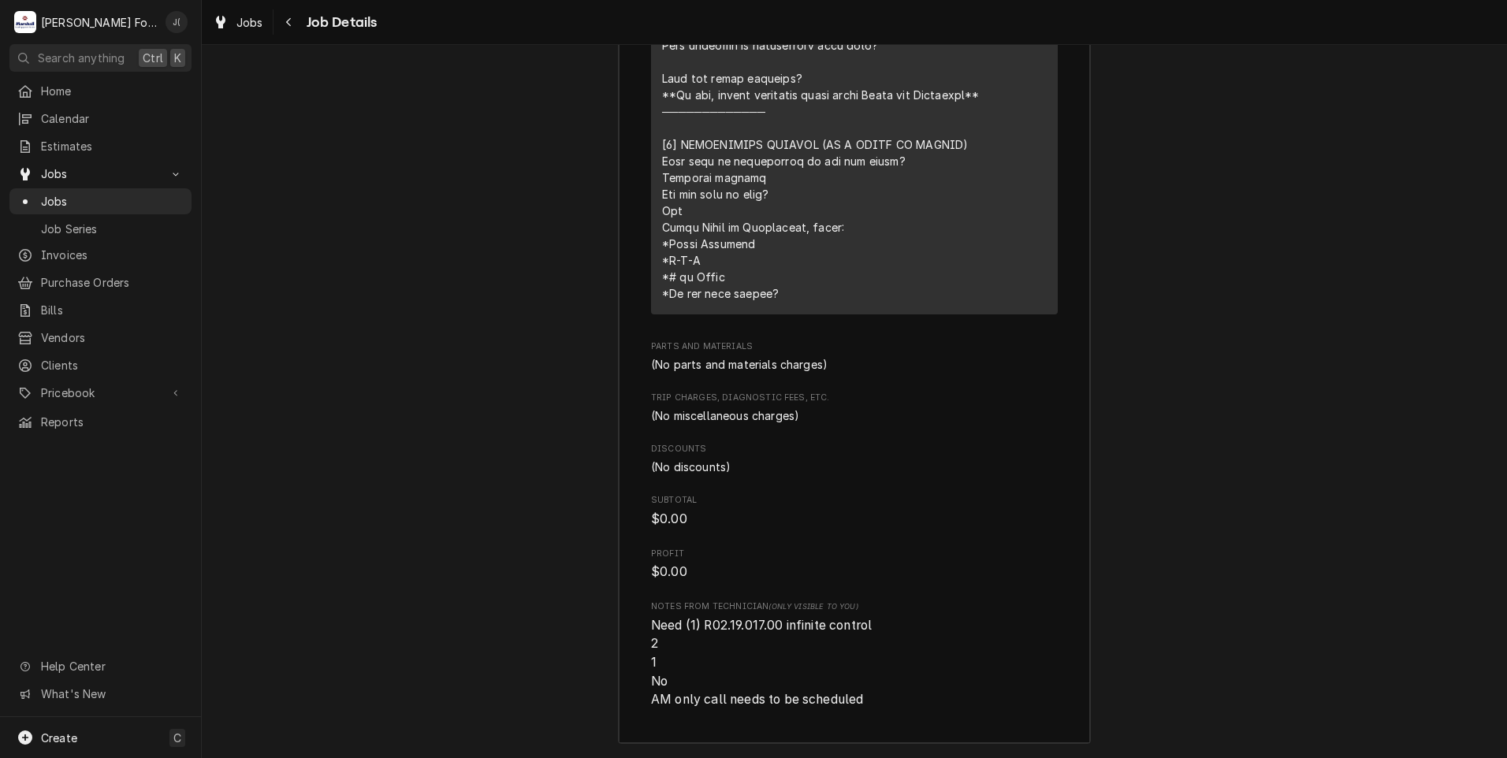
scroll to position [2866, 0]
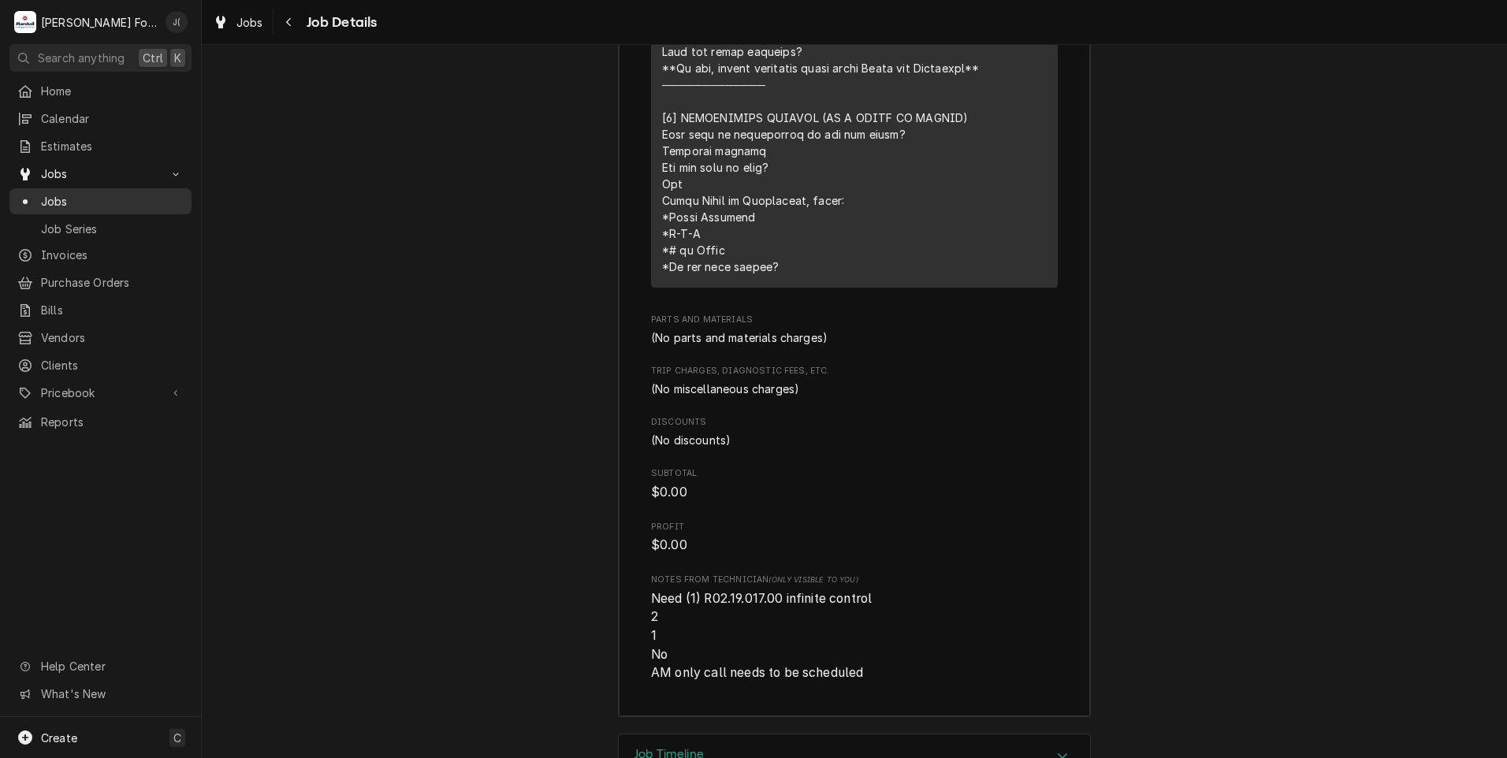
click at [51, 202] on span "Jobs" at bounding box center [112, 201] width 143 height 17
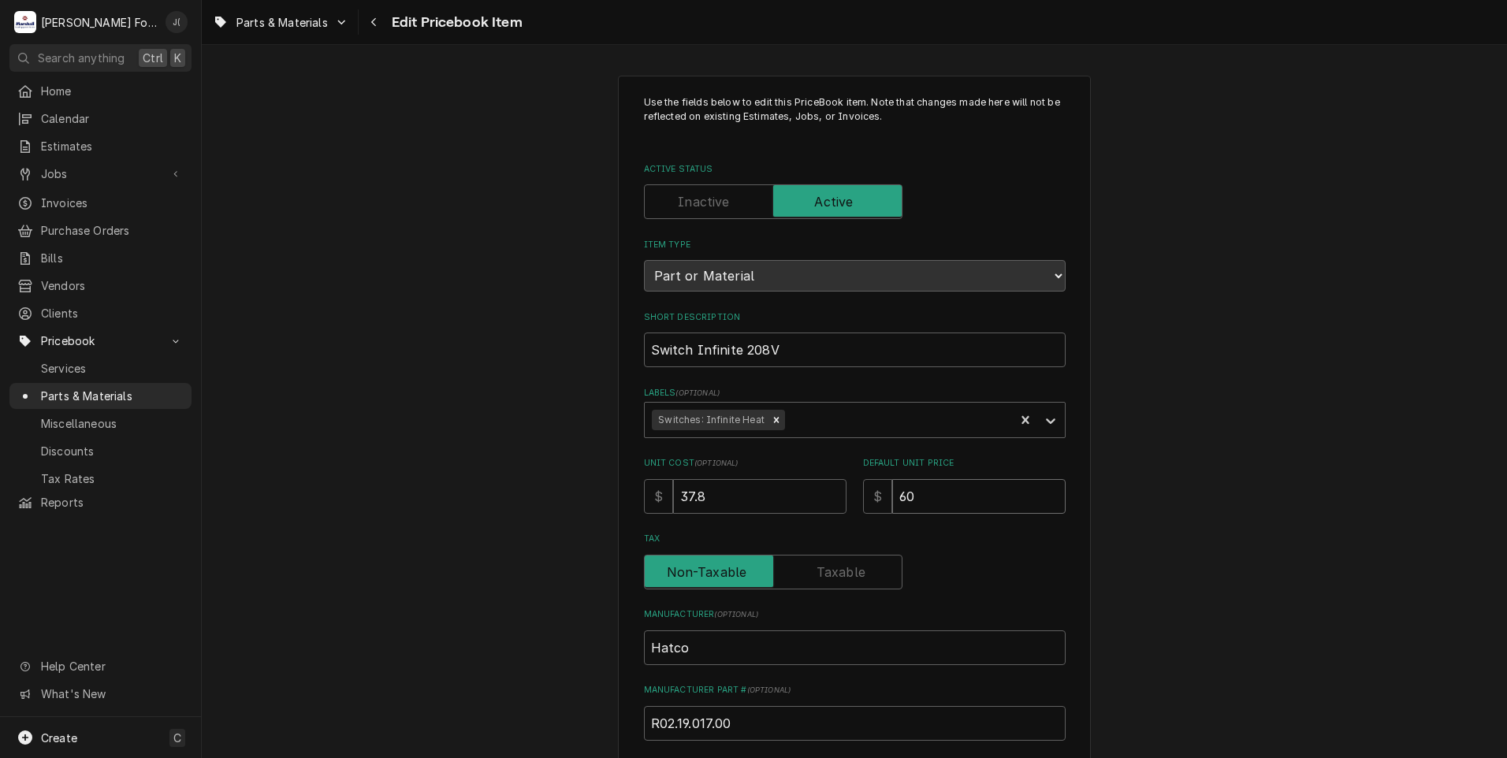
drag, startPoint x: 932, startPoint y: 491, endPoint x: 877, endPoint y: 486, distance: 55.5
click at [884, 486] on div "$ 60" at bounding box center [964, 496] width 203 height 35
type textarea "x"
type input "6"
type textarea "x"
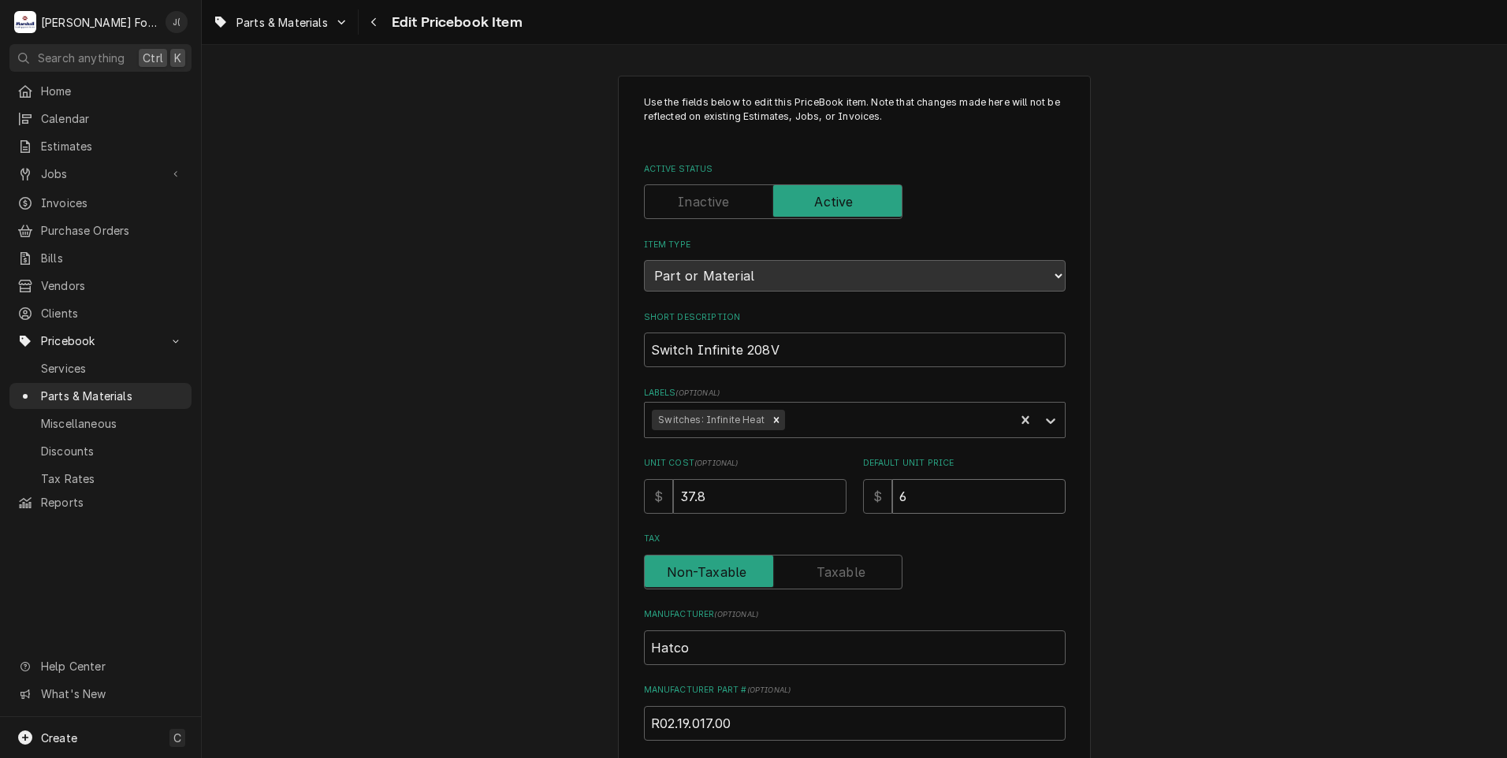
type input "62"
type textarea "x"
type input "62.0"
type textarea "x"
type input "62.00"
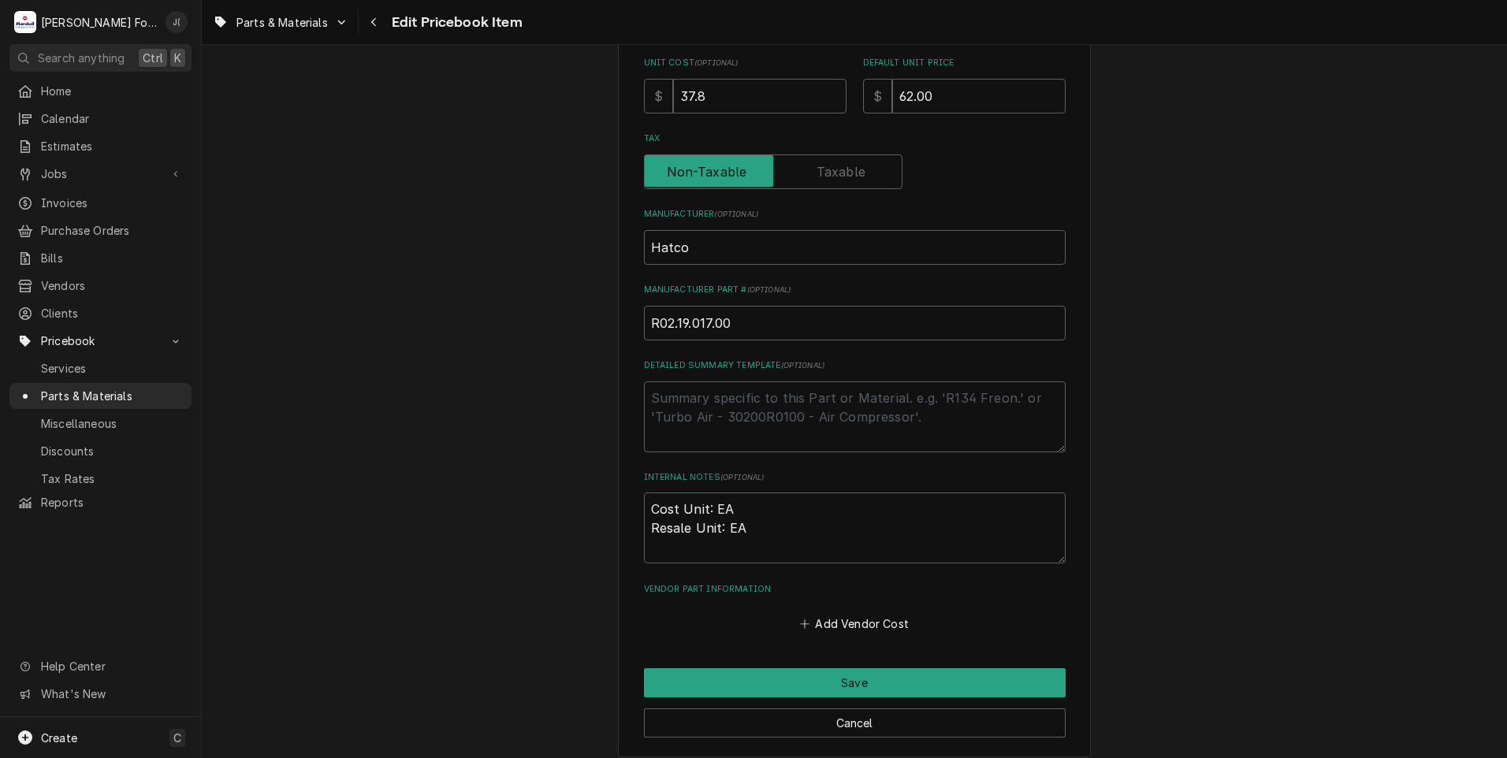
scroll to position [486, 0]
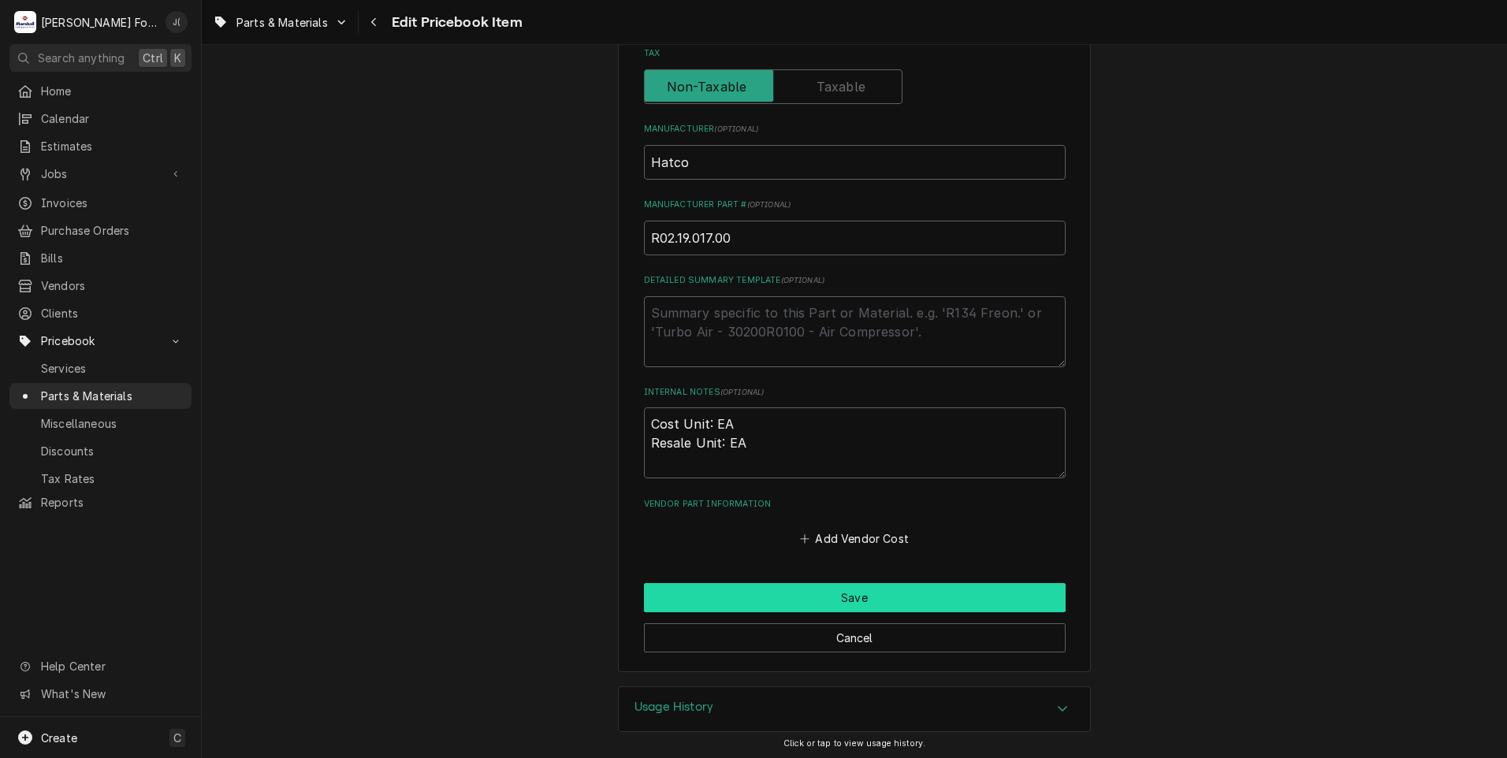
click at [862, 597] on button "Save" at bounding box center [855, 597] width 422 height 29
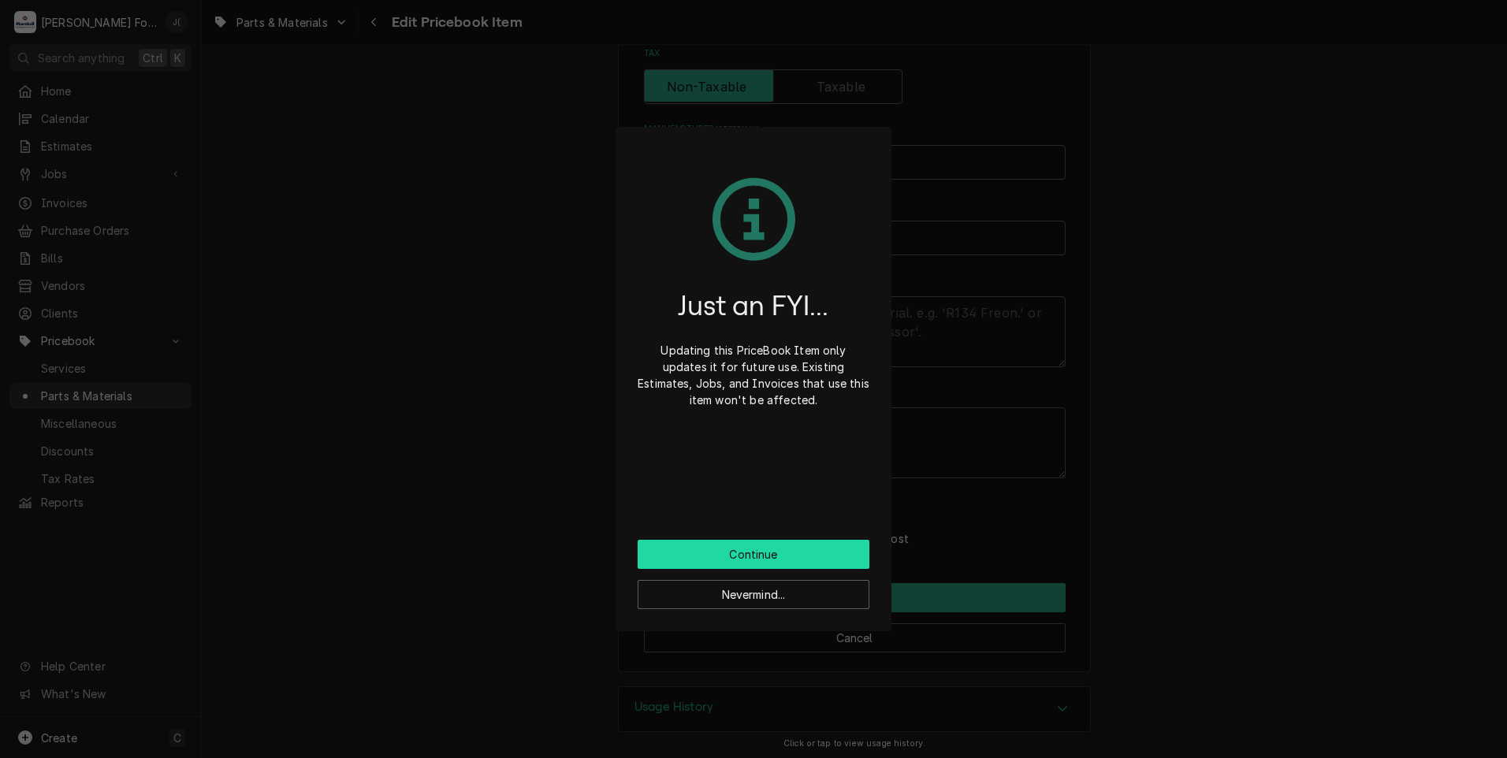
click at [844, 560] on button "Continue" at bounding box center [754, 554] width 232 height 29
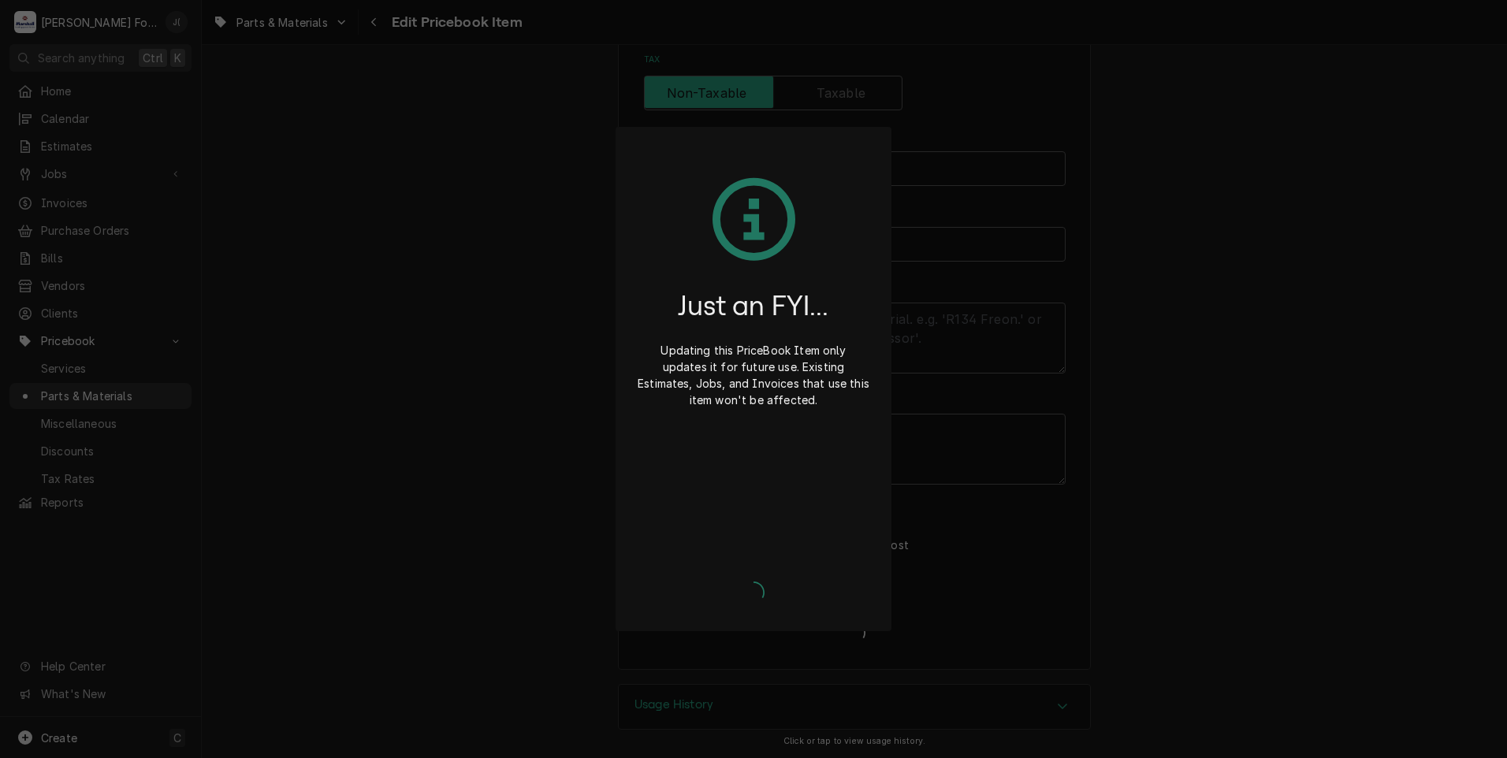
scroll to position [477, 0]
type textarea "x"
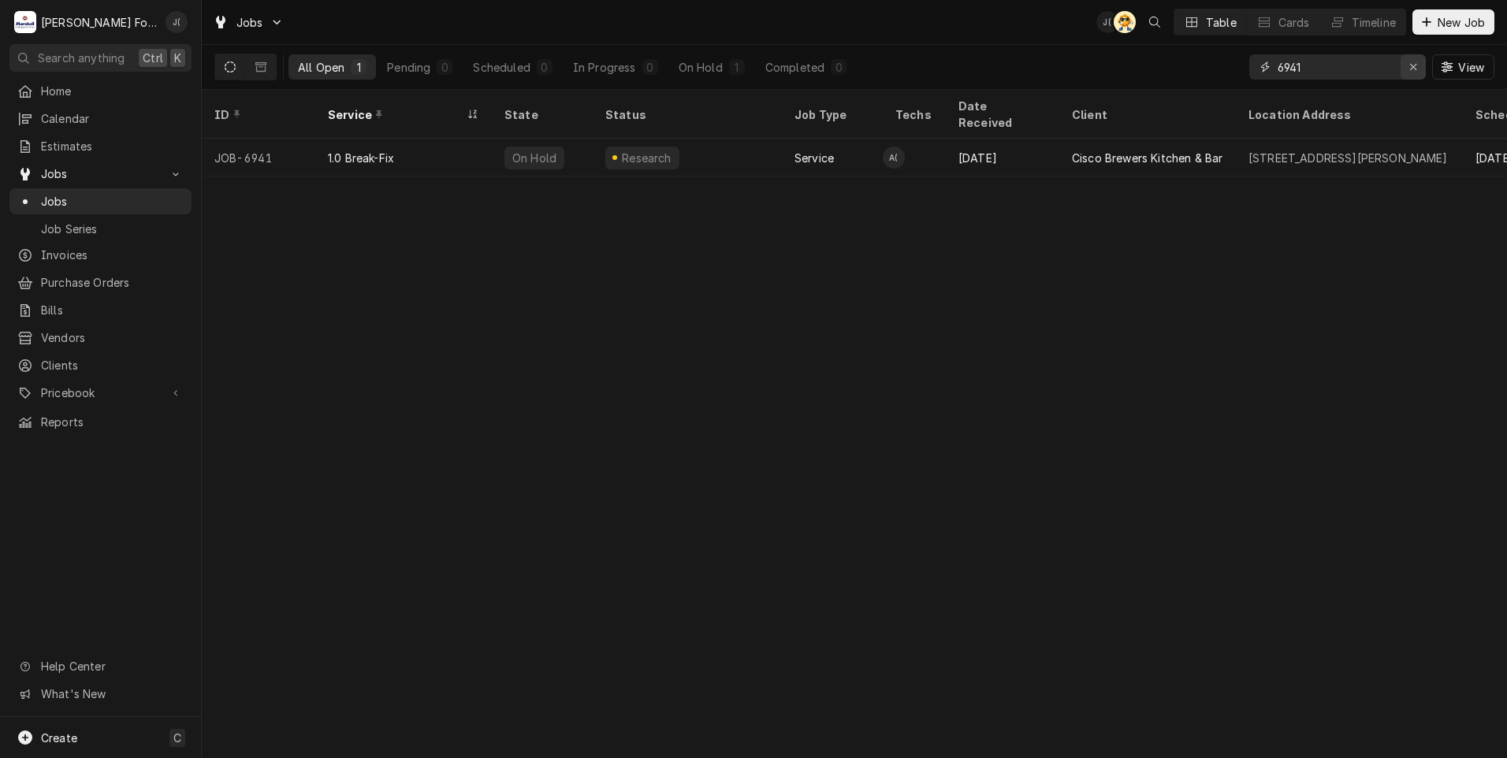
click at [1413, 71] on icon "Erase input" at bounding box center [1414, 66] width 9 height 11
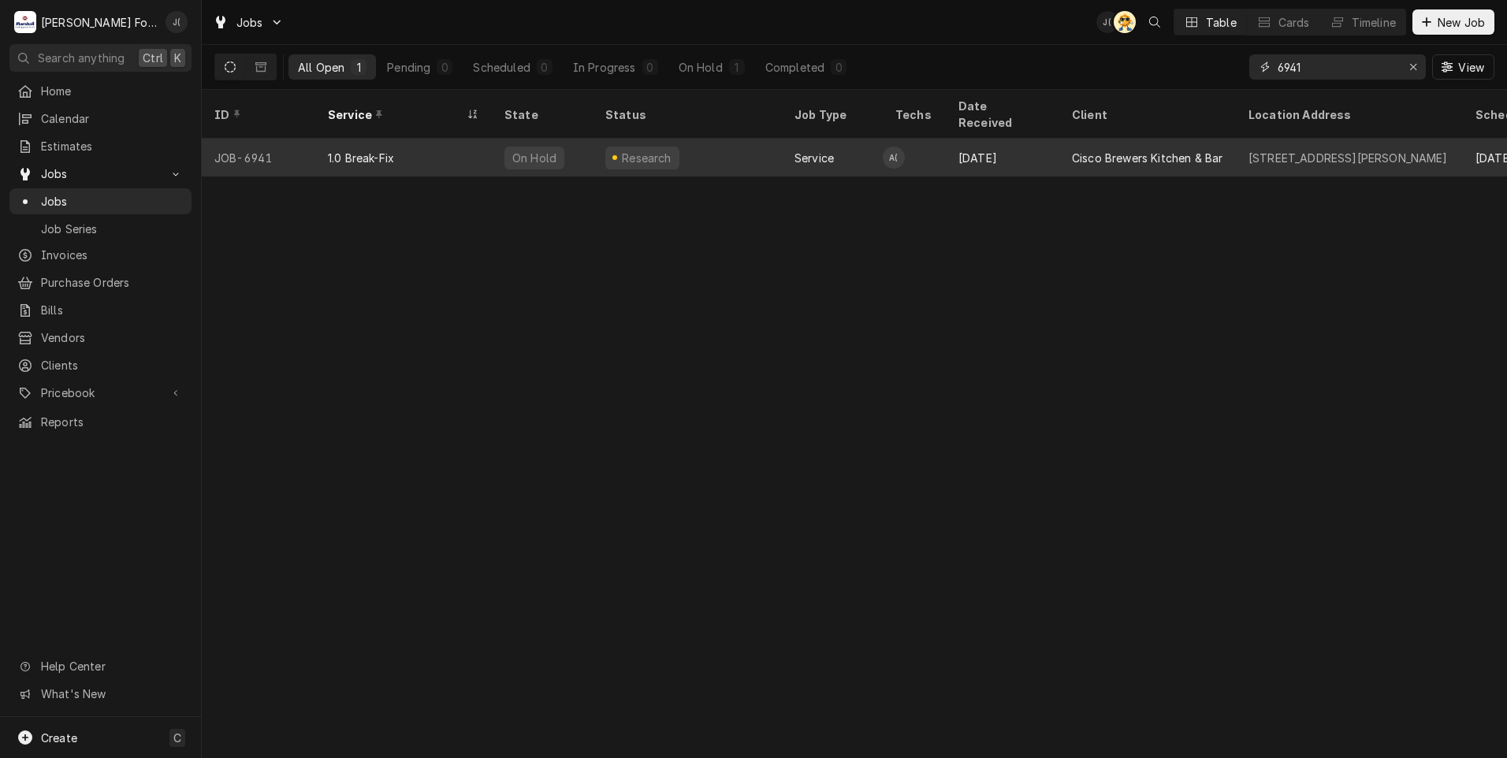
type input "6941"
click at [757, 142] on div "Research" at bounding box center [687, 158] width 189 height 38
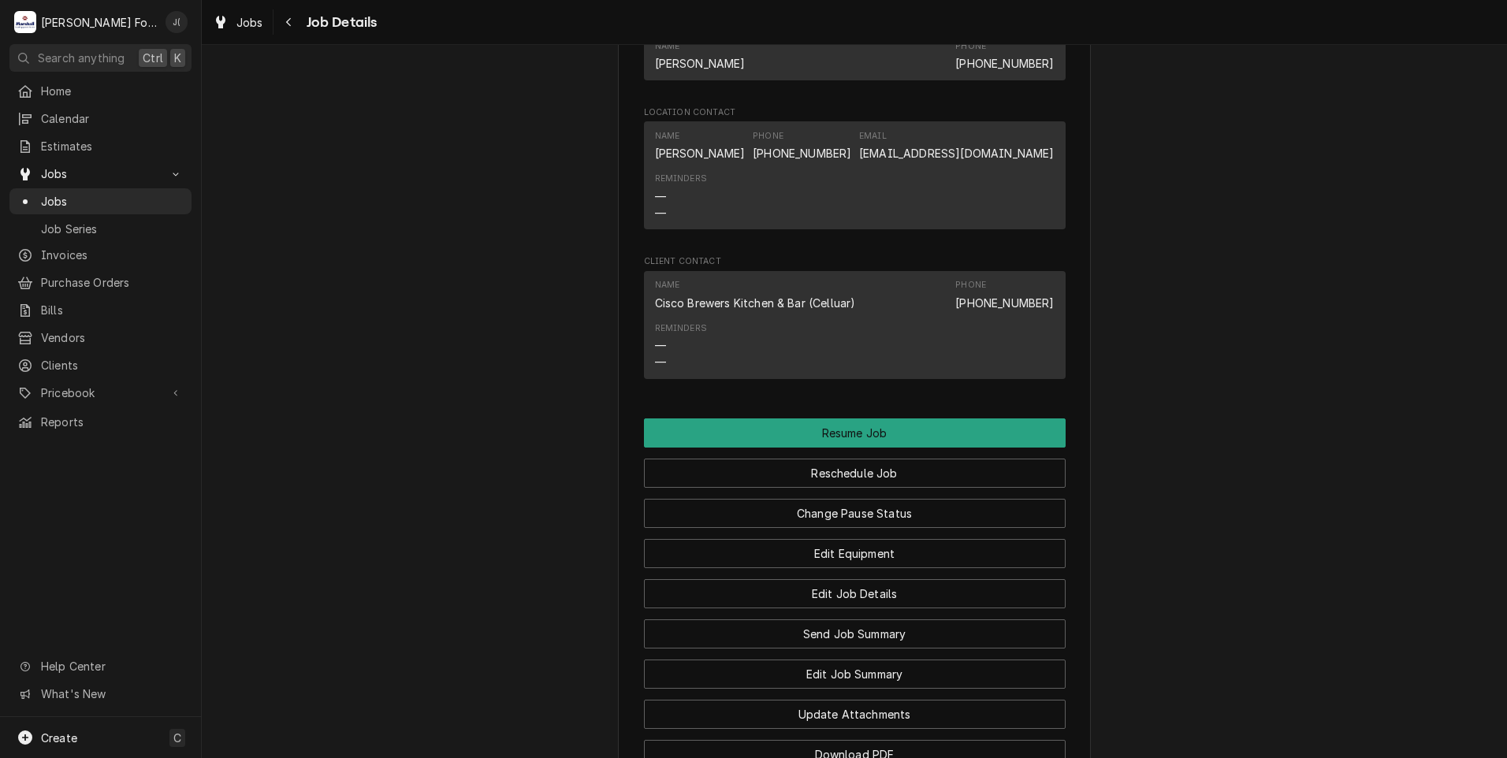
scroll to position [1577, 0]
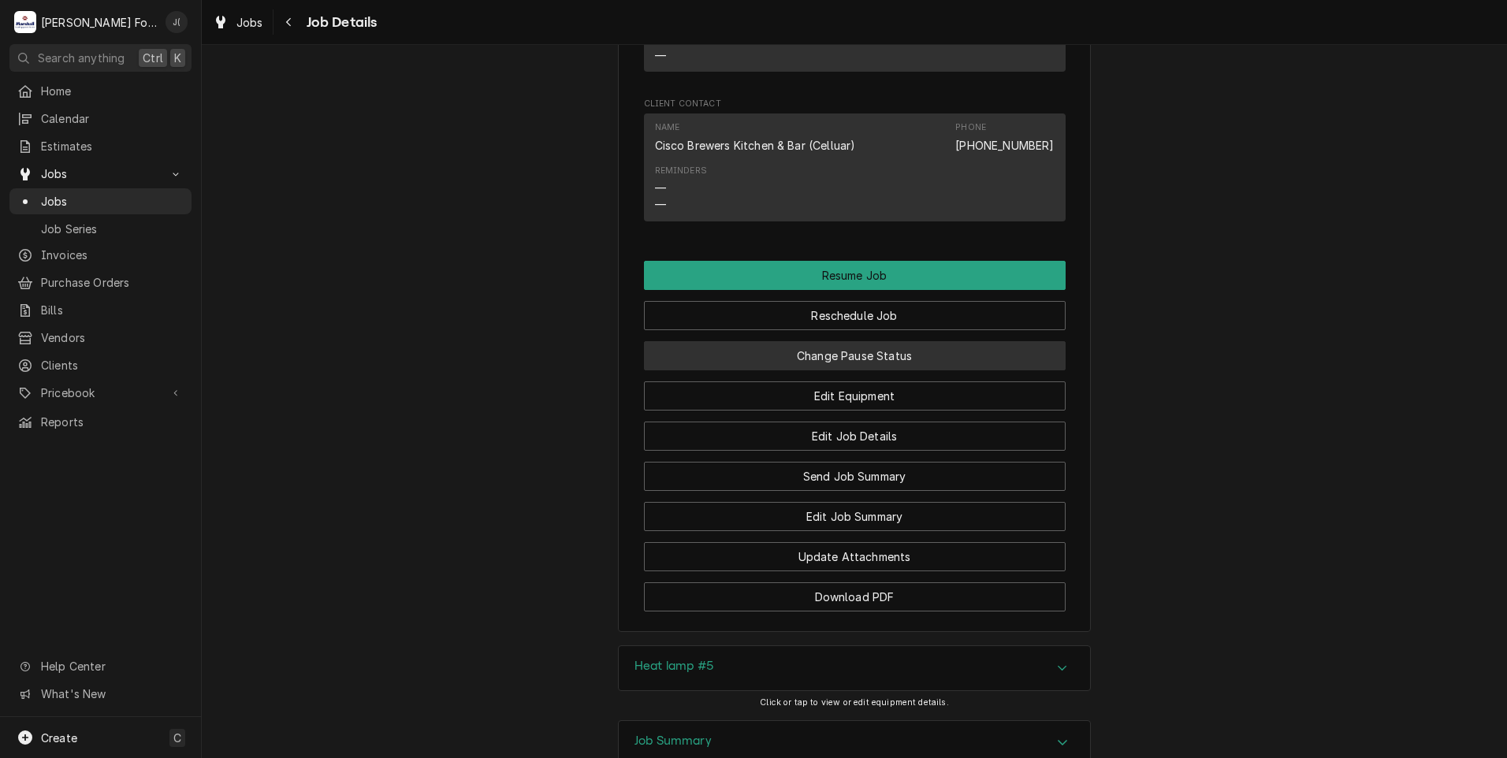
click at [885, 352] on button "Change Pause Status" at bounding box center [855, 355] width 422 height 29
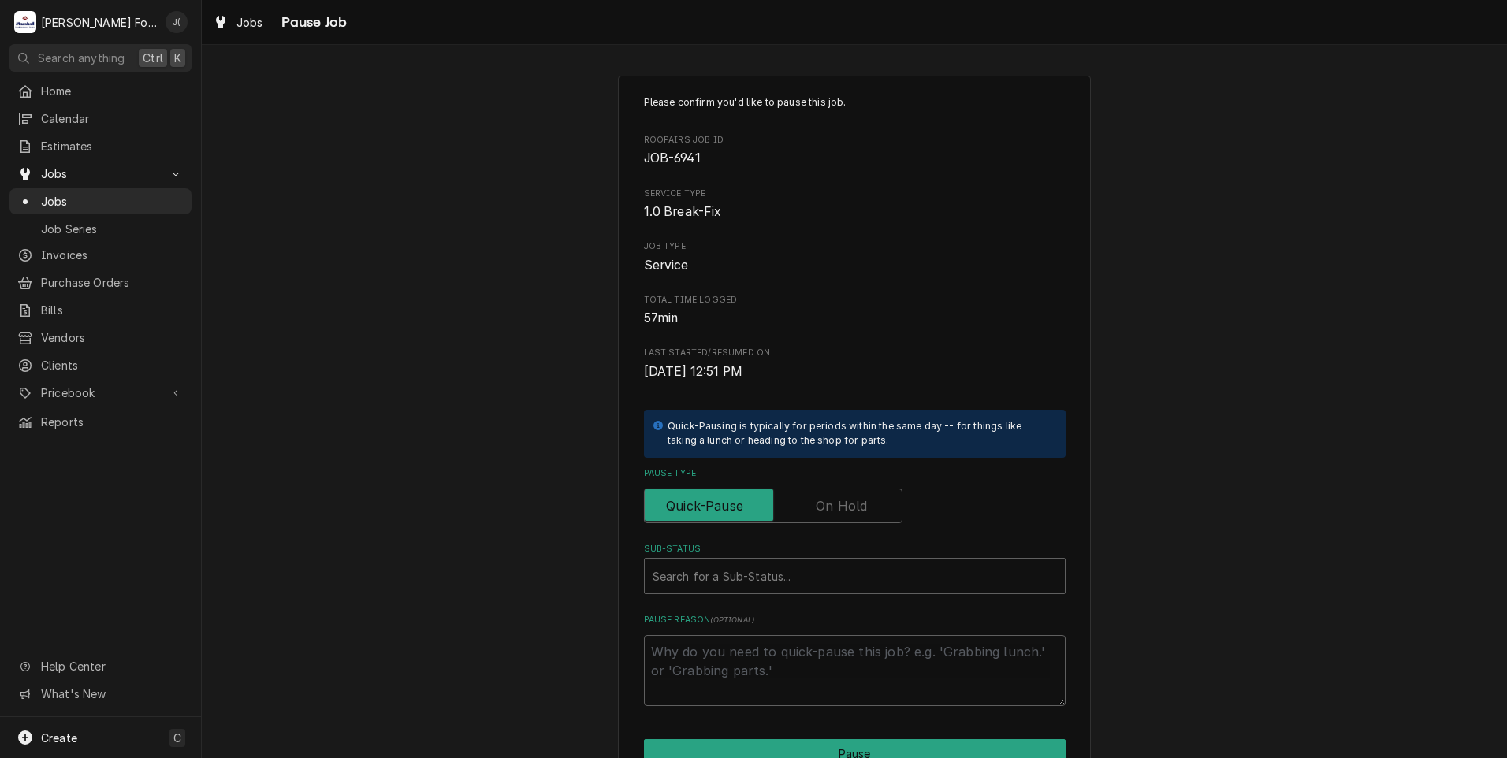
click at [826, 501] on label "Pause Type" at bounding box center [773, 506] width 259 height 35
click at [826, 501] on input "Pause Type" at bounding box center [773, 506] width 244 height 35
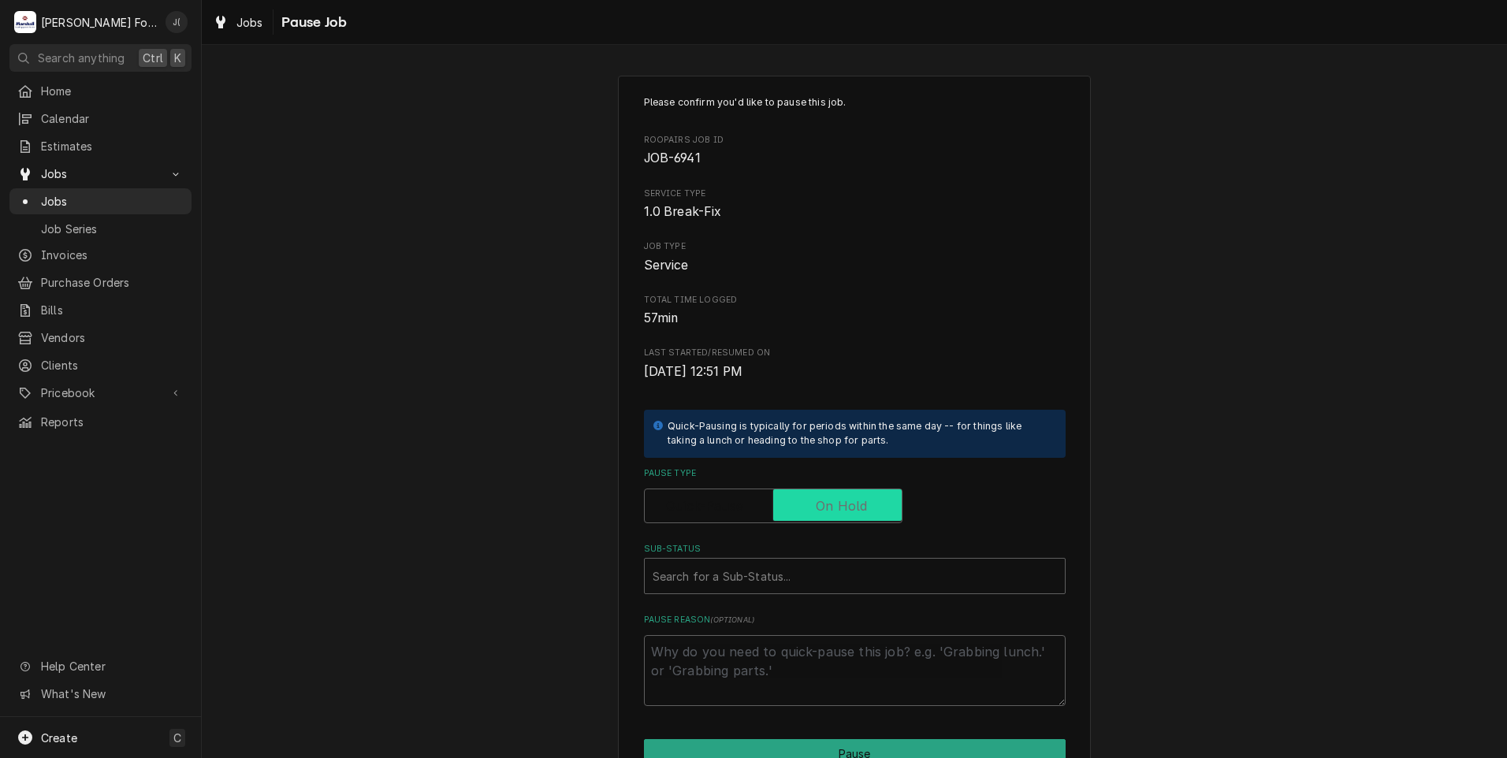
checkbox input "true"
click at [736, 588] on div "Sub-Status" at bounding box center [855, 576] width 404 height 28
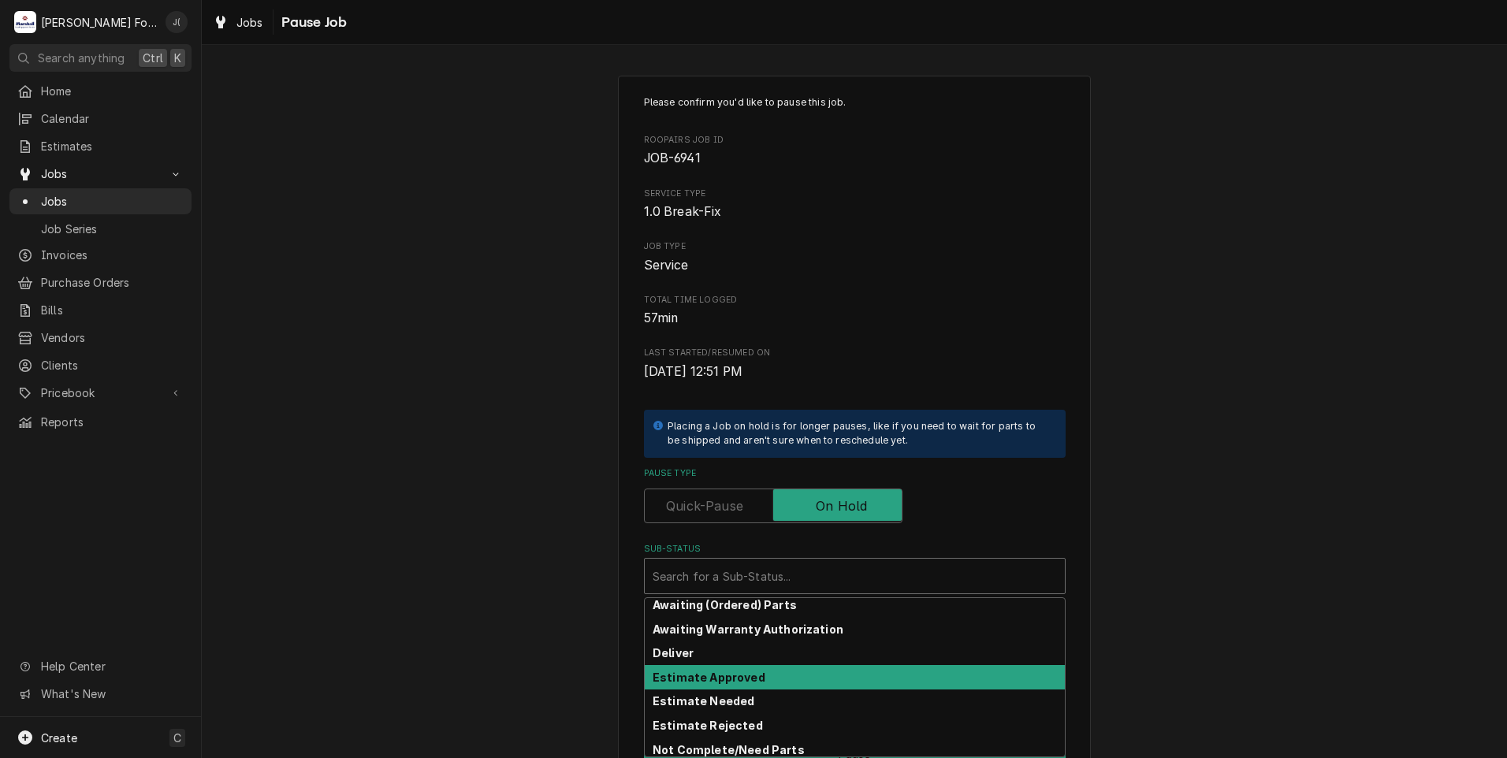
scroll to position [158, 0]
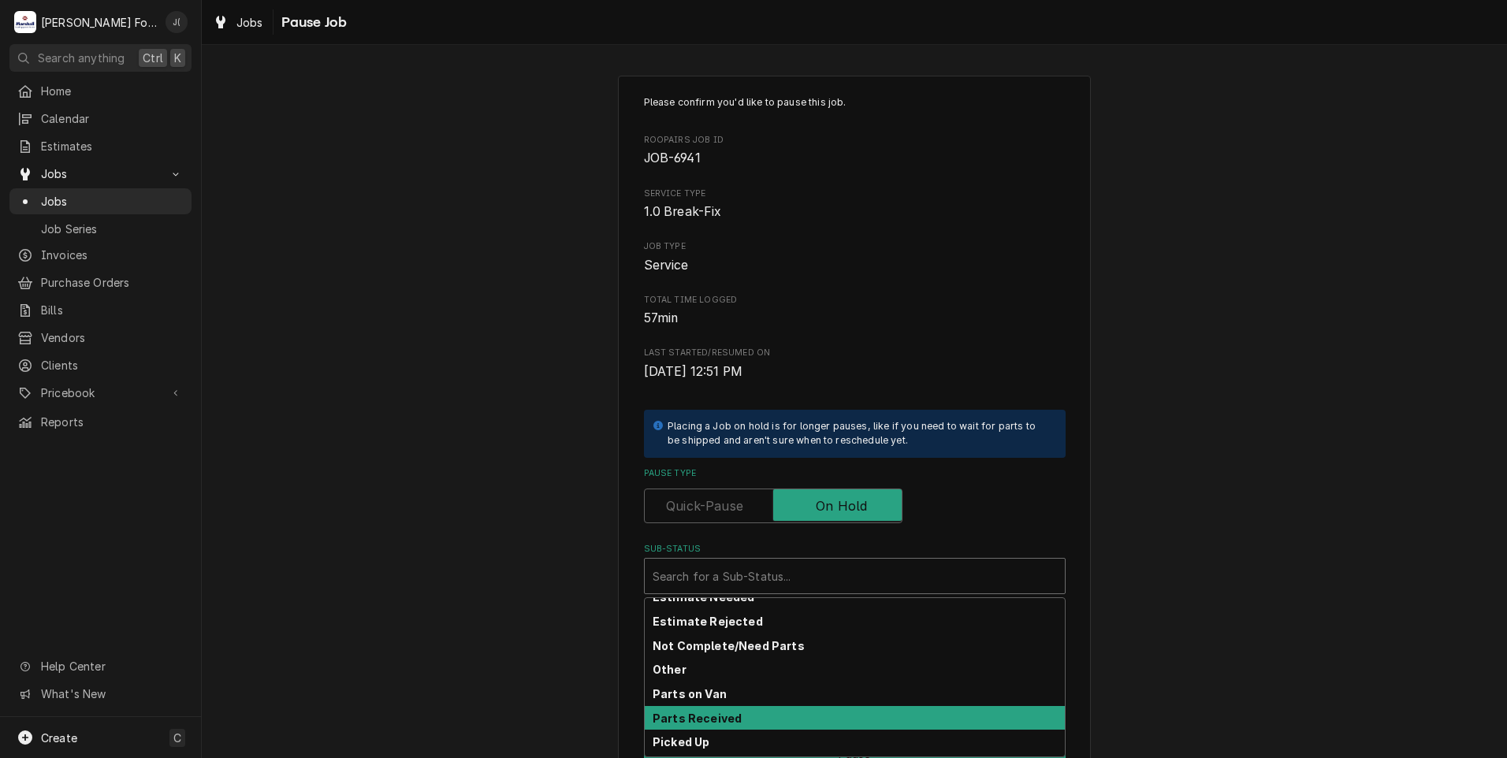
click at [740, 714] on div "Parts Received" at bounding box center [855, 718] width 420 height 24
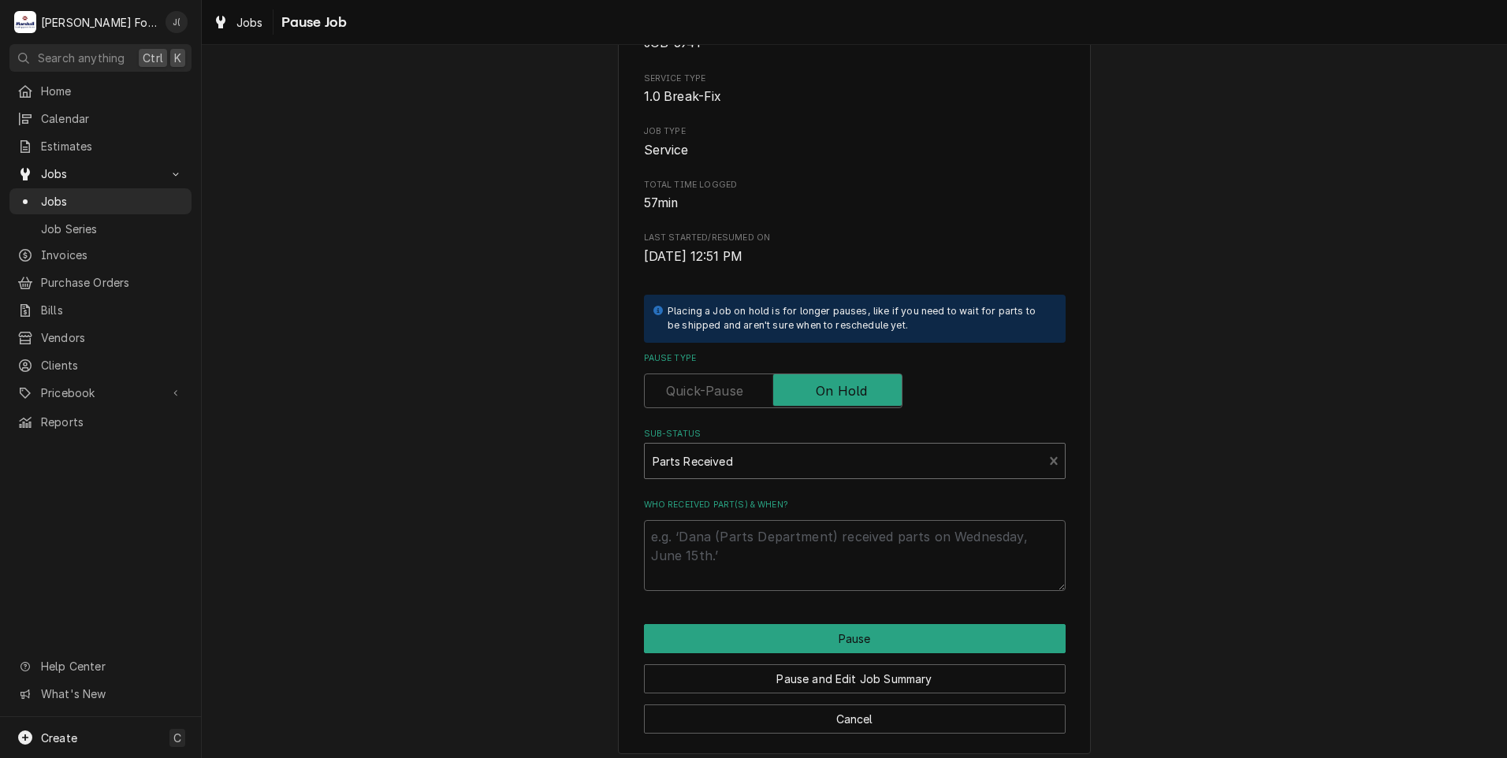
scroll to position [125, 0]
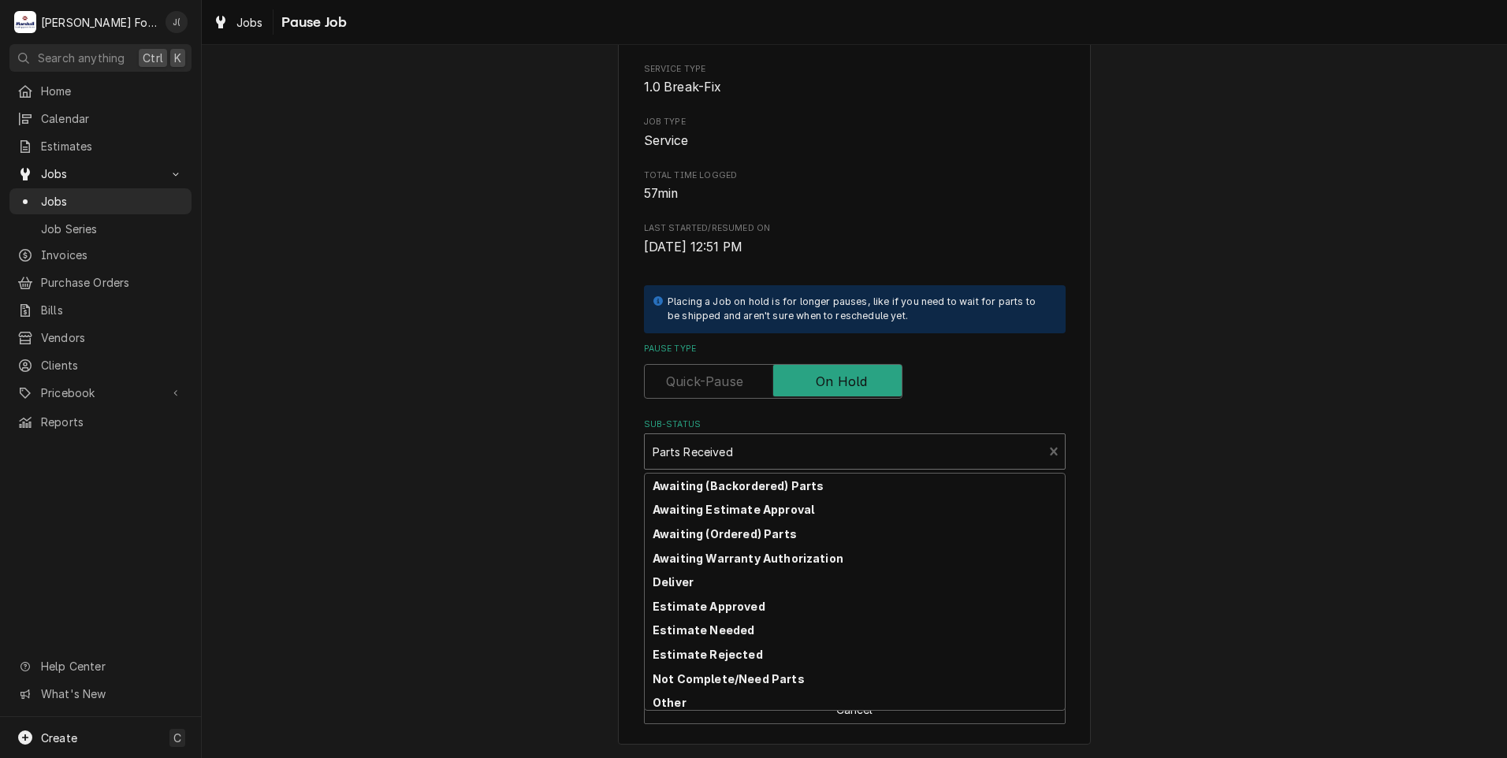
click at [766, 448] on div "Sub-Status" at bounding box center [844, 452] width 383 height 28
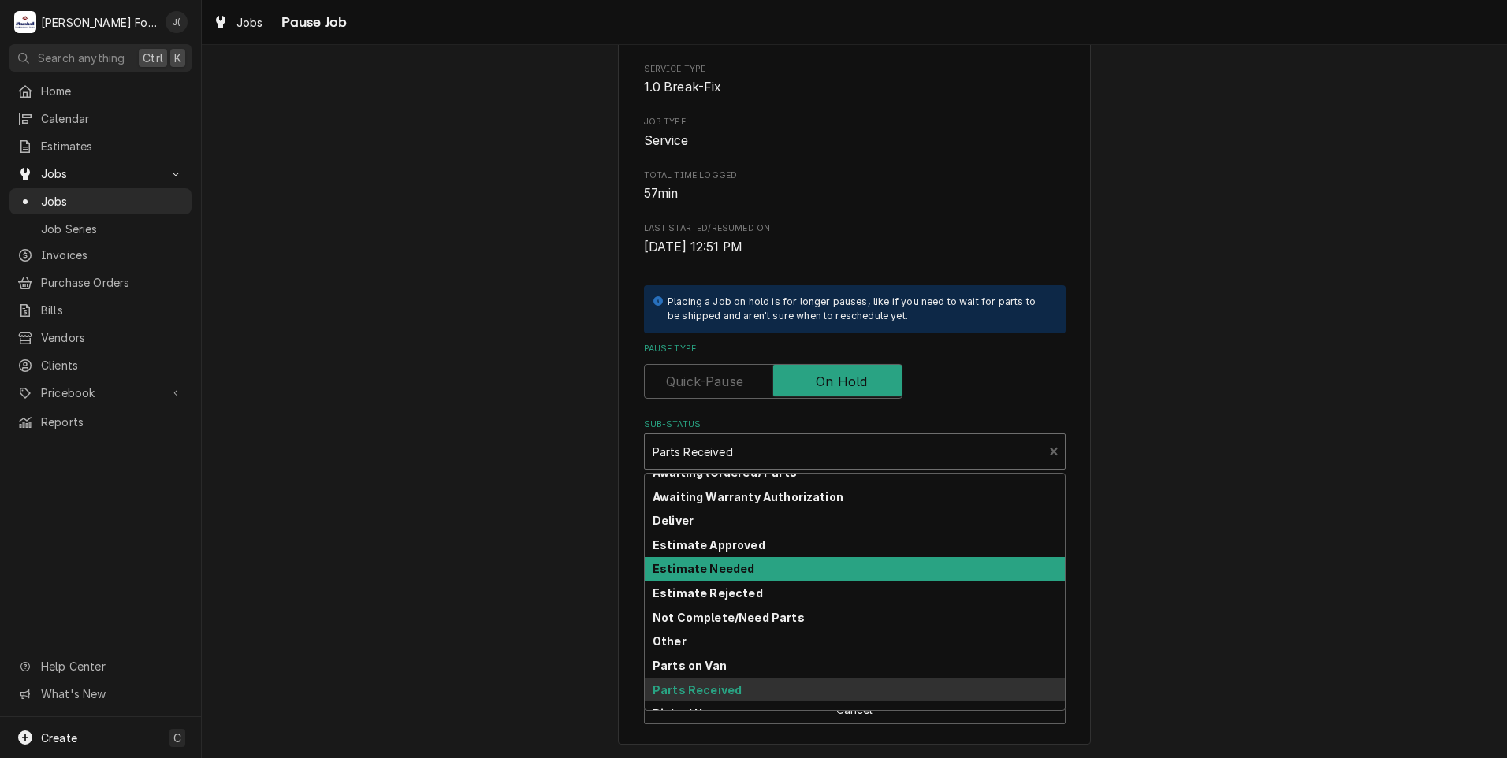
click at [740, 567] on div "Estimate Needed" at bounding box center [855, 569] width 420 height 24
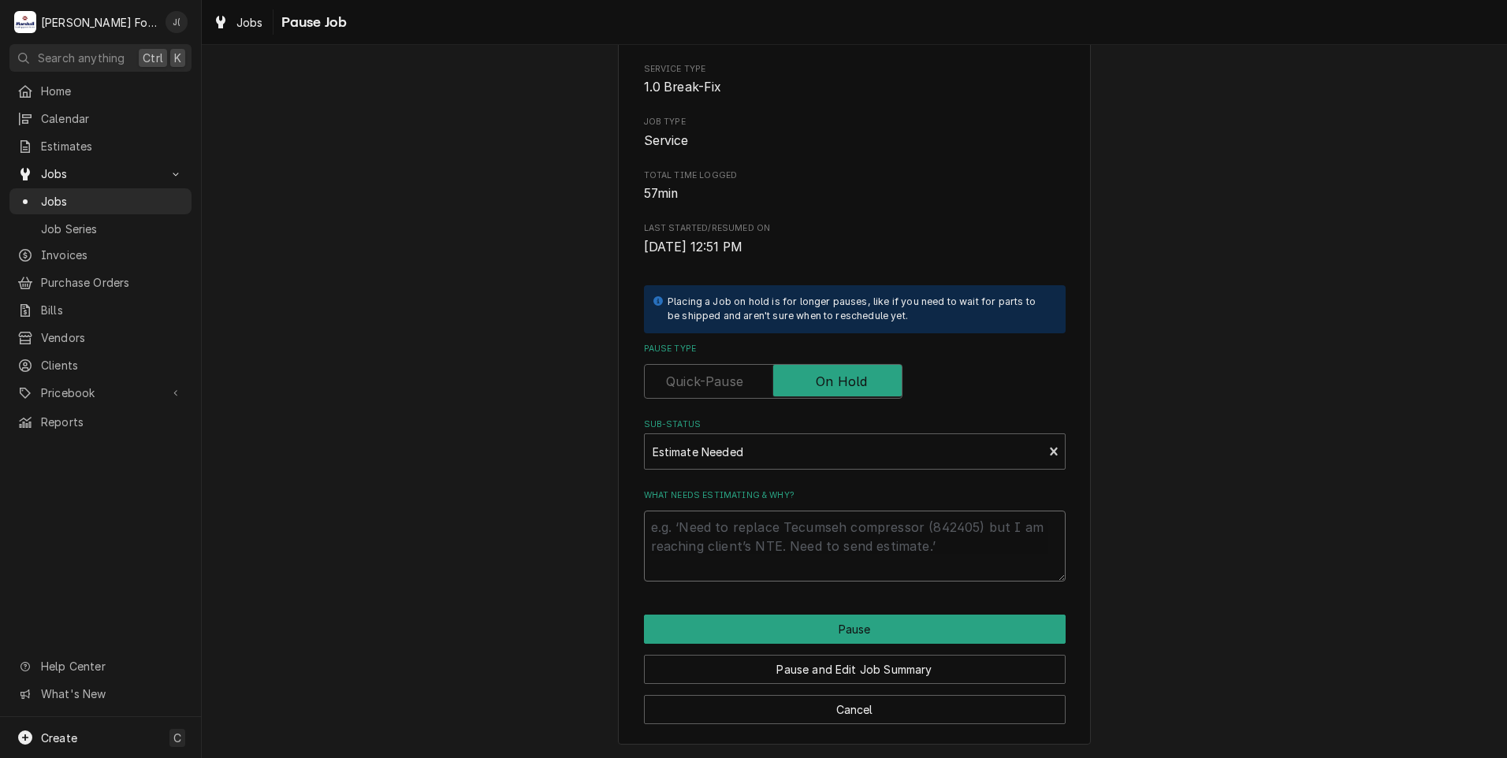
click at [743, 544] on textarea "What needs estimating & why?" at bounding box center [855, 546] width 422 height 71
type textarea "x"
type textarea "0"
type textarea "x"
type textarea "08"
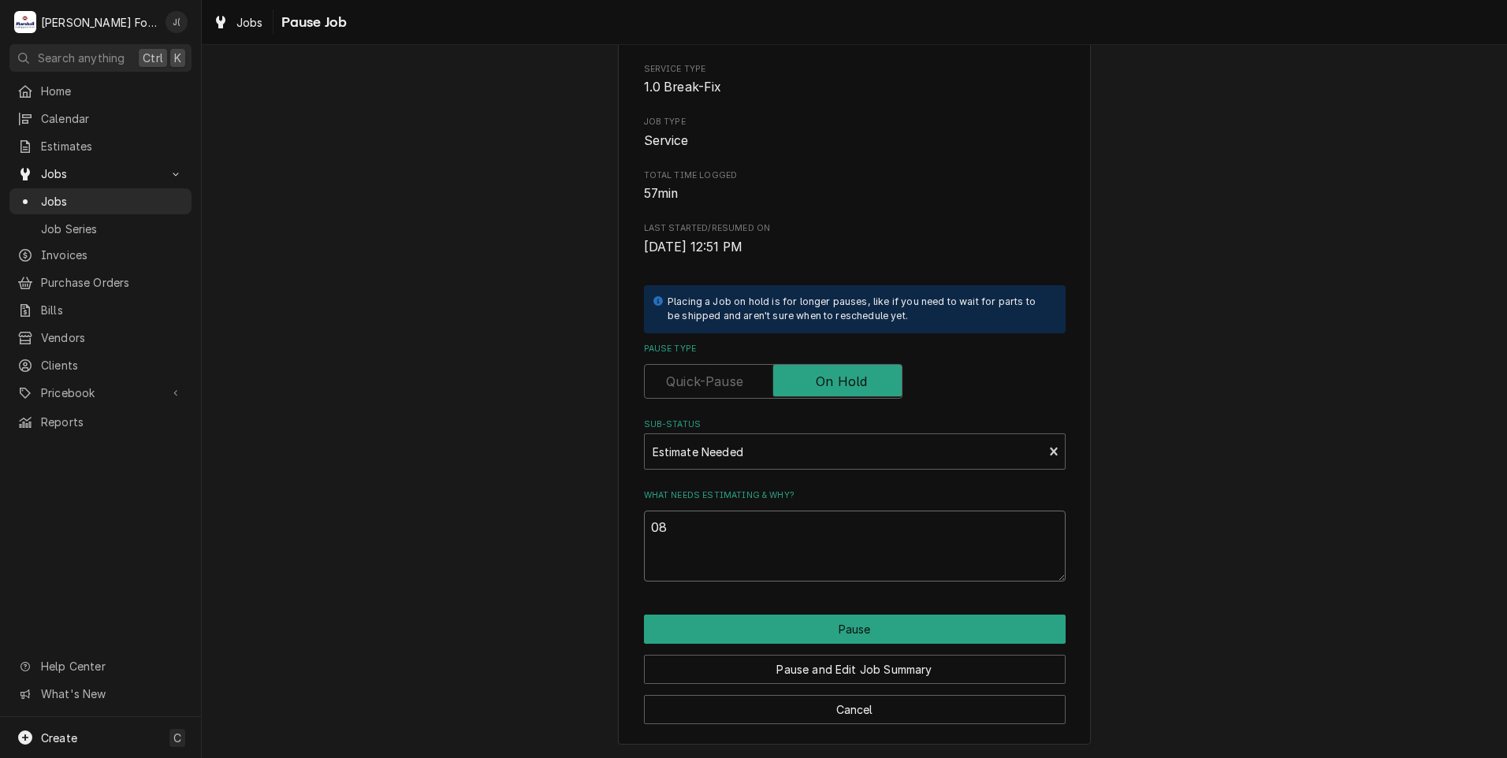
type textarea "x"
type textarea "08/"
type textarea "x"
type textarea "08/2"
type textarea "x"
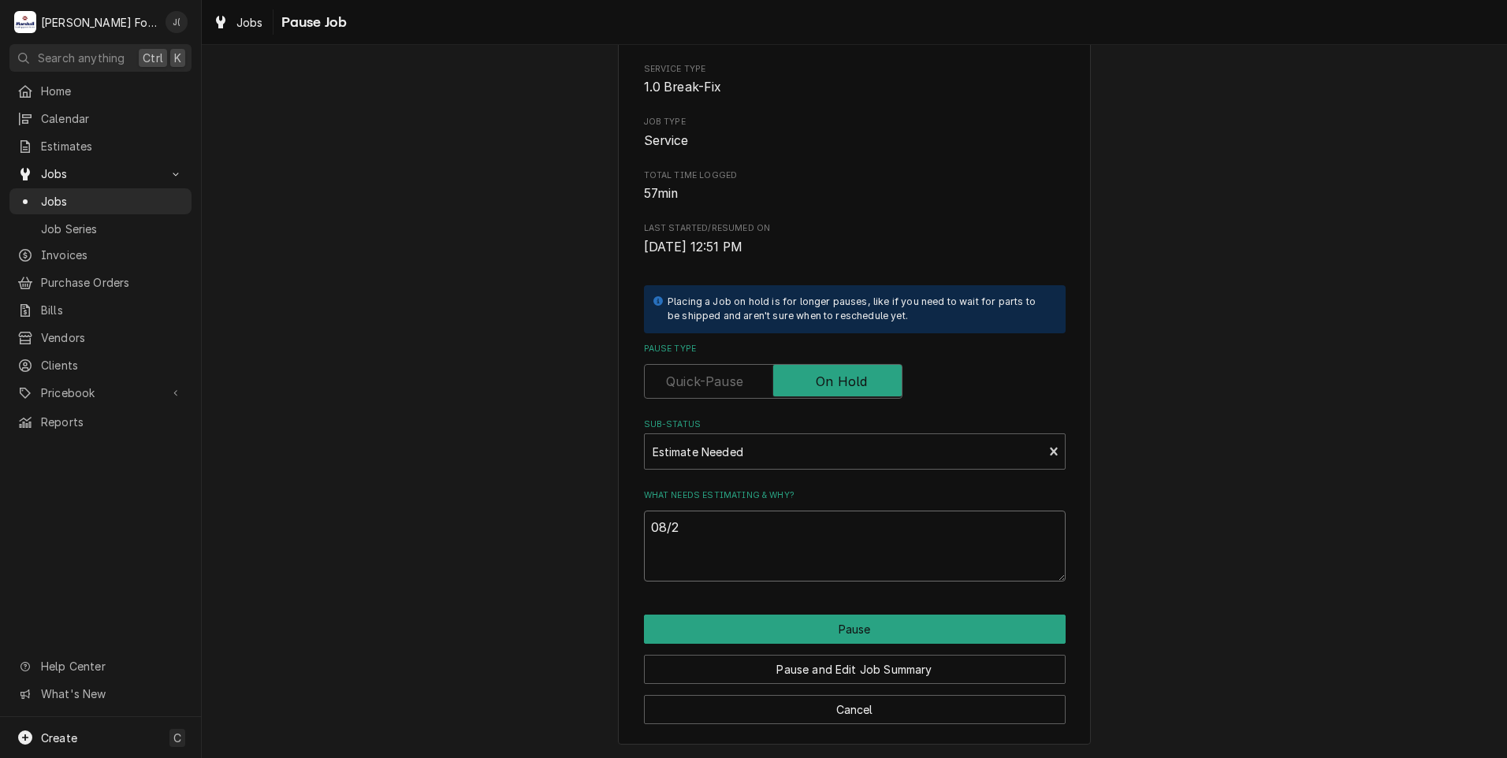
type textarea "08/22"
type textarea "x"
type textarea "08/22/"
type textarea "x"
type textarea "08/22/2"
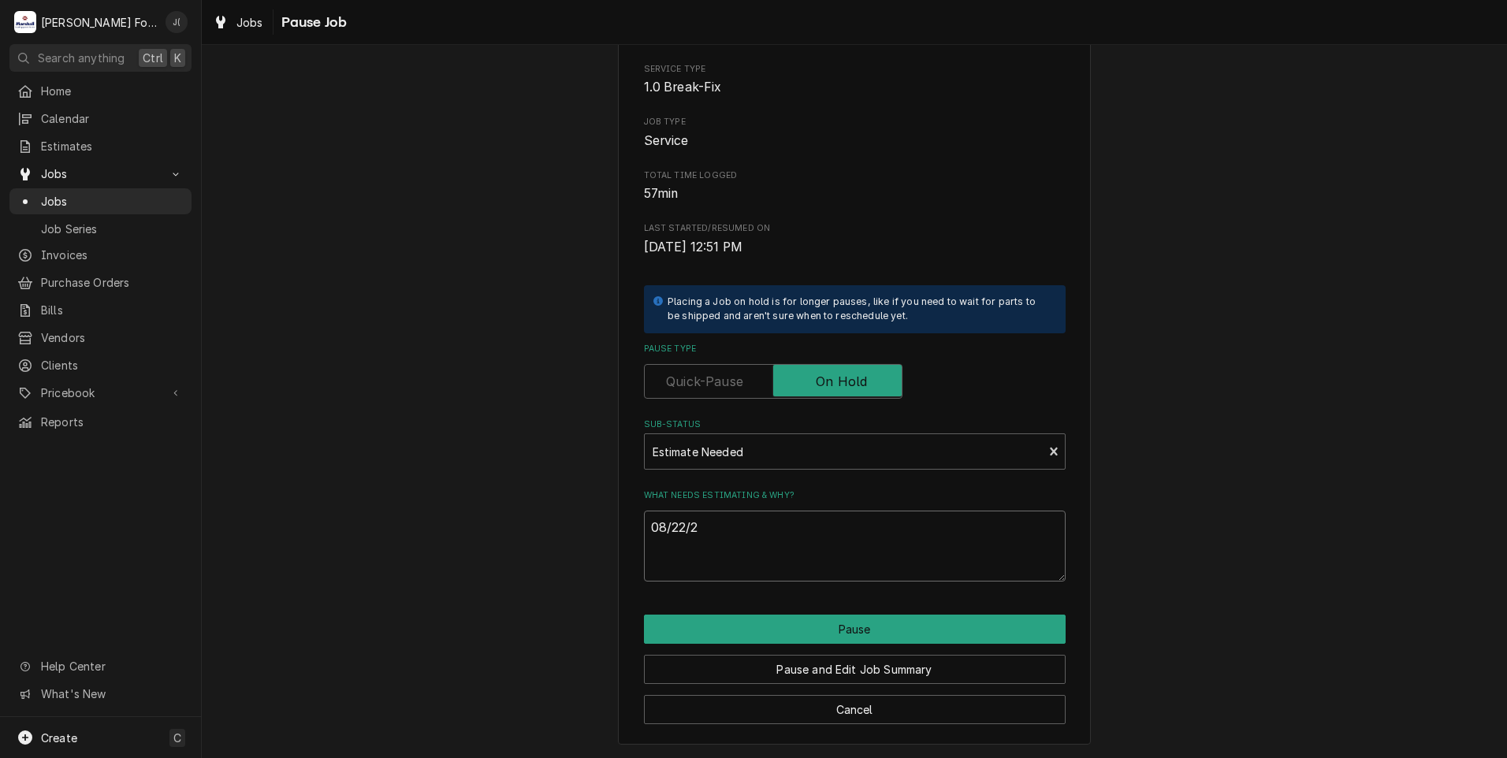
type textarea "x"
type textarea "[DATE]"
type textarea "x"
type textarea "08/22/202"
type textarea "x"
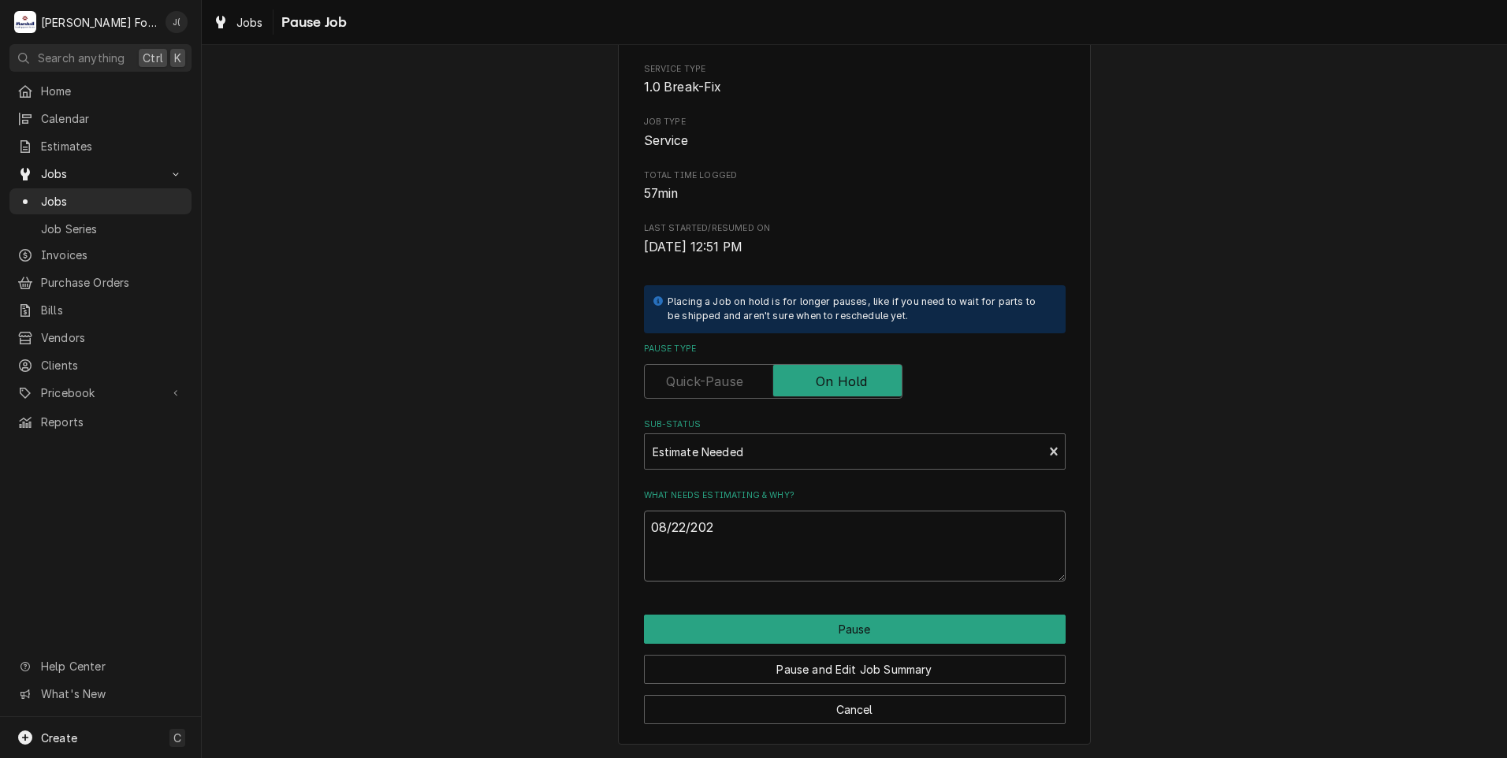
type textarea "[DATE]"
drag, startPoint x: 743, startPoint y: 536, endPoint x: 430, endPoint y: 542, distance: 313.9
click at [430, 543] on div "Please confirm you'd like to pause this job. Roopairs Job ID JOB-6941 Service T…" at bounding box center [855, 348] width 1306 height 822
type textarea "x"
type textarea "p"
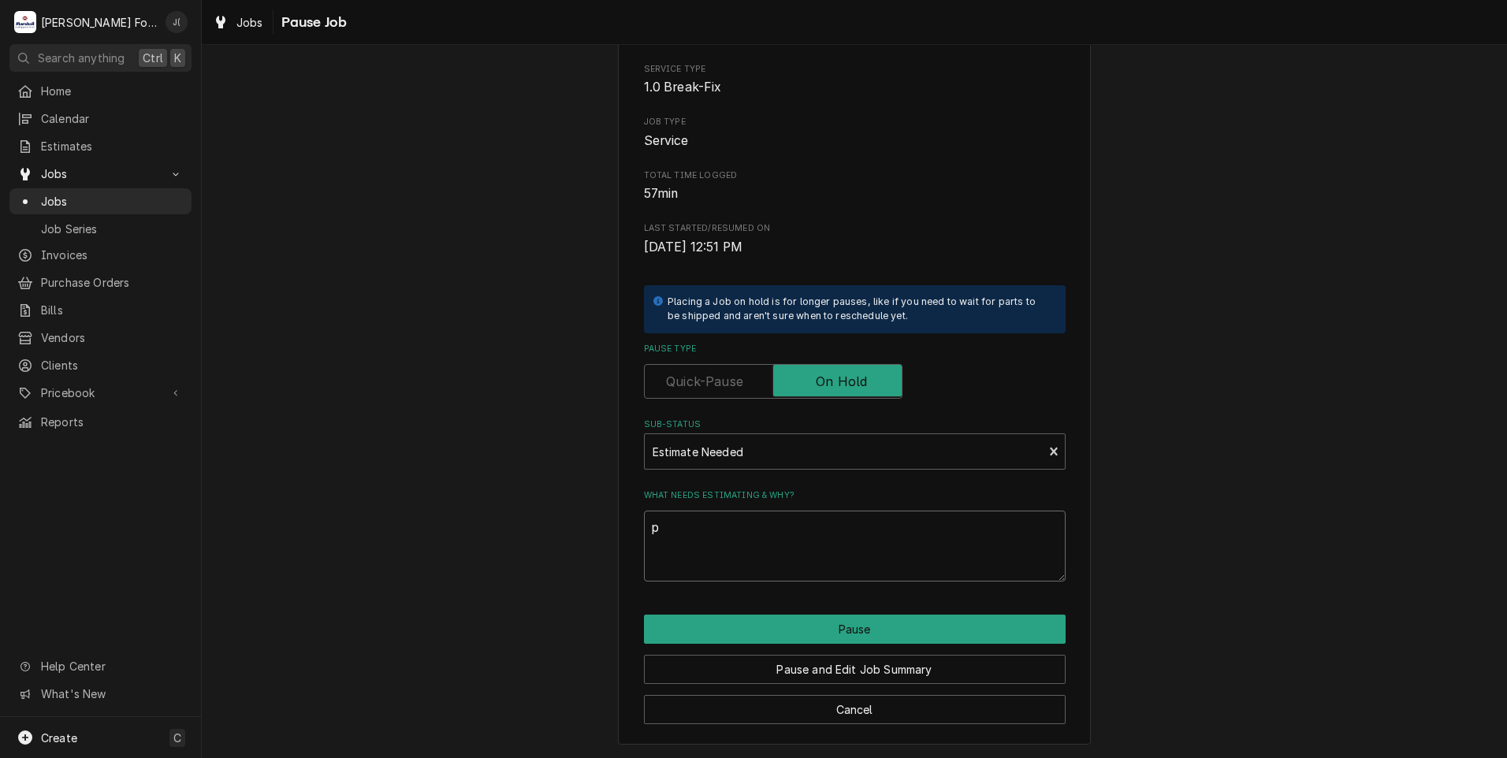
type textarea "x"
type textarea "pr"
type textarea "x"
type textarea "pri"
type textarea "x"
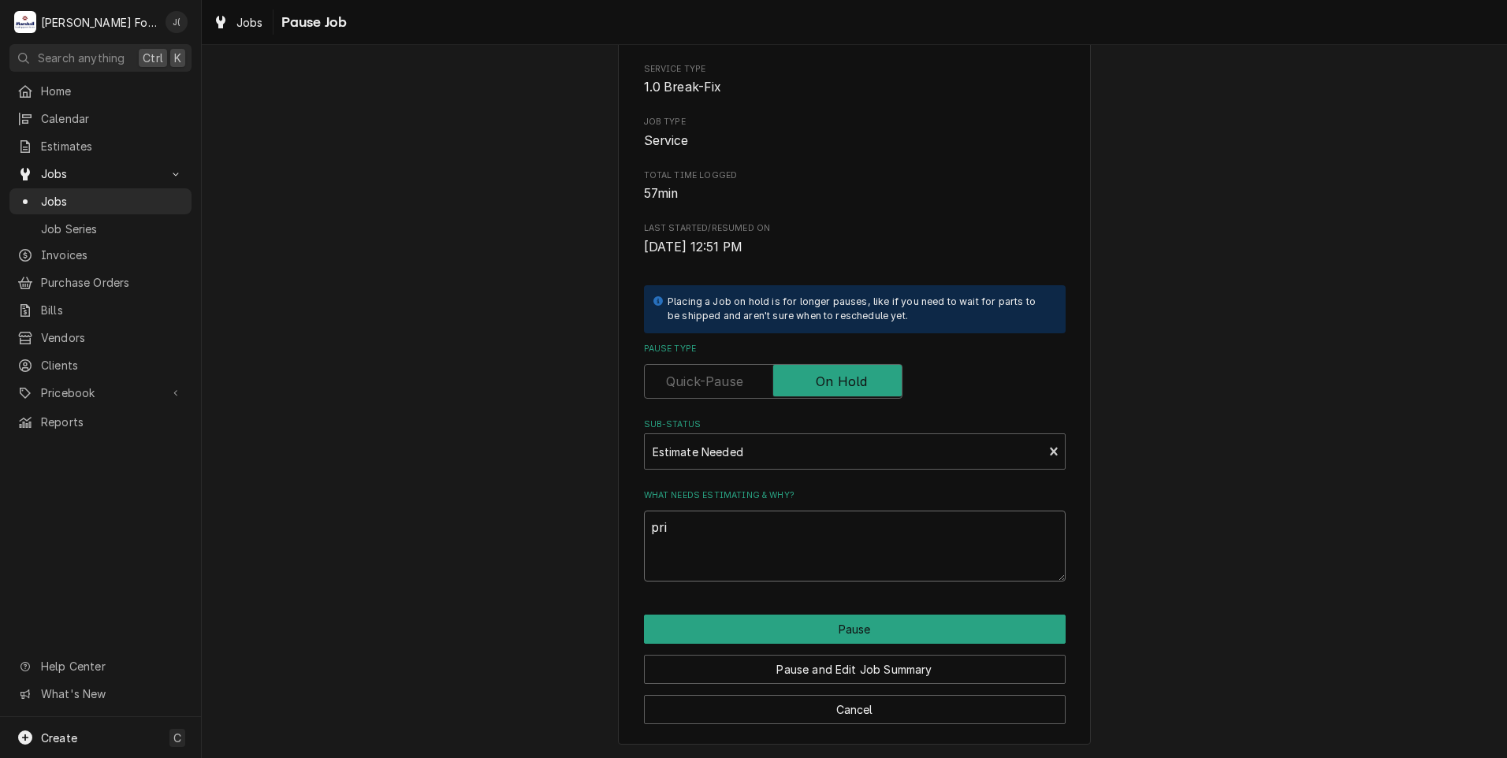
type textarea "pric"
type textarea "x"
type textarea "price"
type textarea "x"
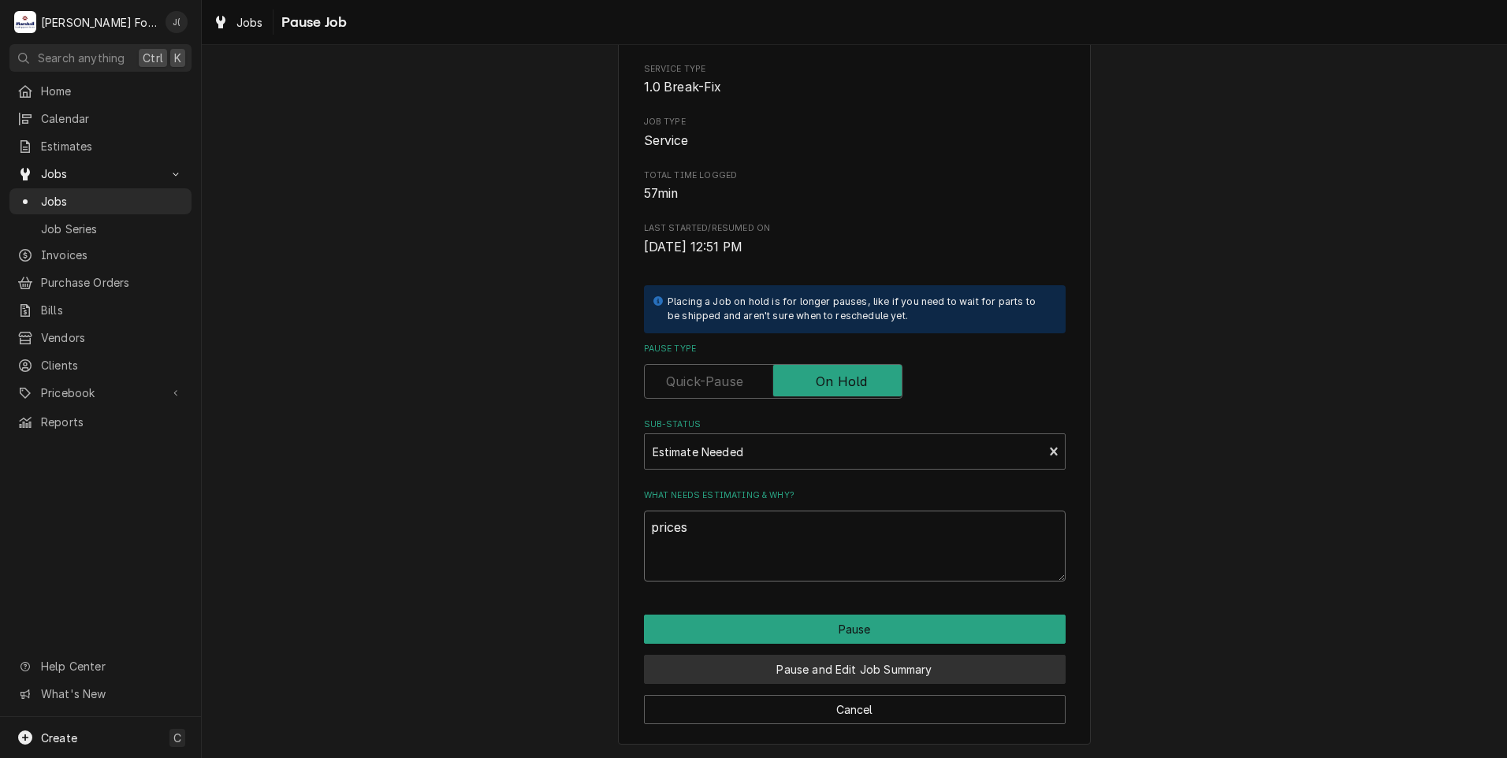
type textarea "prices"
click at [829, 670] on button "Pause and Edit Job Summary" at bounding box center [855, 669] width 422 height 29
type textarea "x"
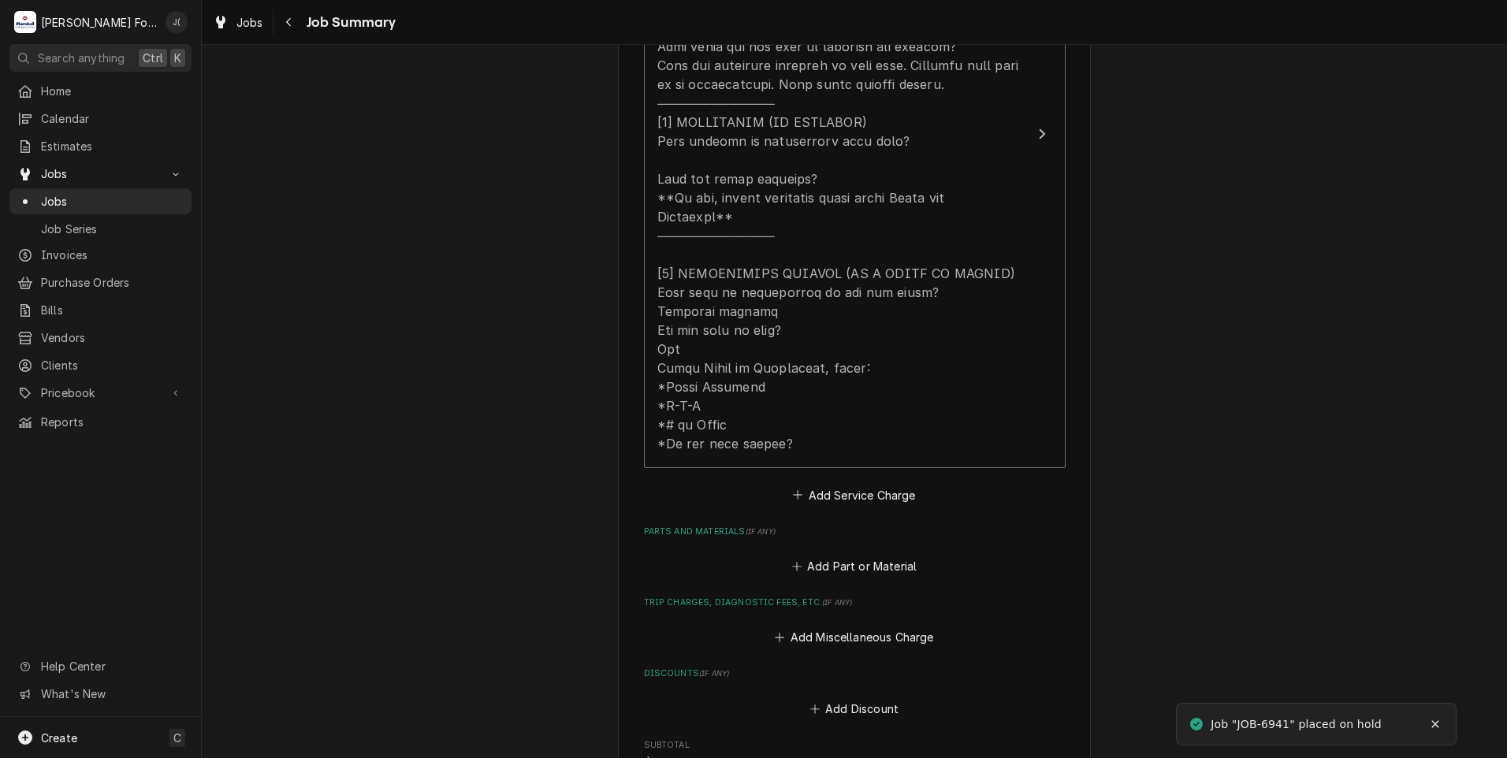
scroll to position [788, 0]
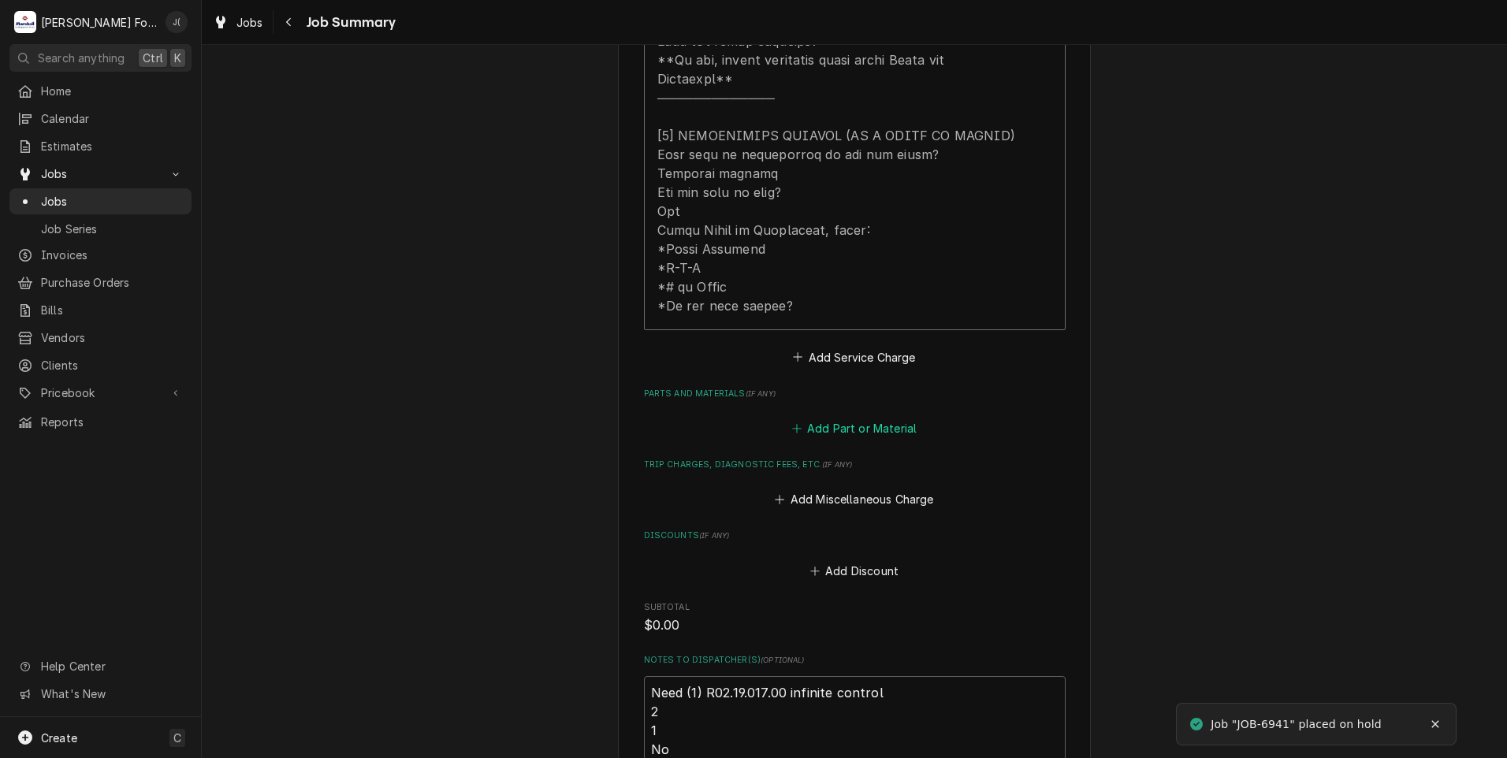
click at [814, 418] on button "Add Part or Material" at bounding box center [854, 429] width 130 height 22
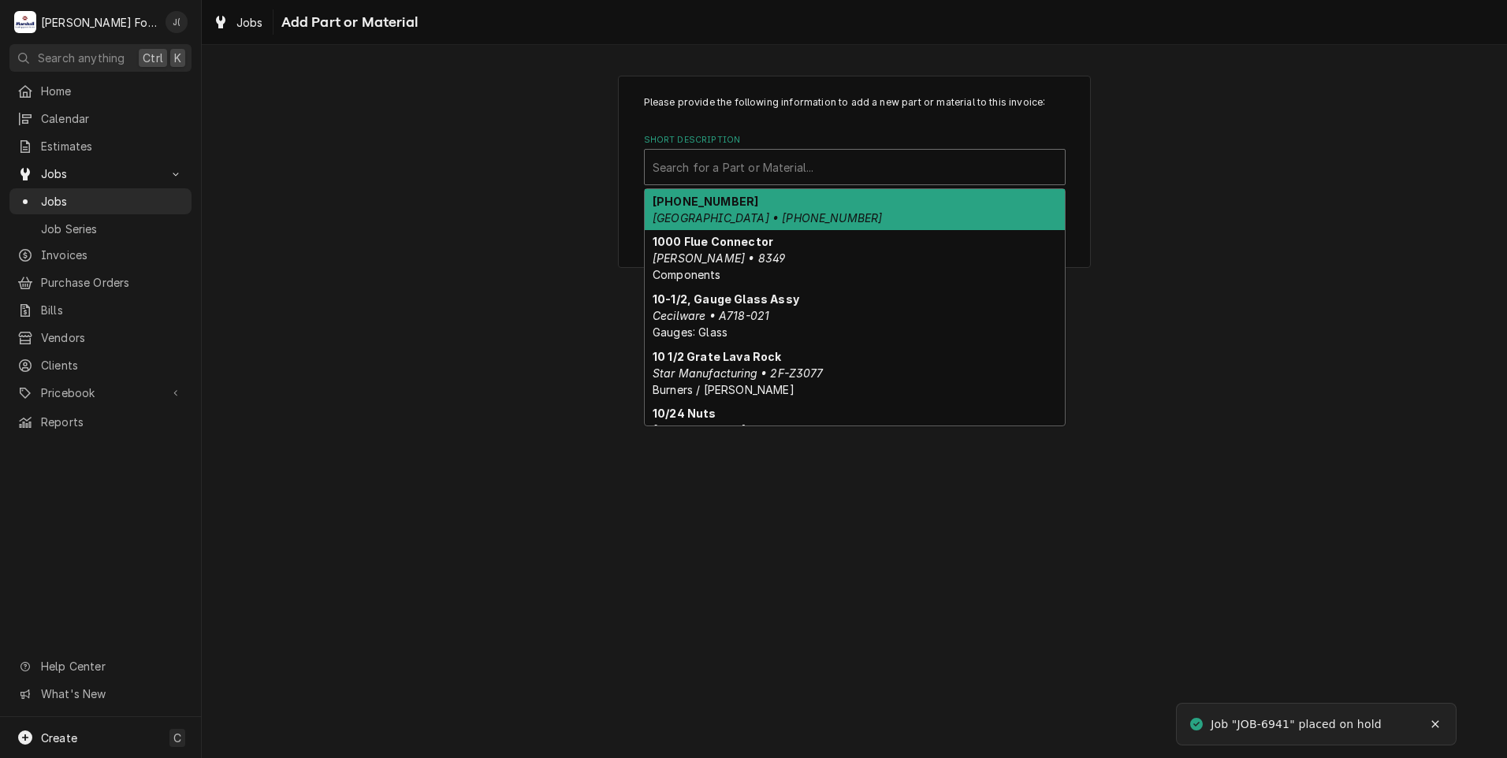
click at [725, 171] on div "Short Description" at bounding box center [855, 167] width 404 height 28
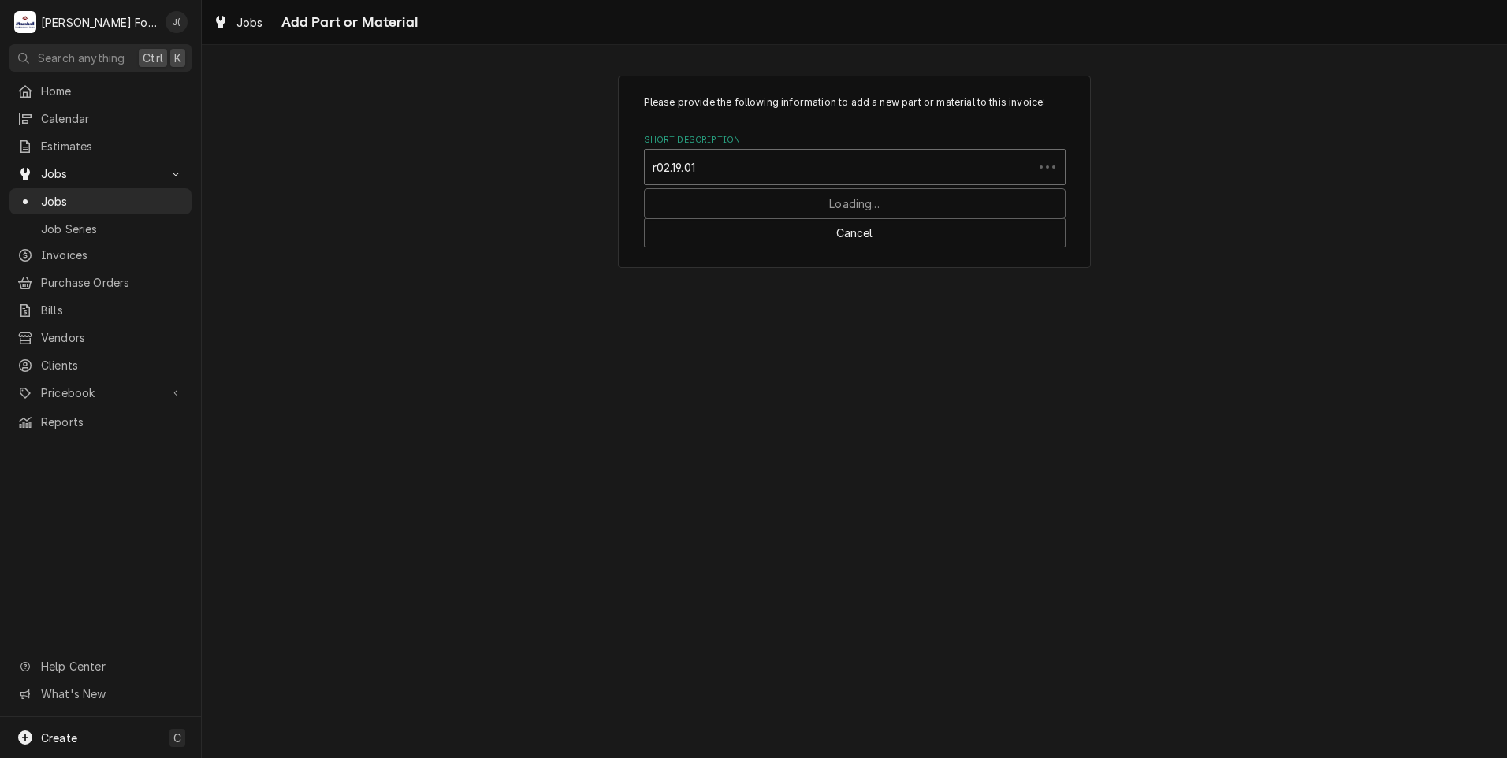
type input "r02.19.017"
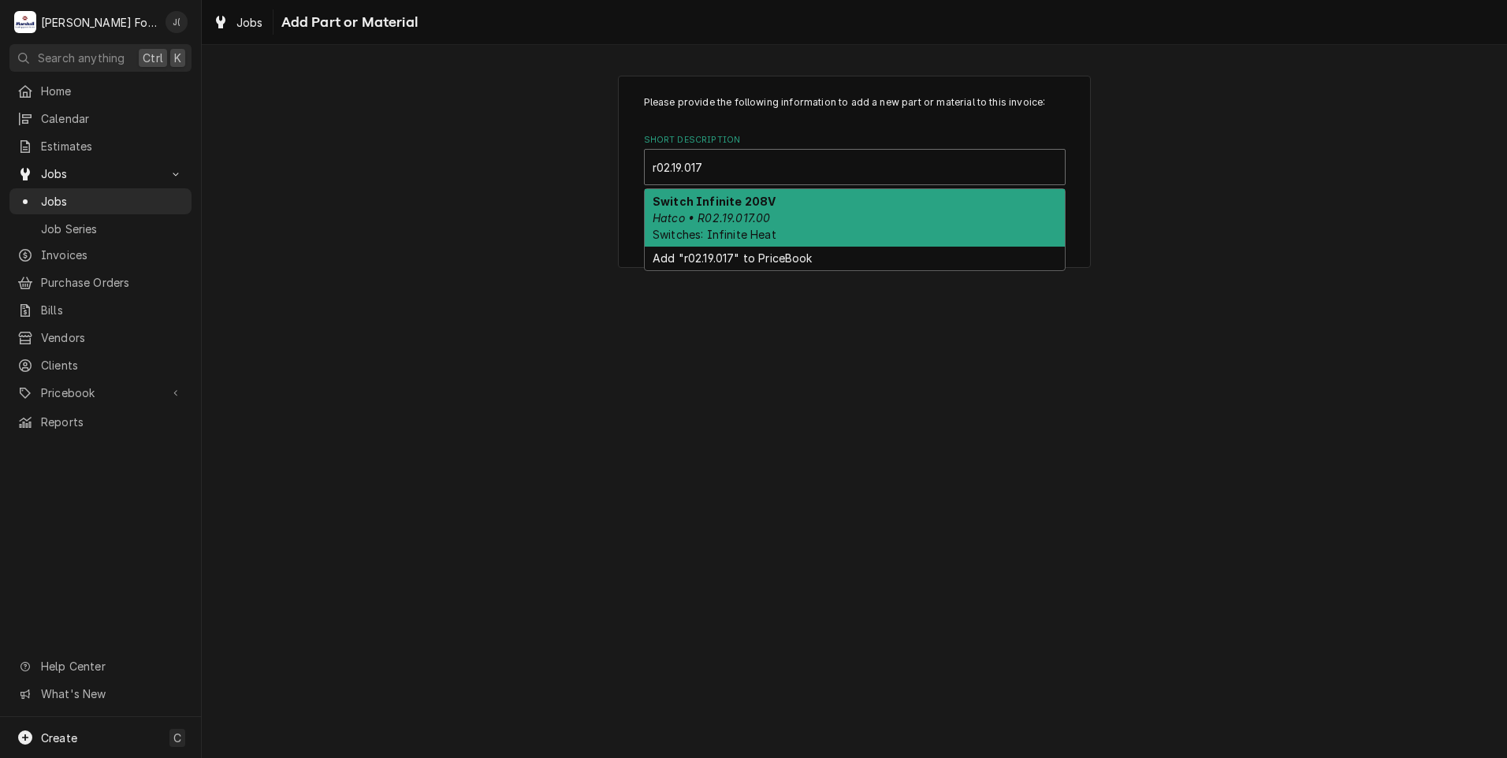
click at [778, 211] on div "Switch Infinite 208V Hatco • R02.19.017.00 Switches: Infinite Heat" at bounding box center [855, 218] width 420 height 58
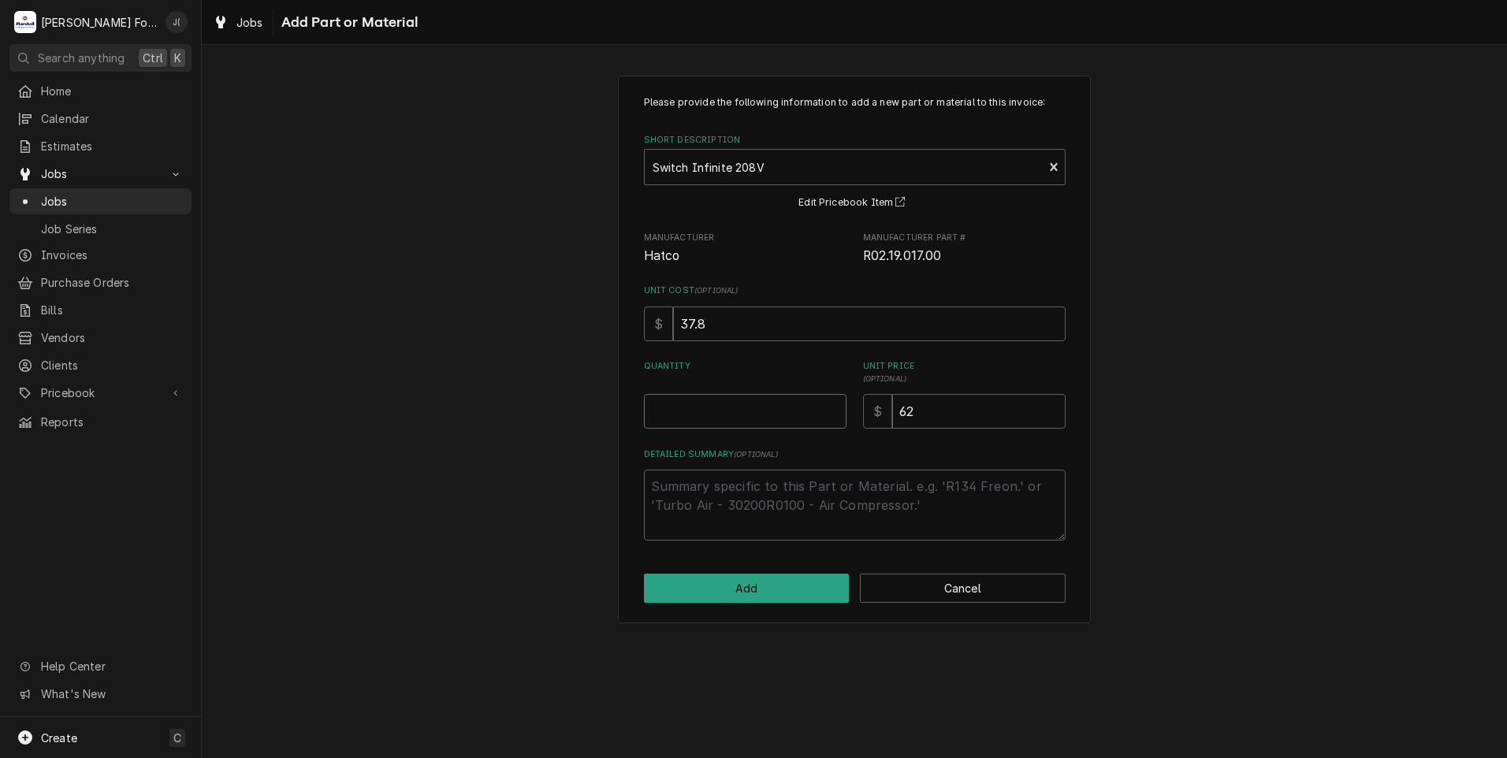
click at [740, 405] on input "Quantity" at bounding box center [745, 411] width 203 height 35
type textarea "x"
type input "1"
click at [769, 594] on button "Add" at bounding box center [747, 588] width 206 height 29
type textarea "x"
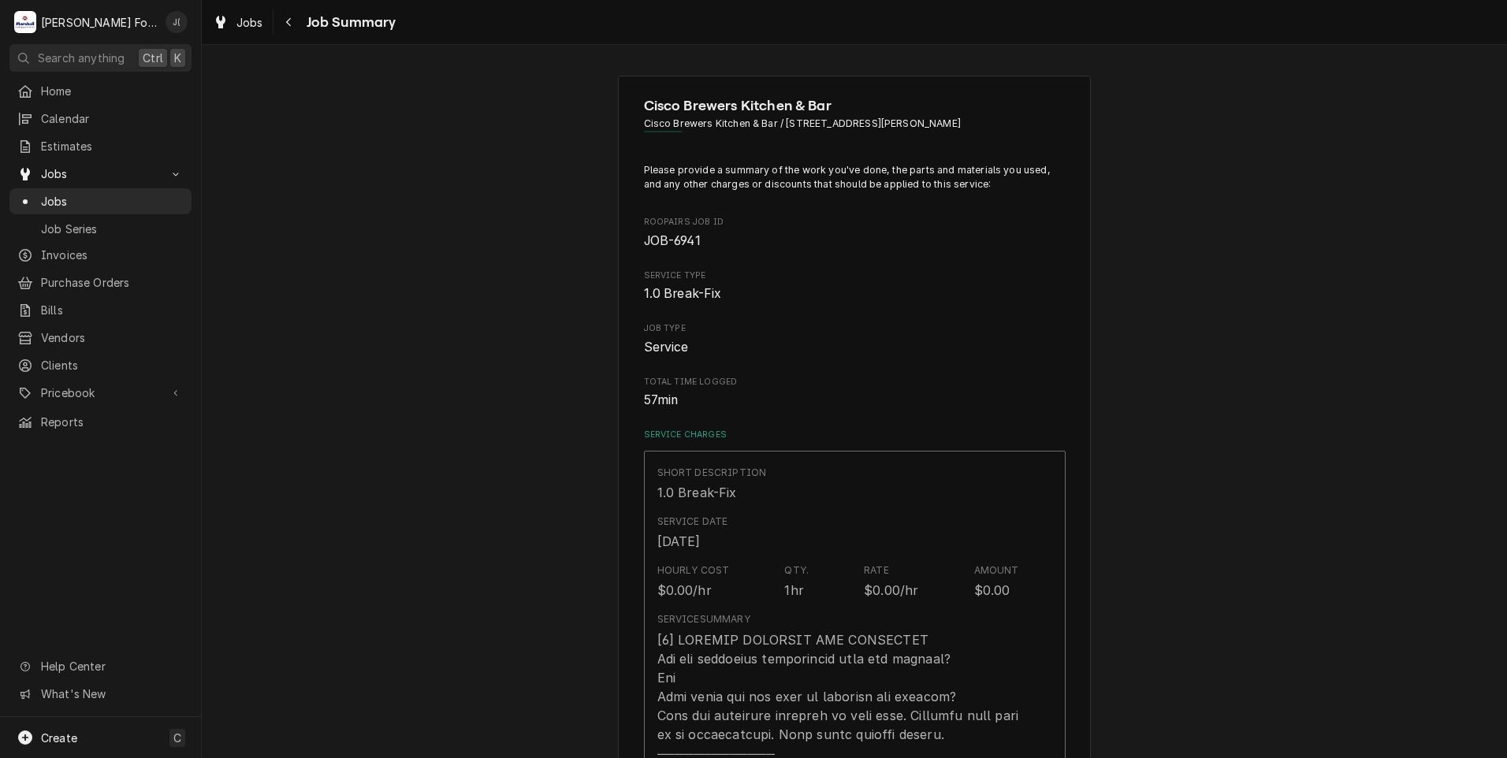
scroll to position [788, 0]
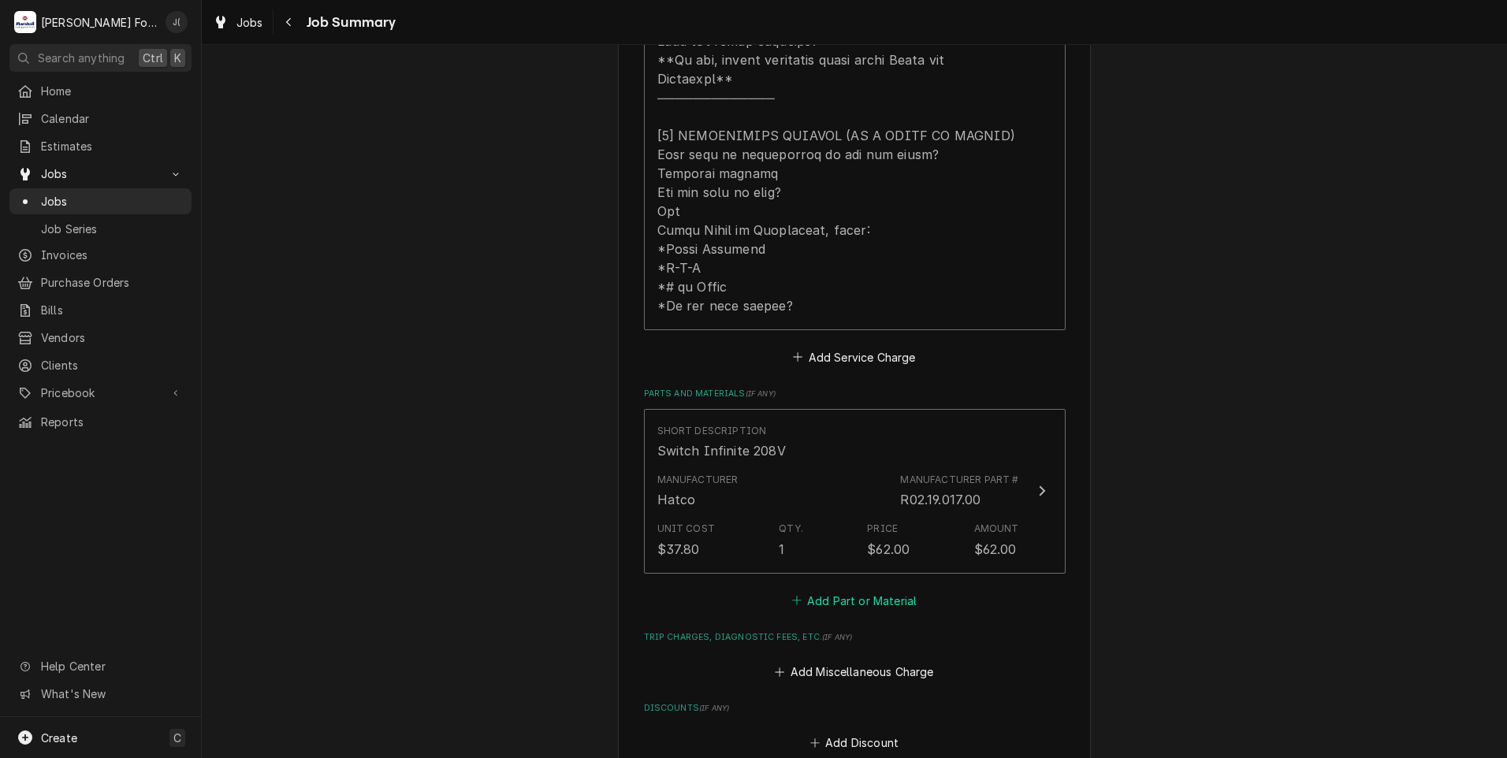
click at [811, 590] on button "Add Part or Material" at bounding box center [854, 601] width 130 height 22
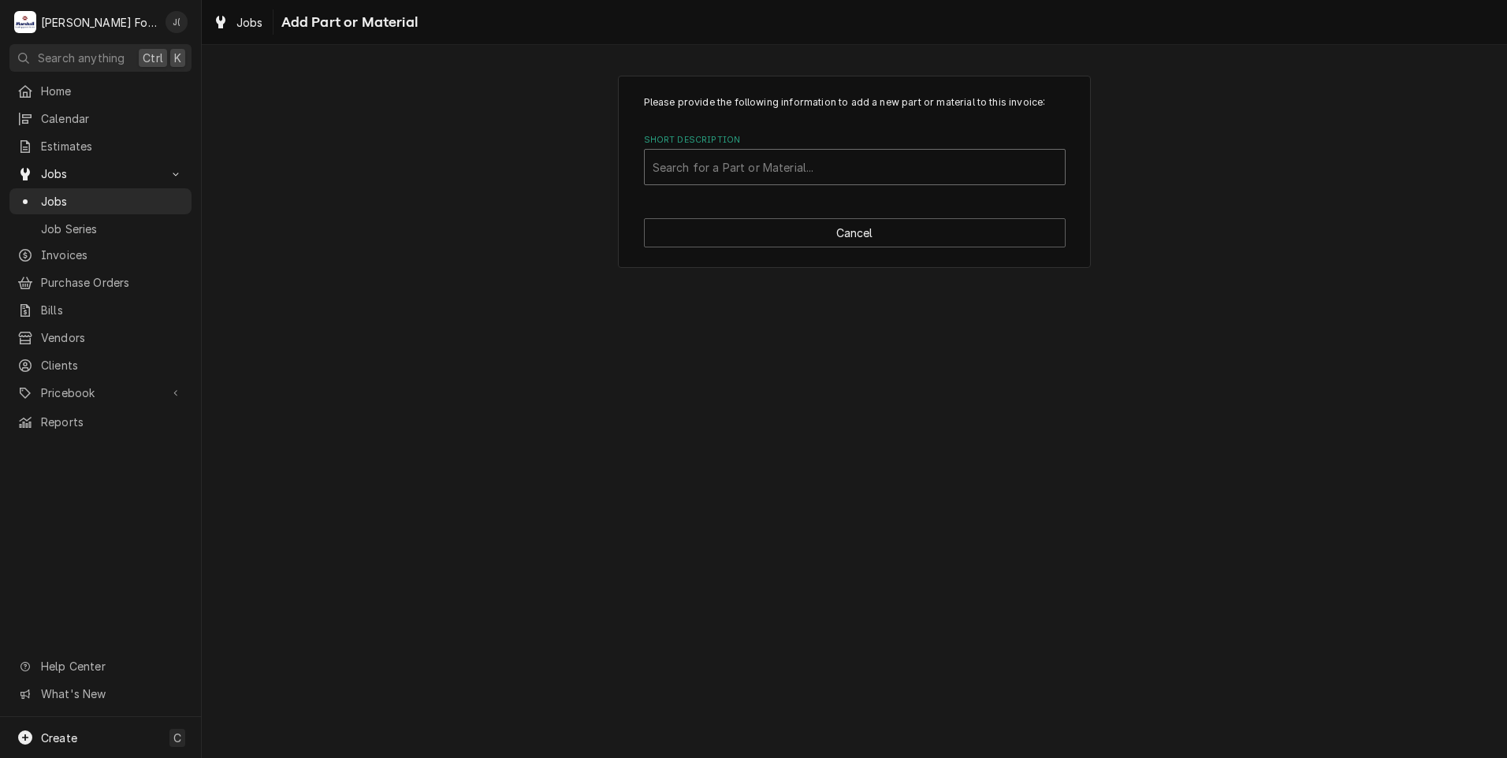
click at [782, 163] on div "Short Description" at bounding box center [855, 167] width 404 height 28
type input "ssdt"
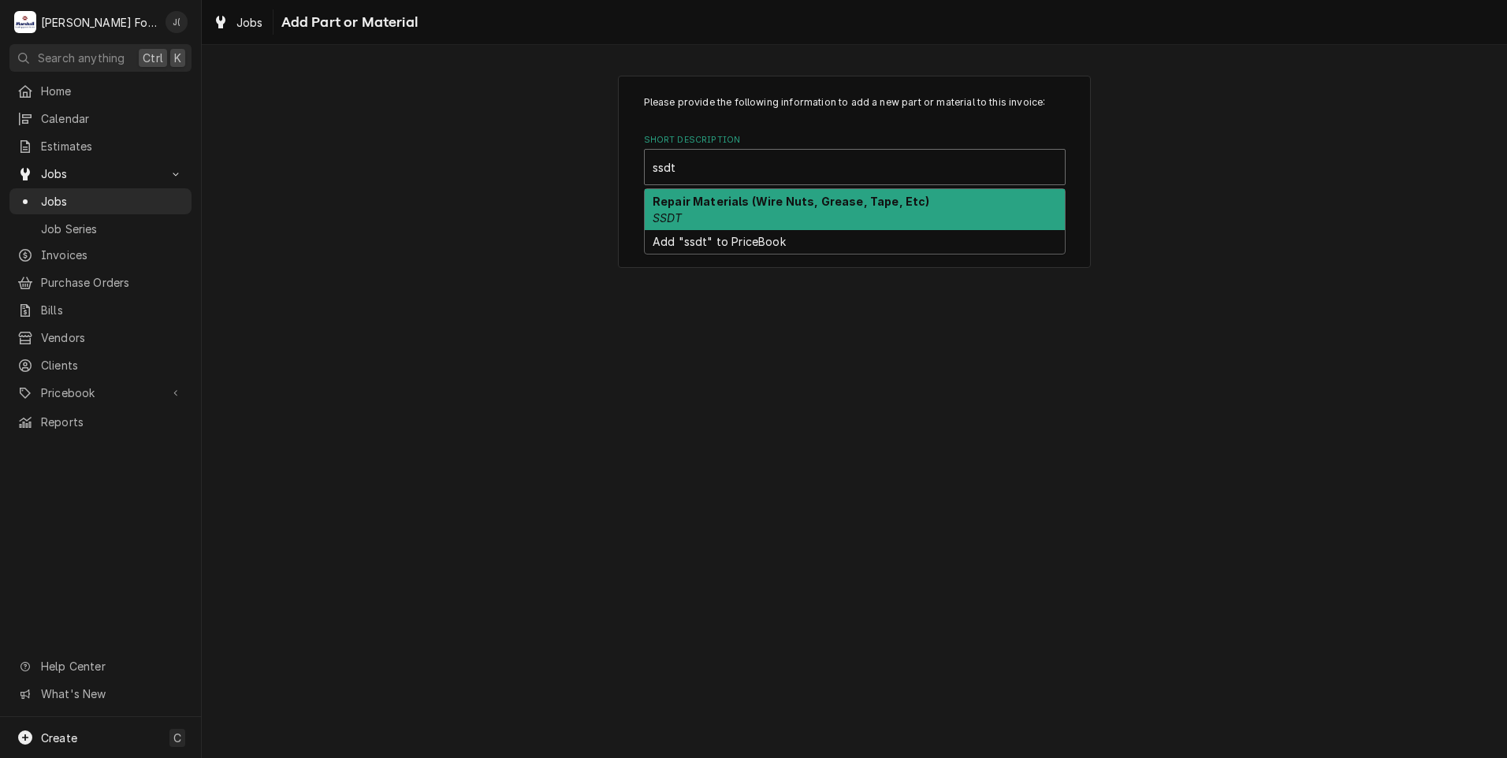
click at [748, 205] on strong "Repair Materials (Wire Nuts, Grease, Tape, Etc)" at bounding box center [792, 201] width 278 height 13
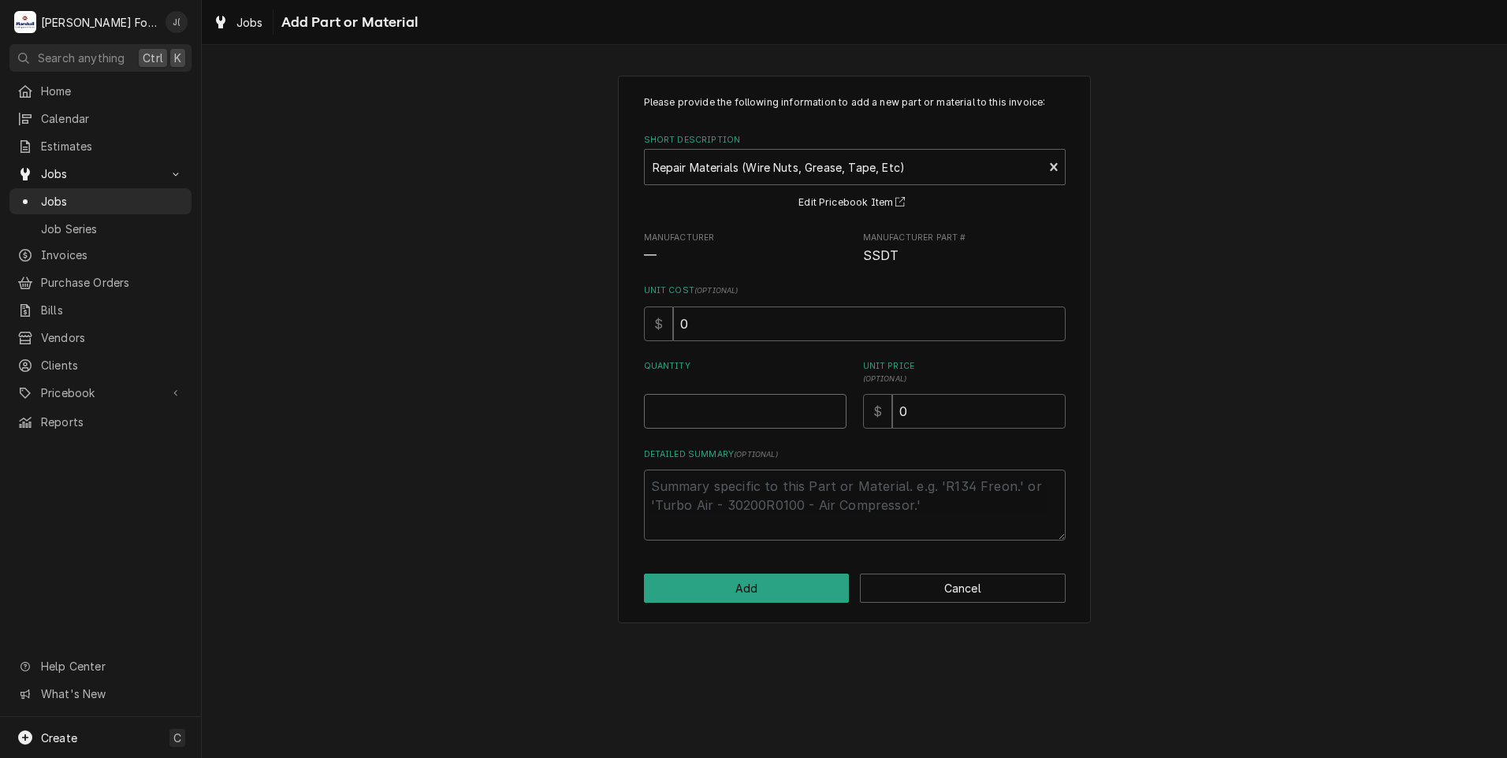
click at [742, 427] on input "Quantity" at bounding box center [745, 411] width 203 height 35
type textarea "x"
type input "1"
type textarea "x"
type input "2"
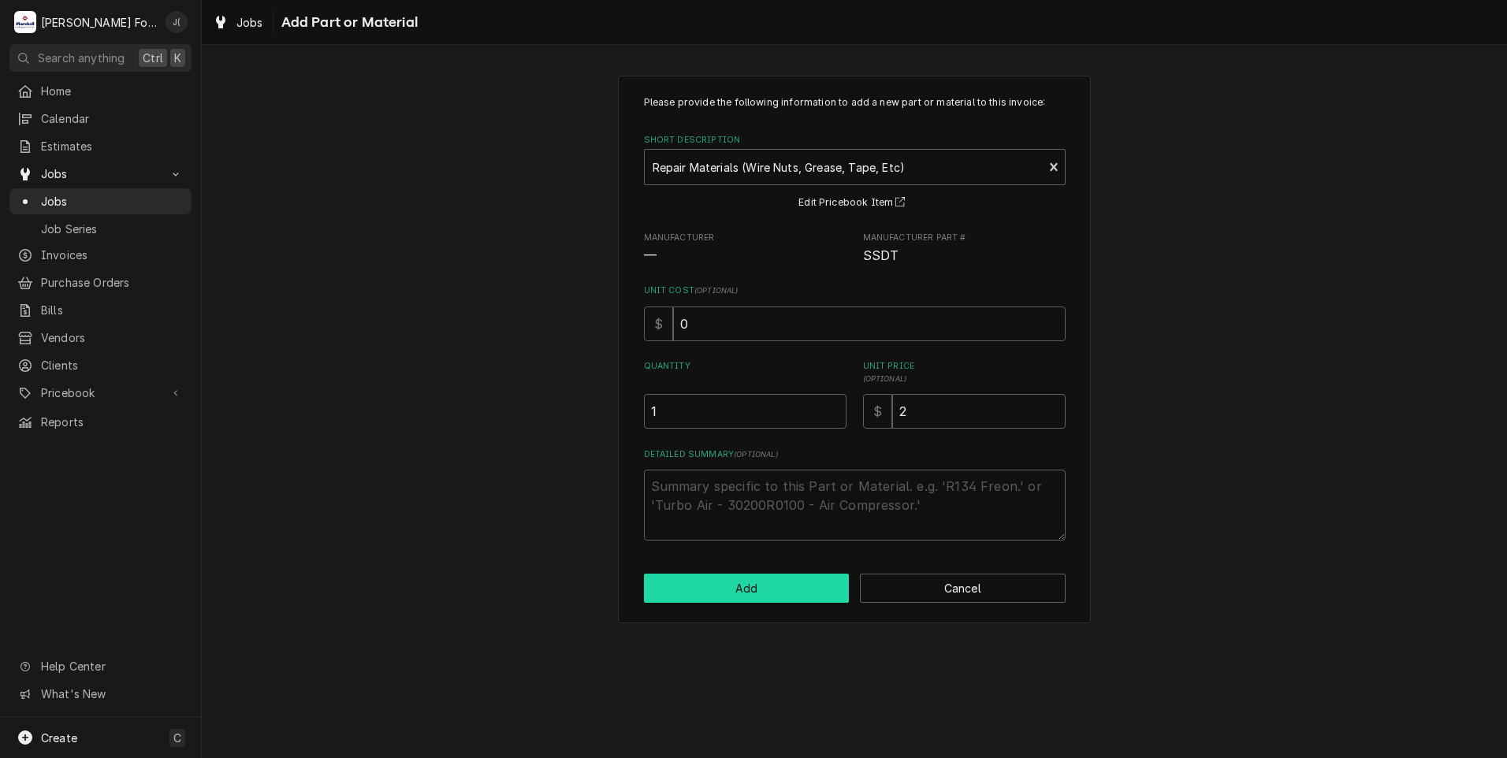
click at [745, 588] on button "Add" at bounding box center [747, 588] width 206 height 29
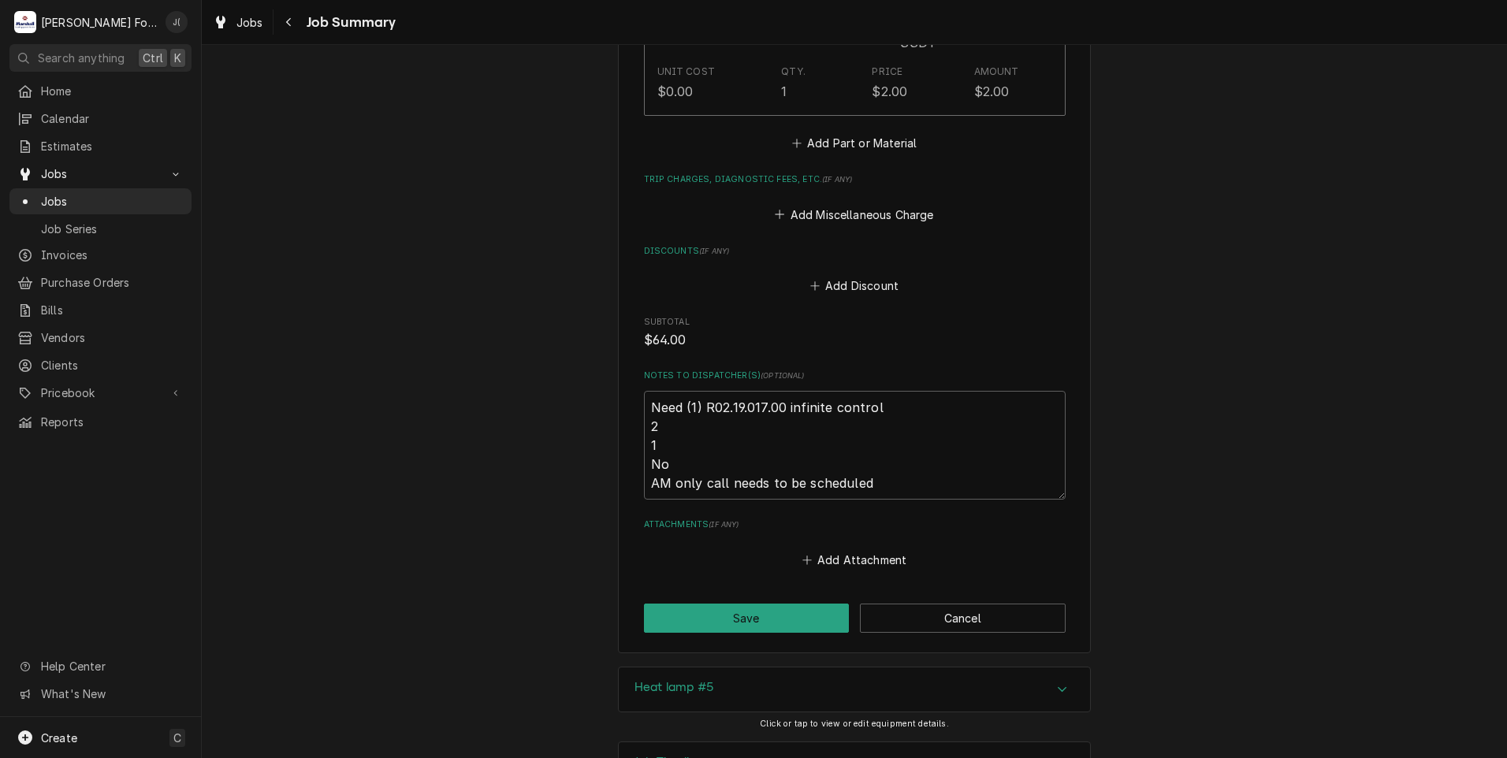
scroll to position [1457, 0]
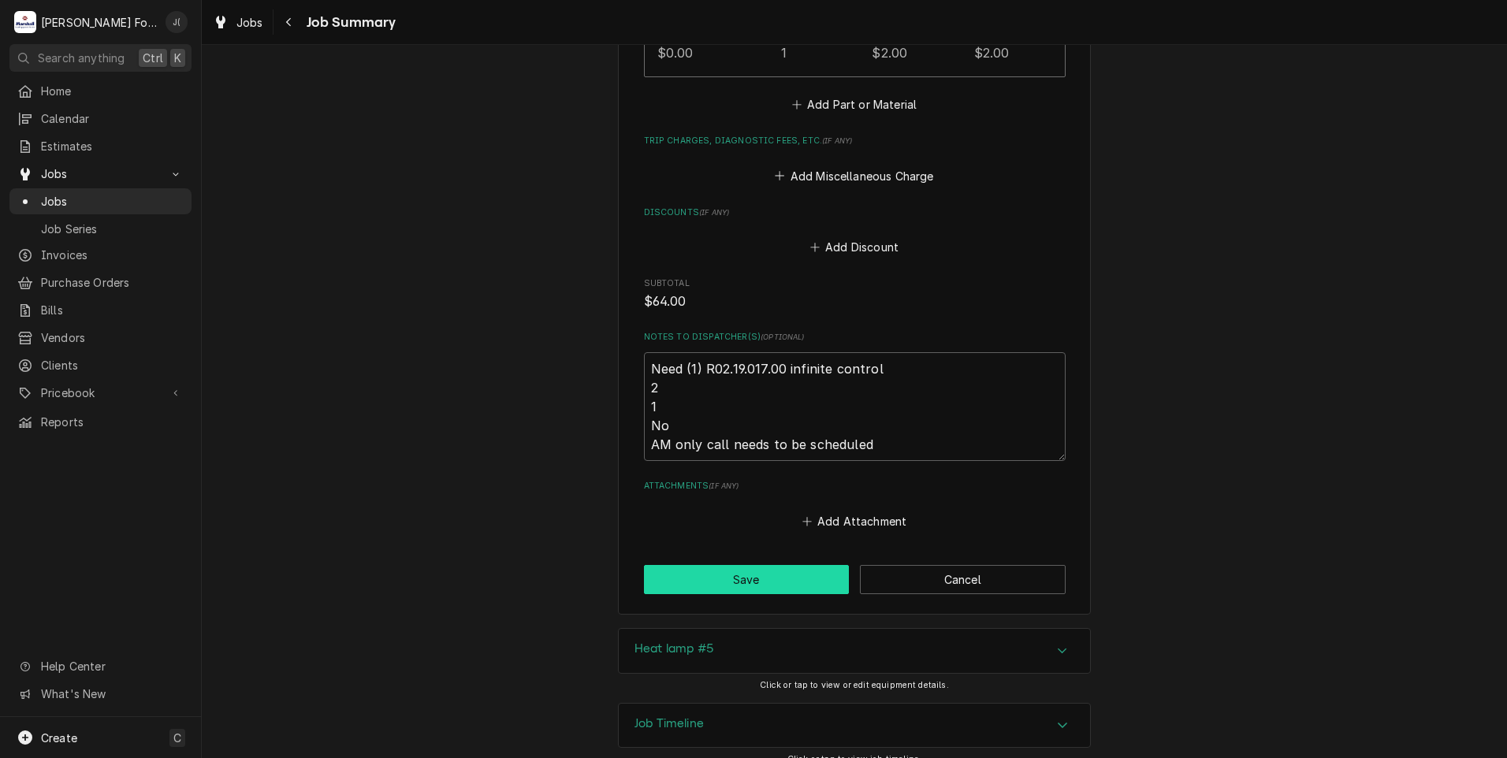
click at [722, 565] on button "Save" at bounding box center [747, 579] width 206 height 29
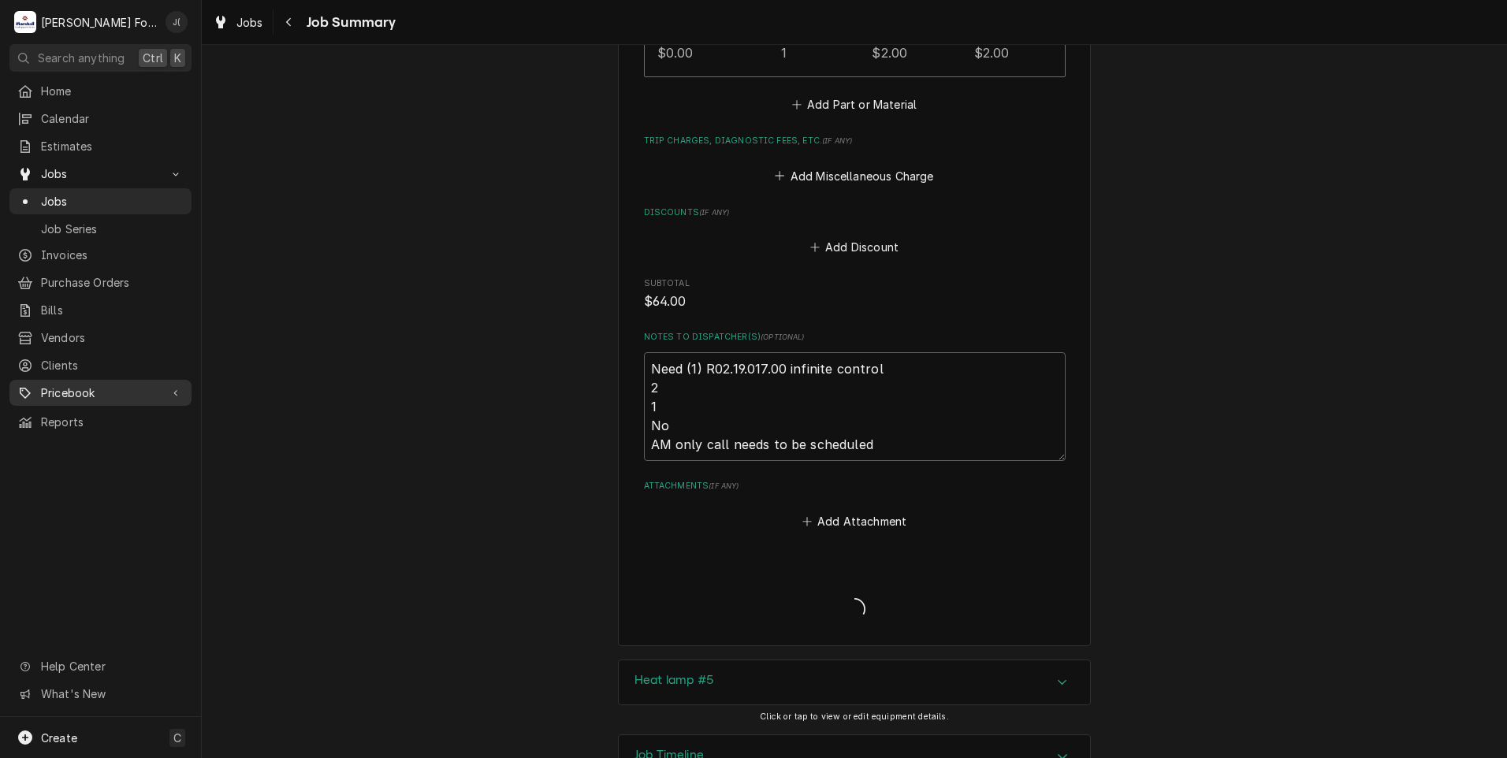
type textarea "x"
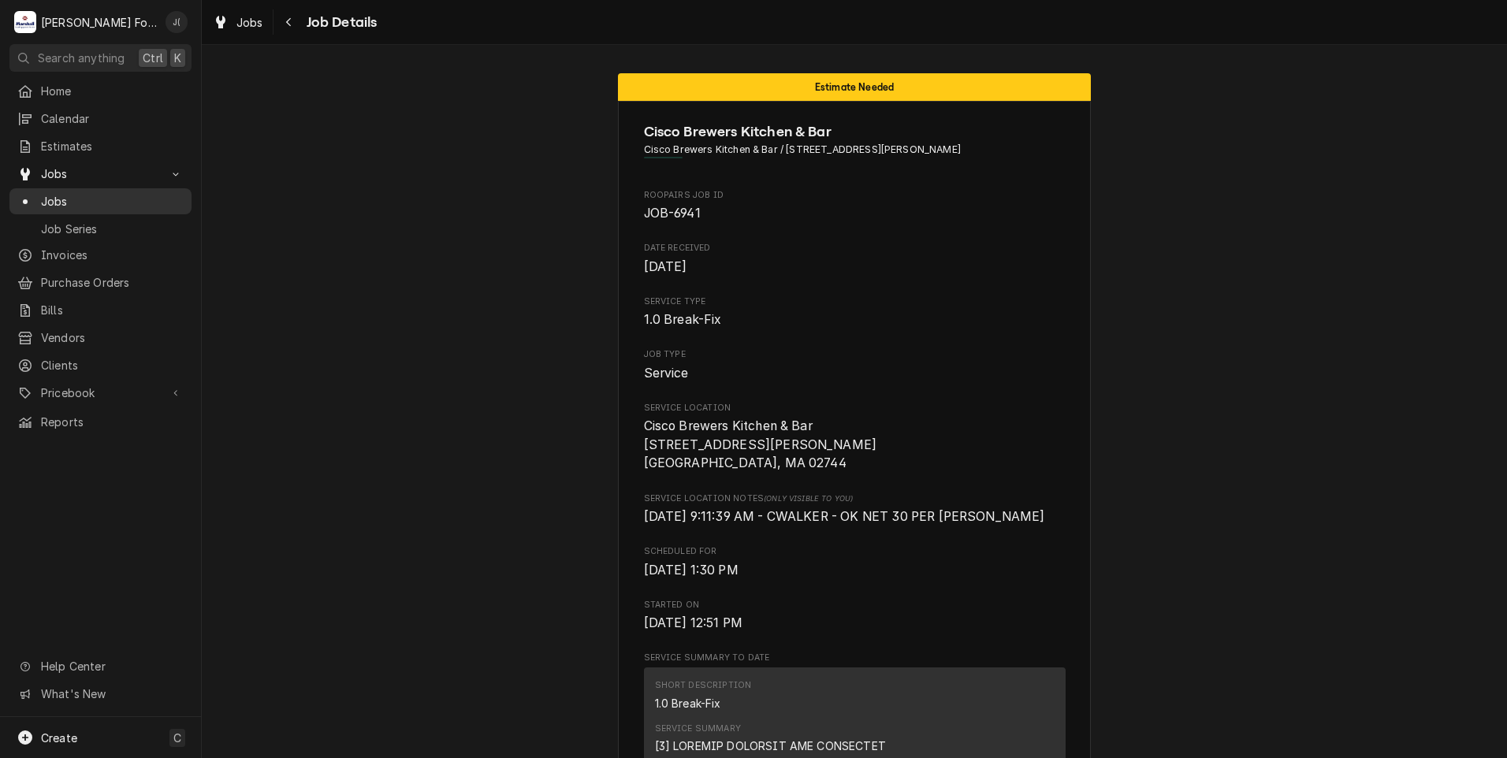
click at [80, 193] on span "Jobs" at bounding box center [112, 201] width 143 height 17
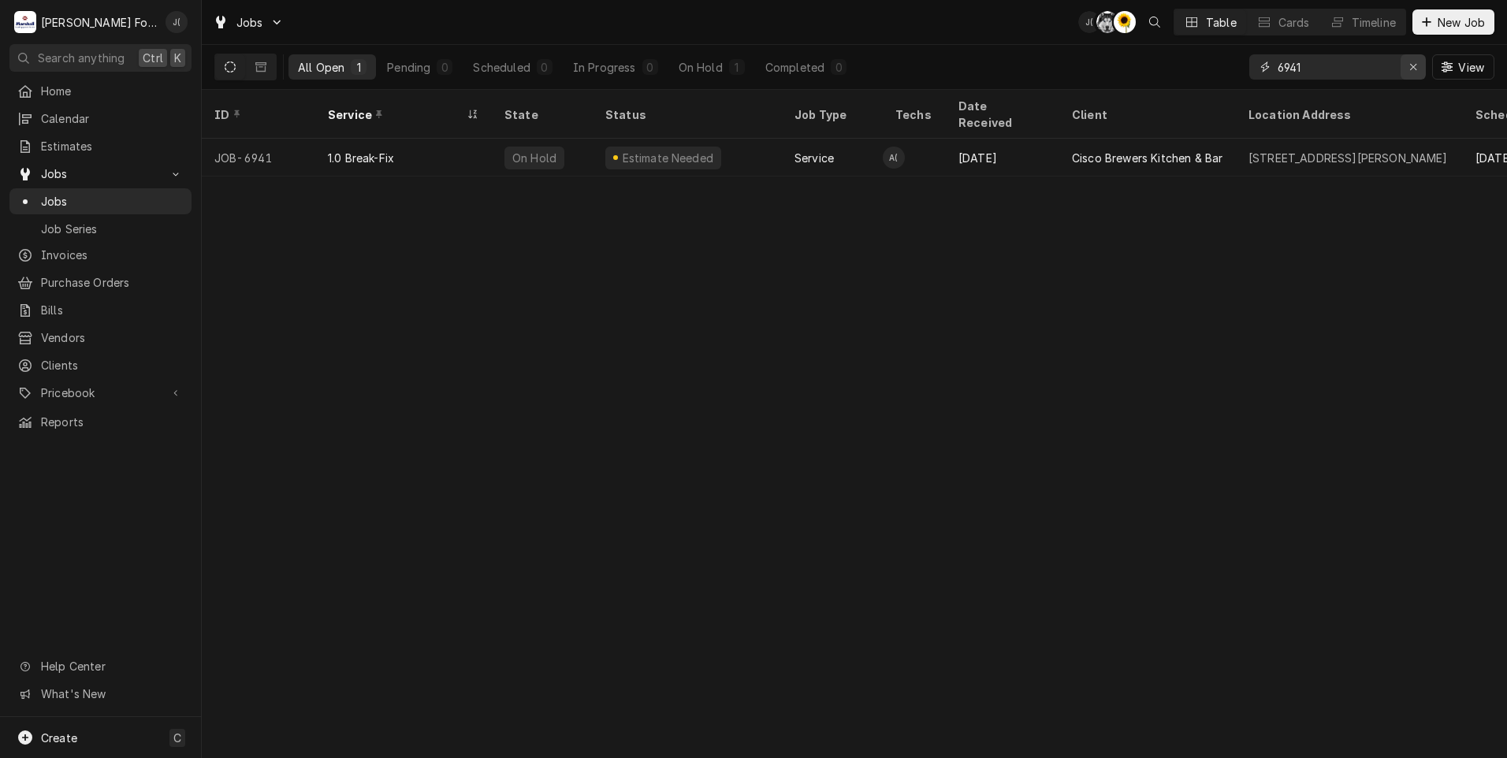
click at [1414, 72] on icon "Erase input" at bounding box center [1414, 66] width 9 height 11
click at [1402, 69] on input "Dynamic Content Wrapper" at bounding box center [1352, 66] width 148 height 25
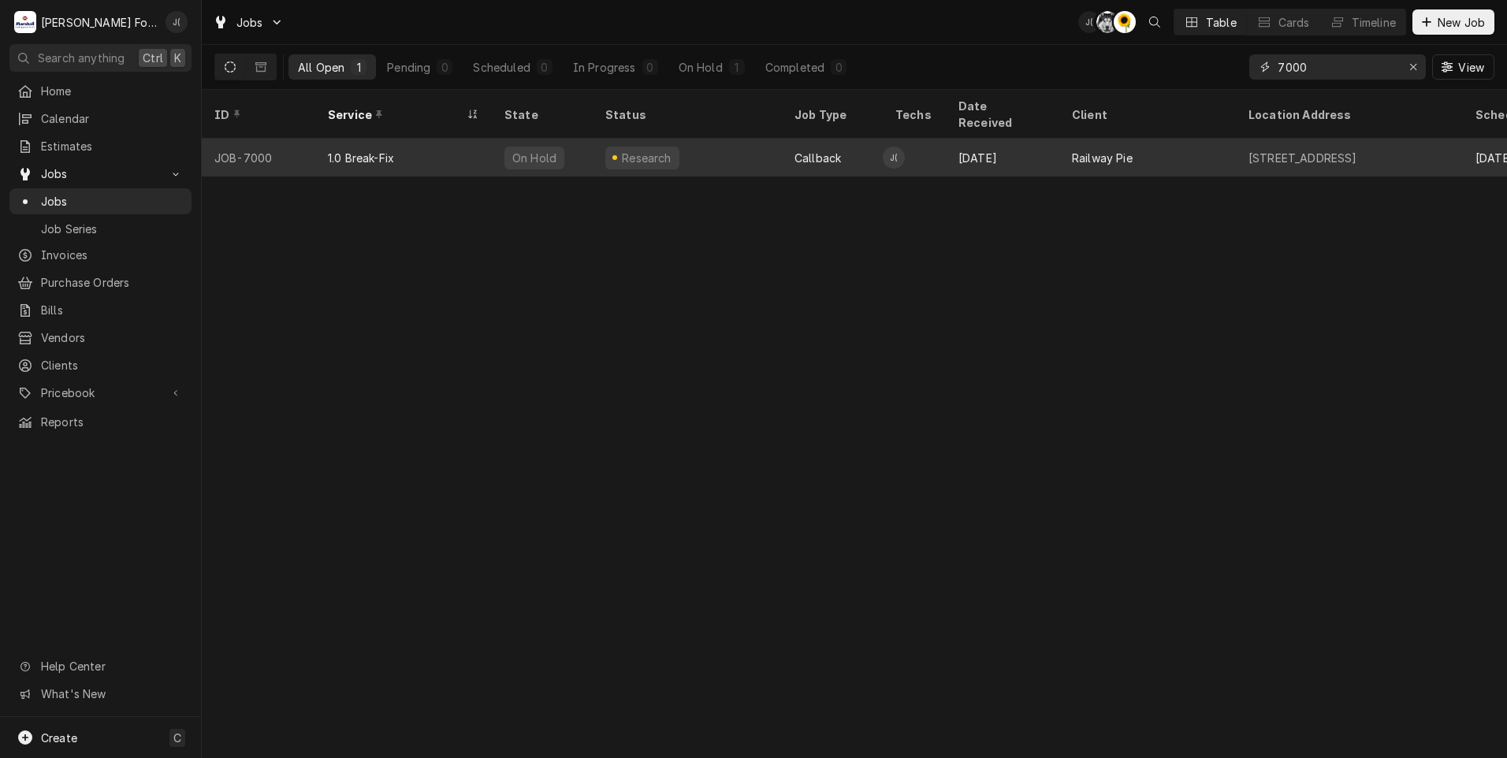
type input "7000"
click at [796, 150] on div "Callback" at bounding box center [818, 158] width 47 height 17
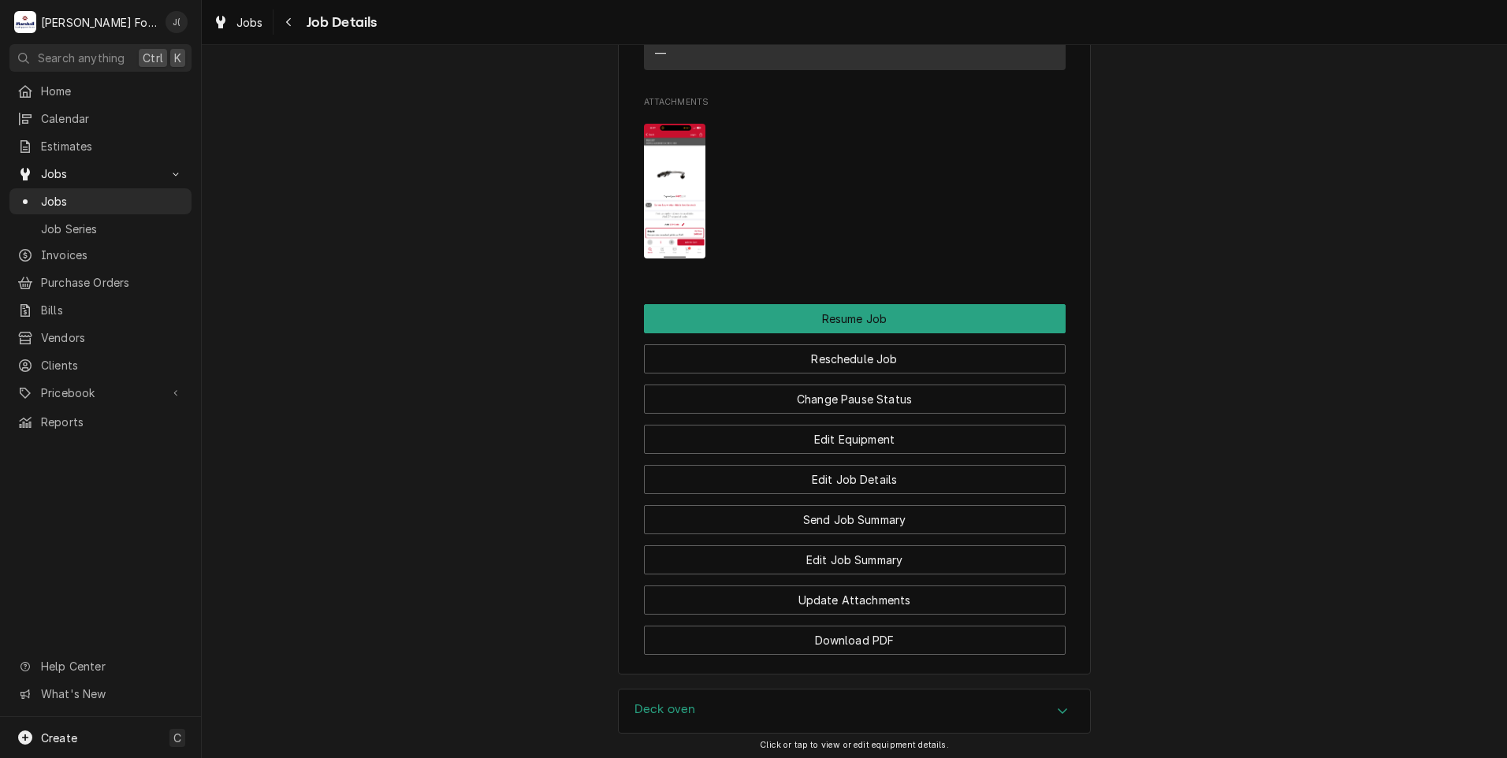
scroll to position [1735, 0]
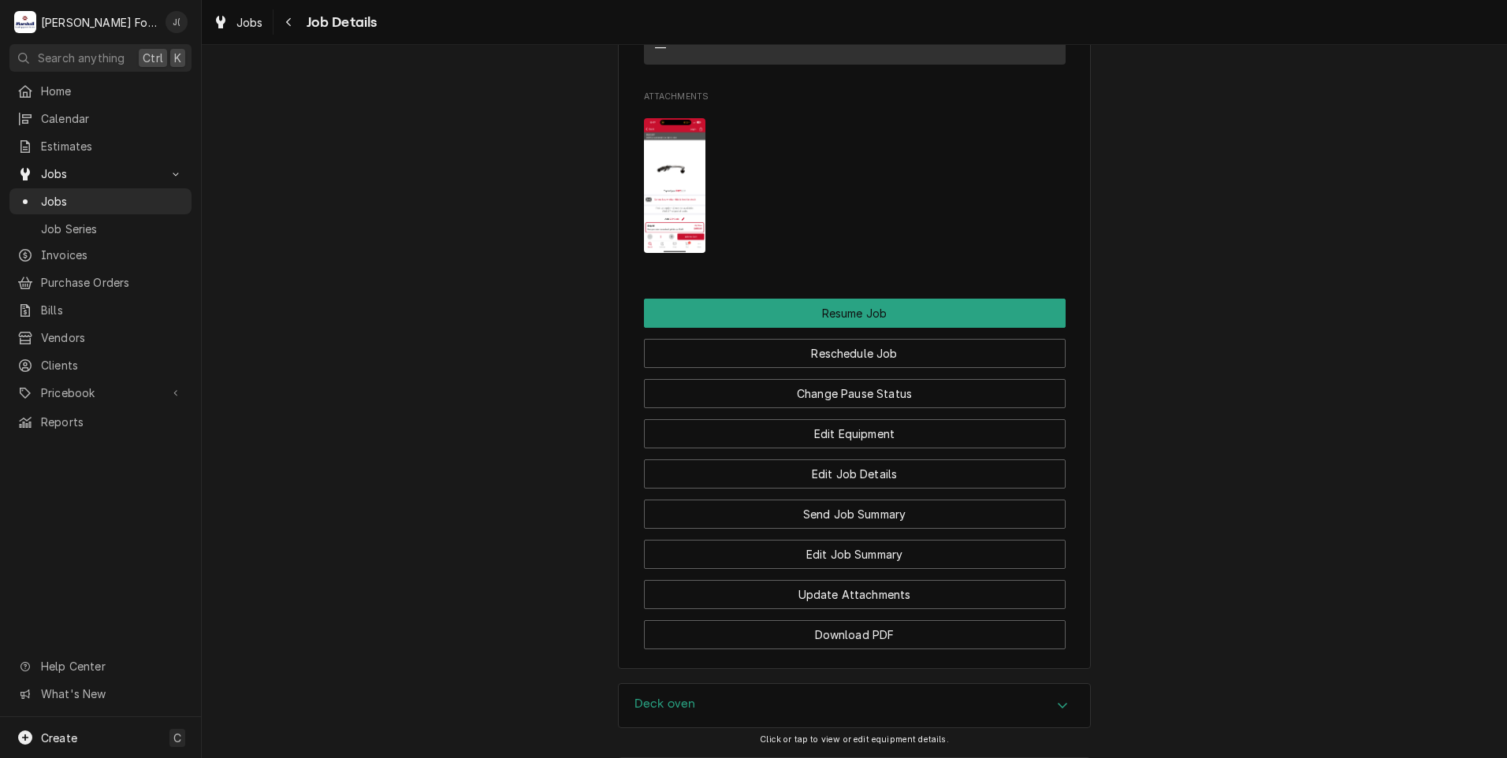
click at [665, 186] on img "Attachments" at bounding box center [675, 185] width 62 height 135
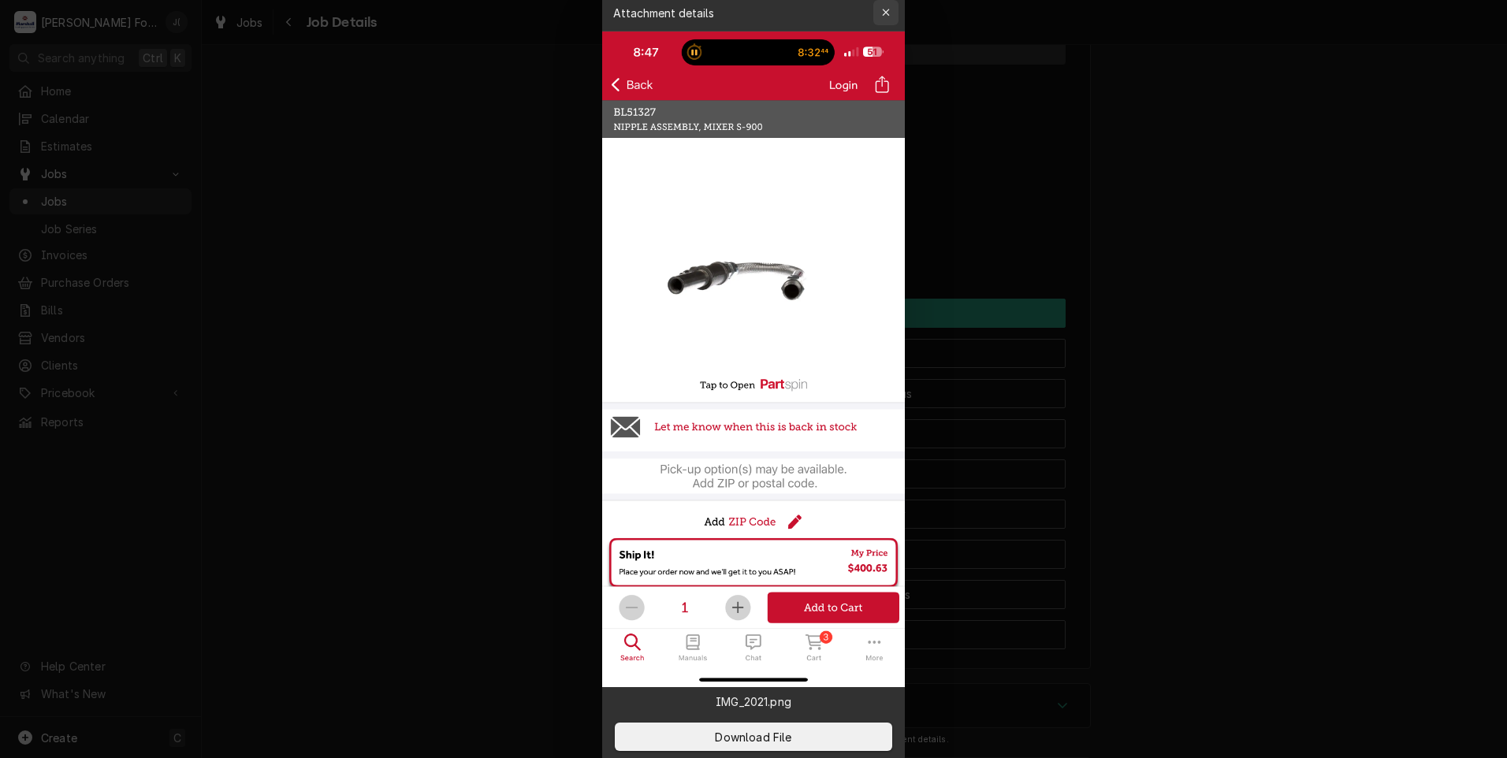
click at [891, 13] on div "button" at bounding box center [886, 13] width 16 height 16
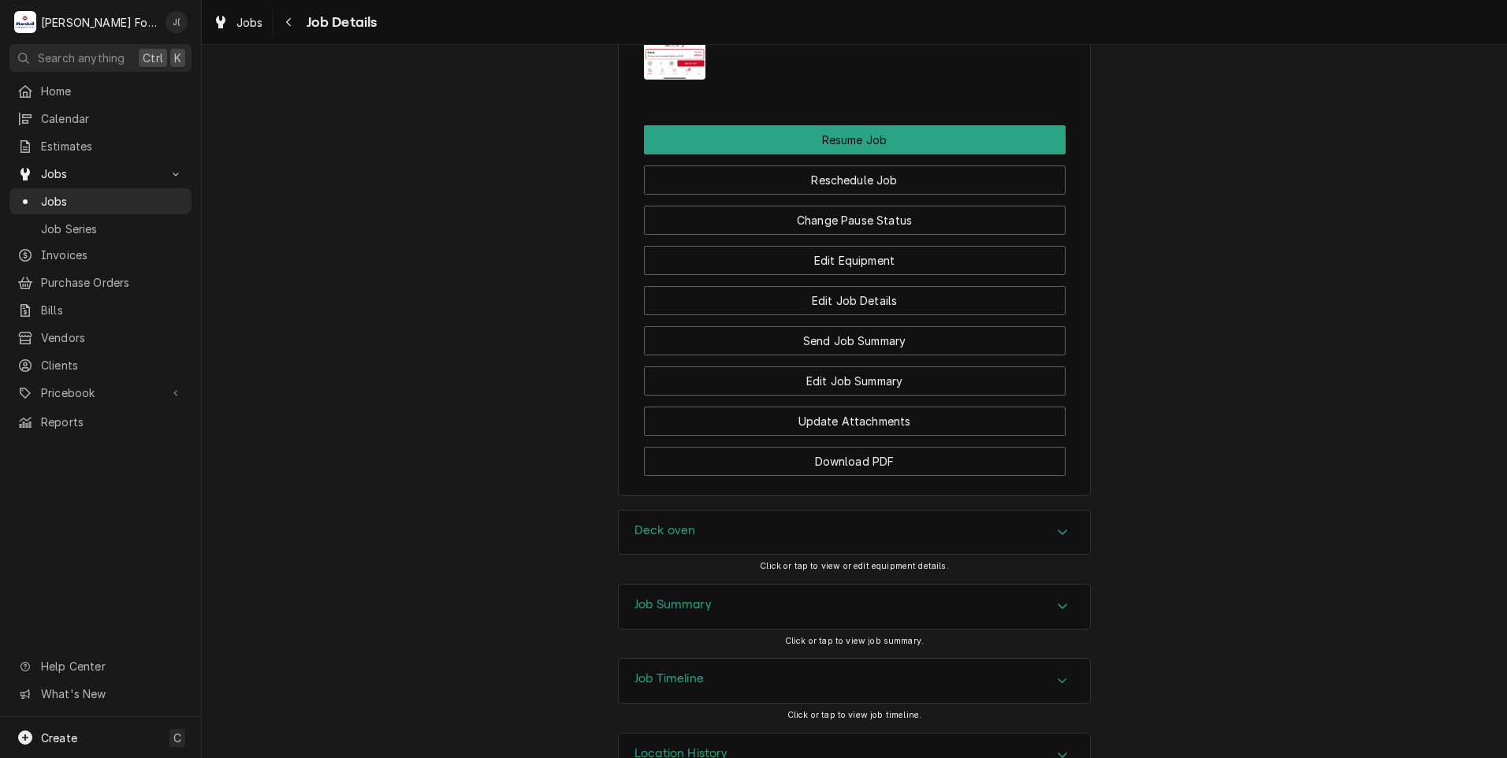
scroll to position [1957, 0]
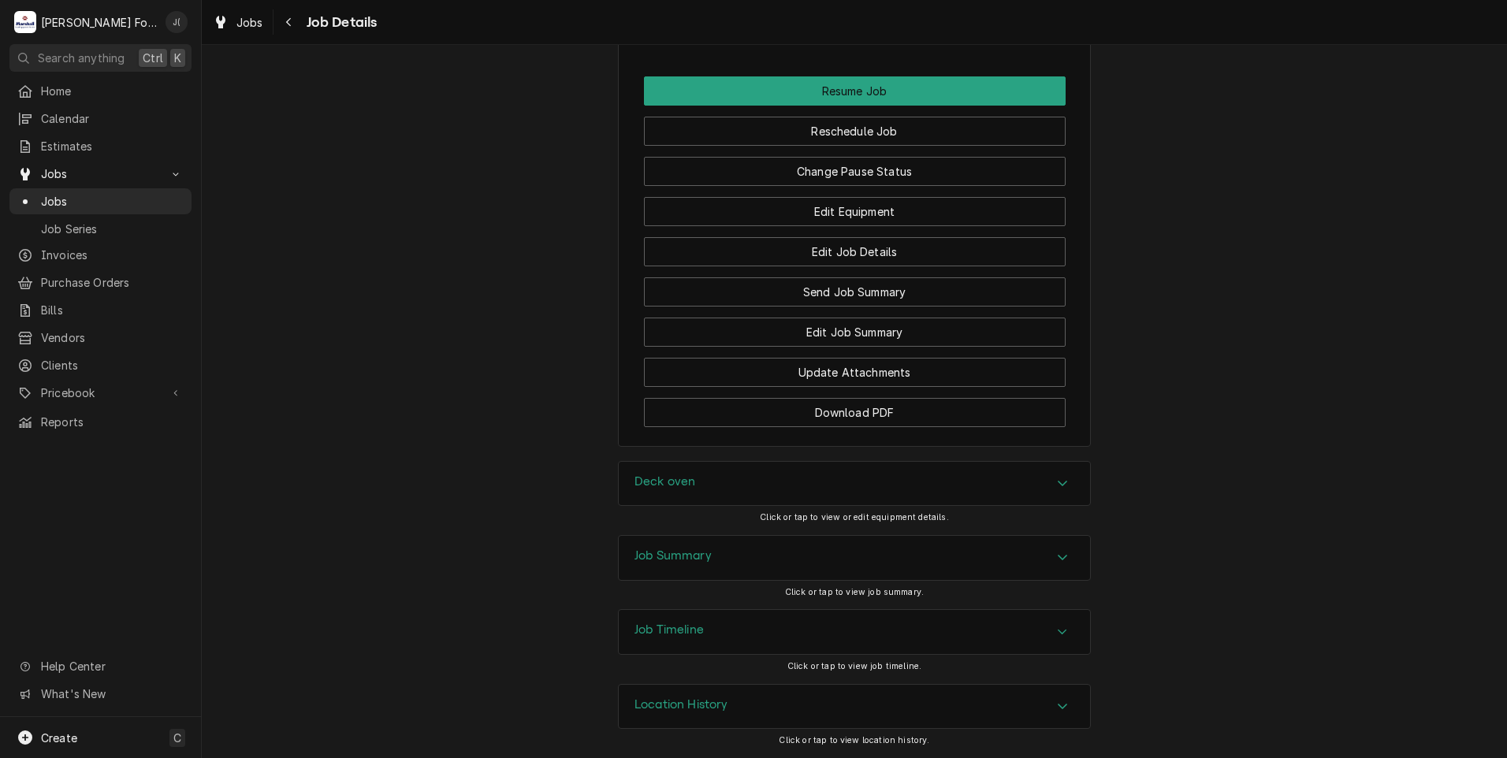
click at [686, 480] on h3 "Deck oven" at bounding box center [665, 482] width 61 height 15
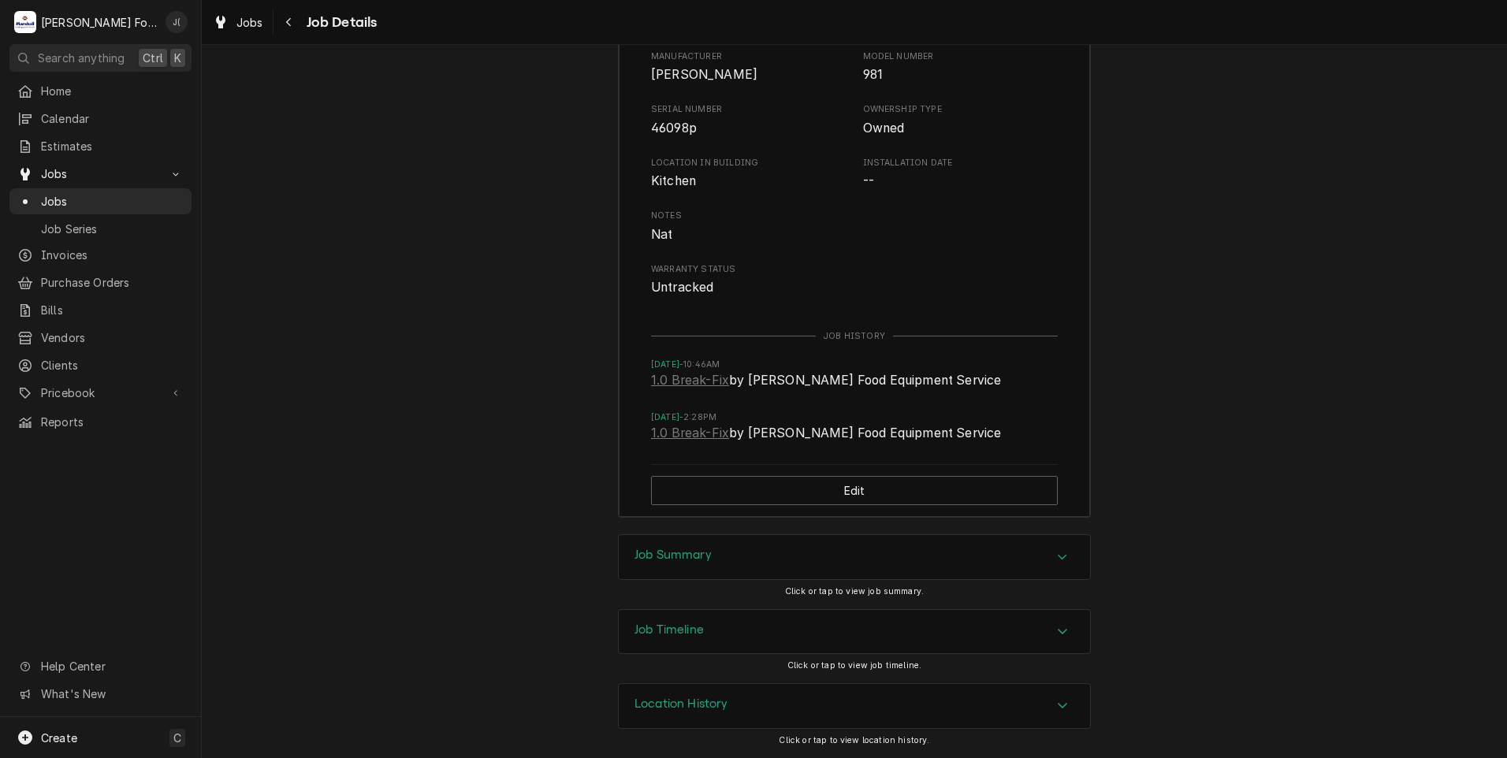
click at [670, 555] on h3 "Job Summary" at bounding box center [673, 555] width 77 height 15
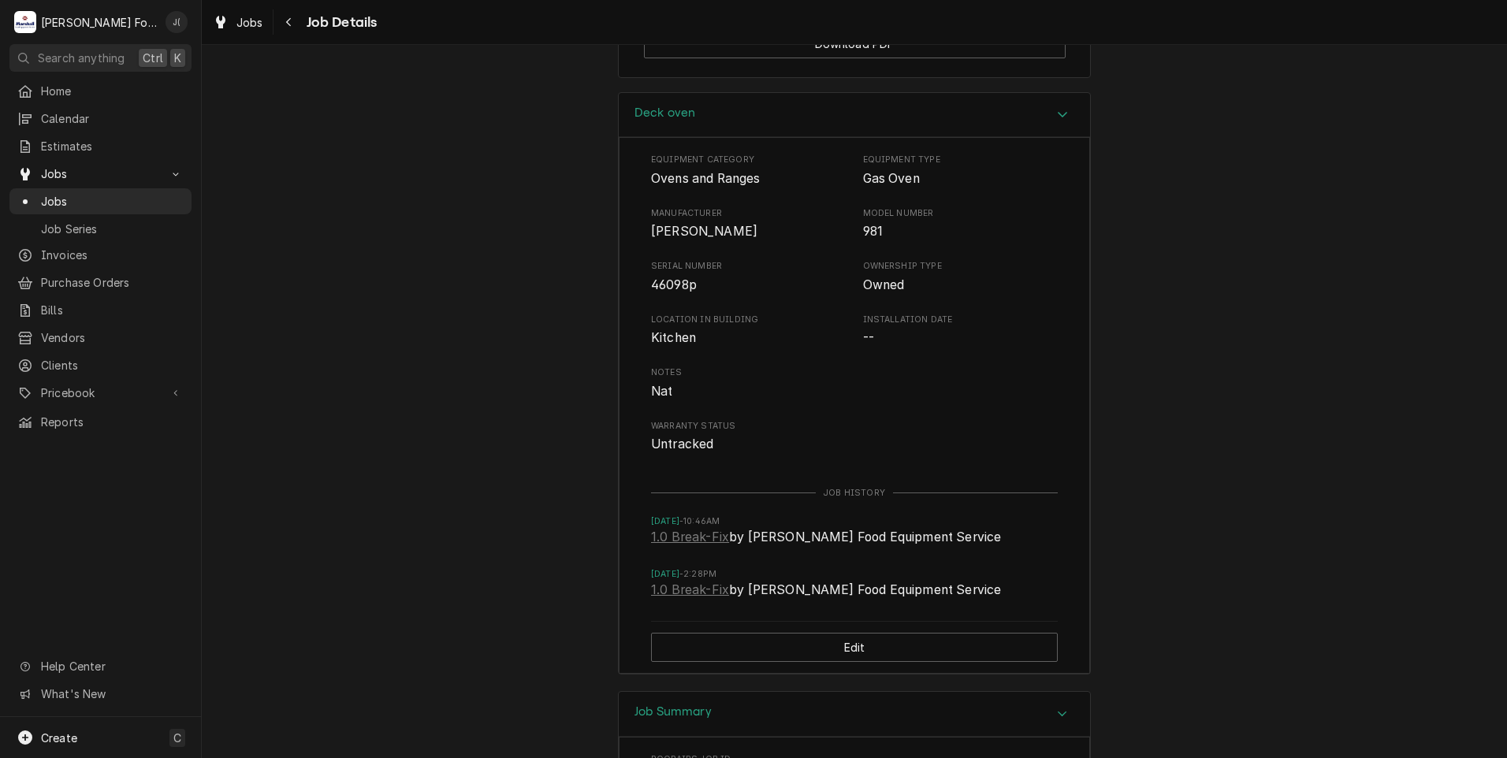
scroll to position [2325, 0]
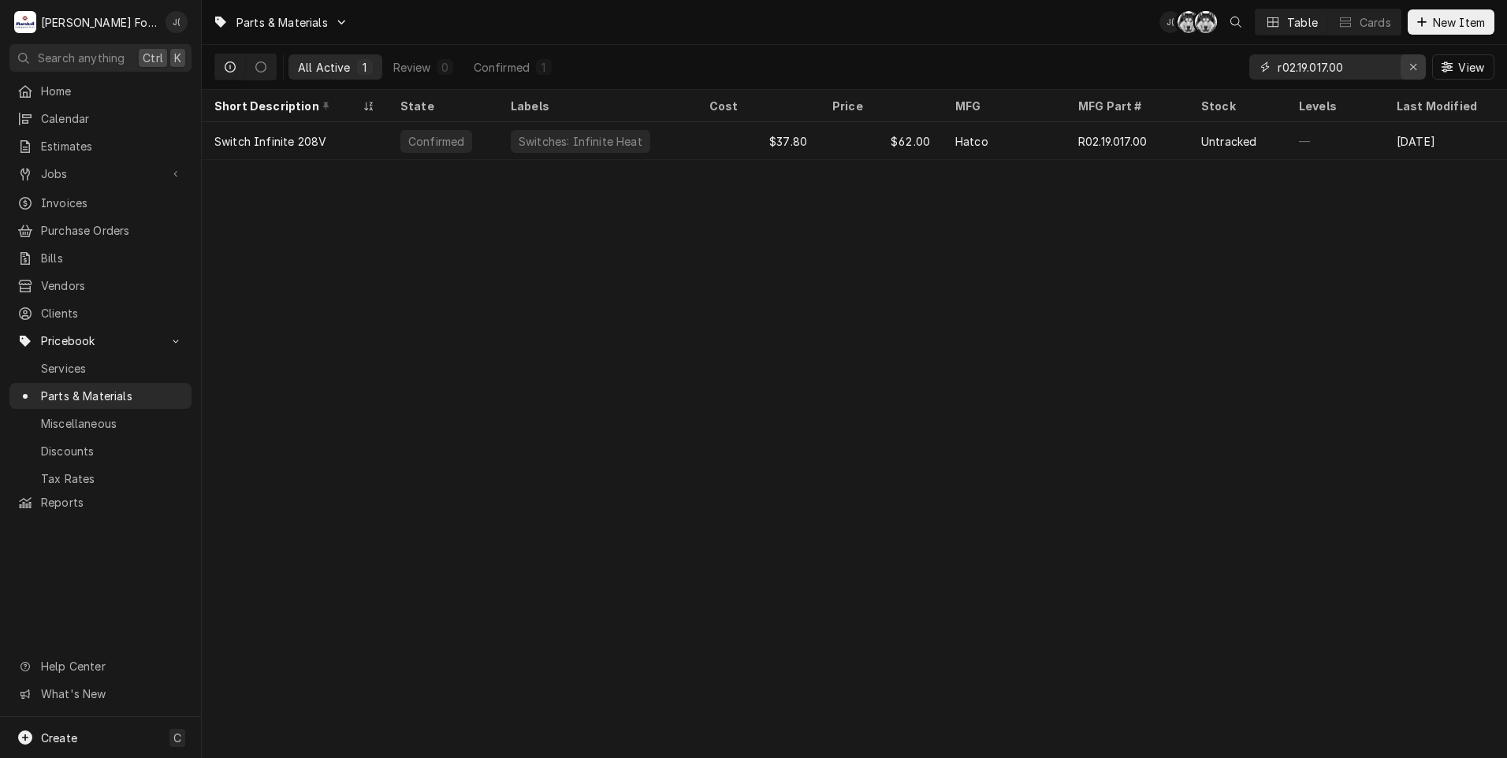
click at [1407, 68] on div "Erase input" at bounding box center [1414, 67] width 16 height 16
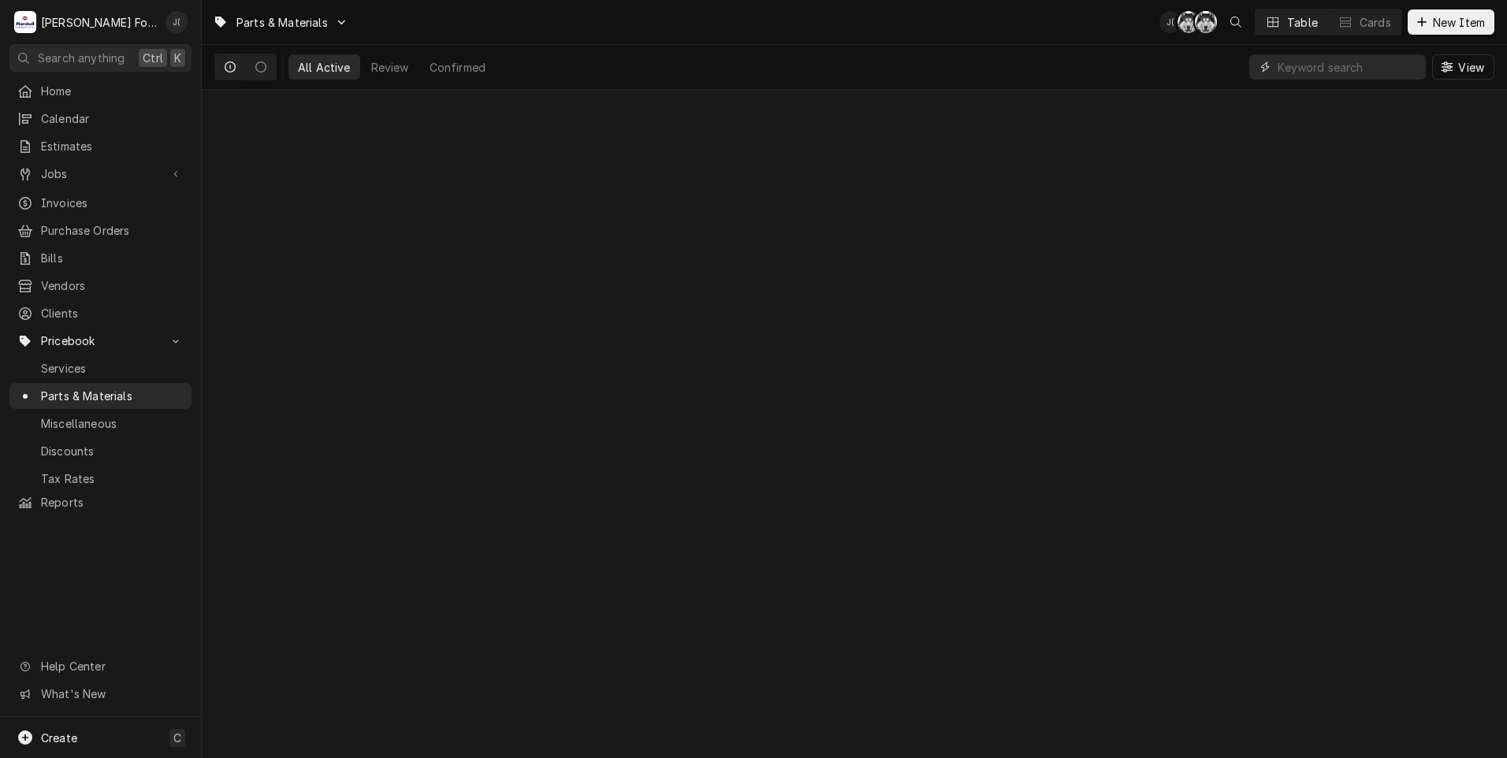
click at [1362, 65] on input "Dynamic Content Wrapper" at bounding box center [1348, 66] width 140 height 25
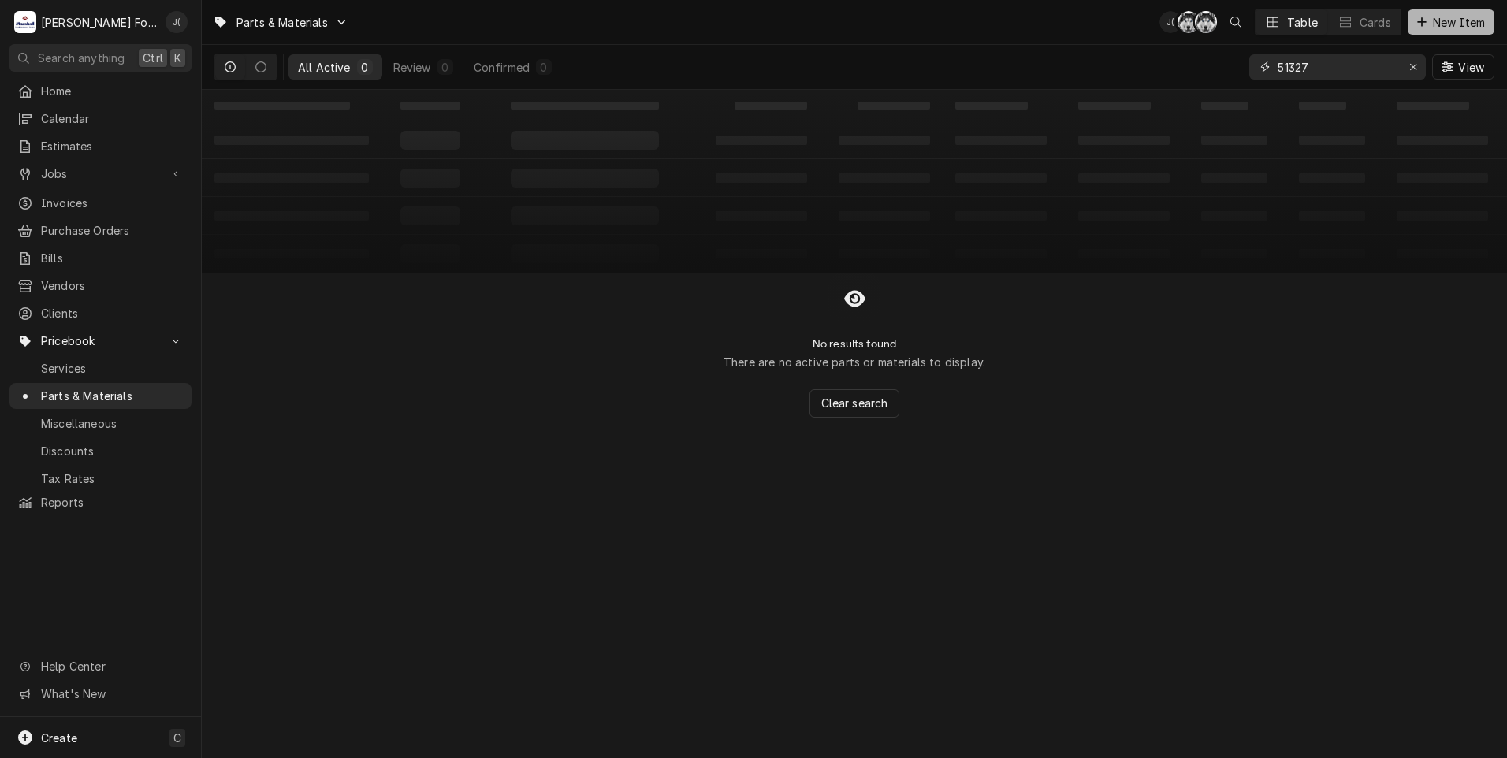
type input "51327"
click at [1442, 17] on span "New Item" at bounding box center [1459, 22] width 58 height 17
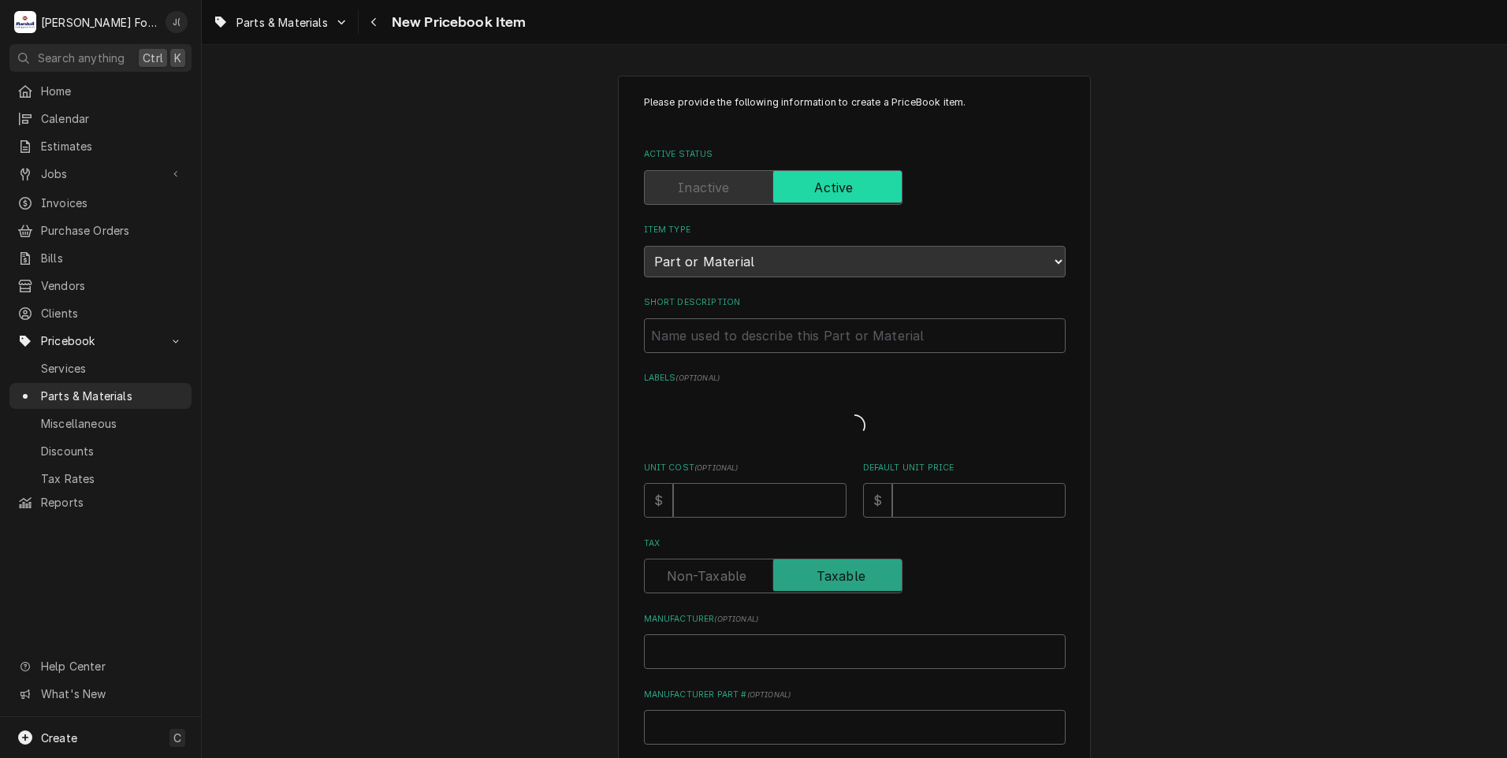
type textarea "x"
